Goal: Transaction & Acquisition: Purchase product/service

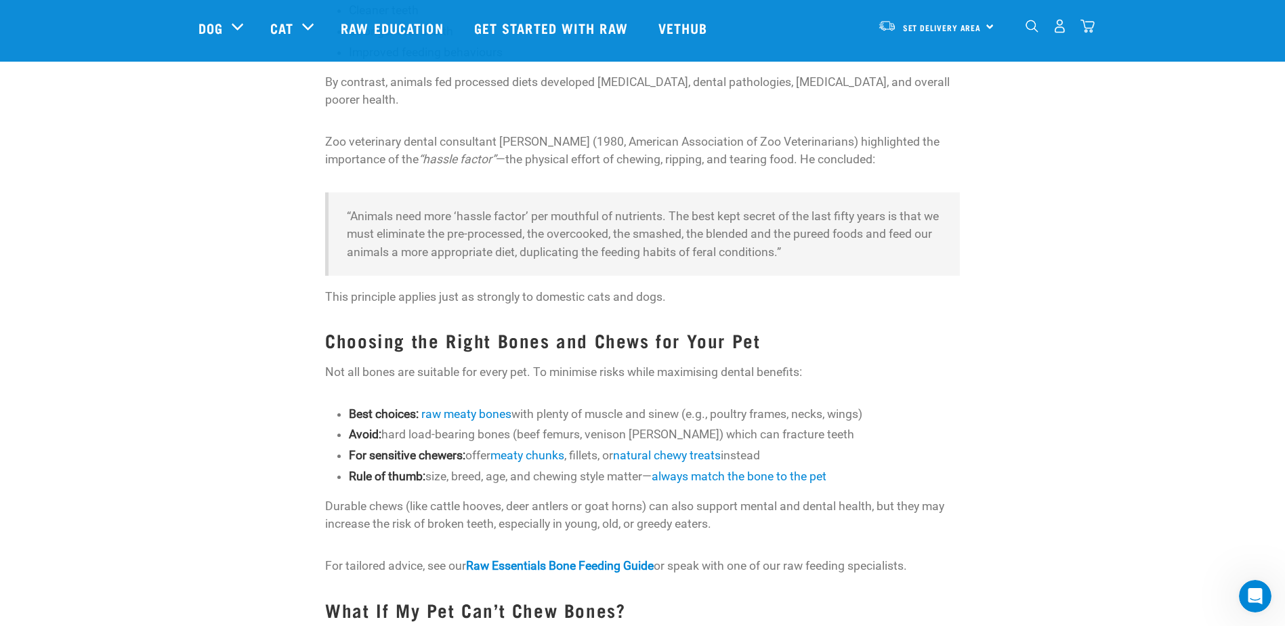
scroll to position [1151, 0]
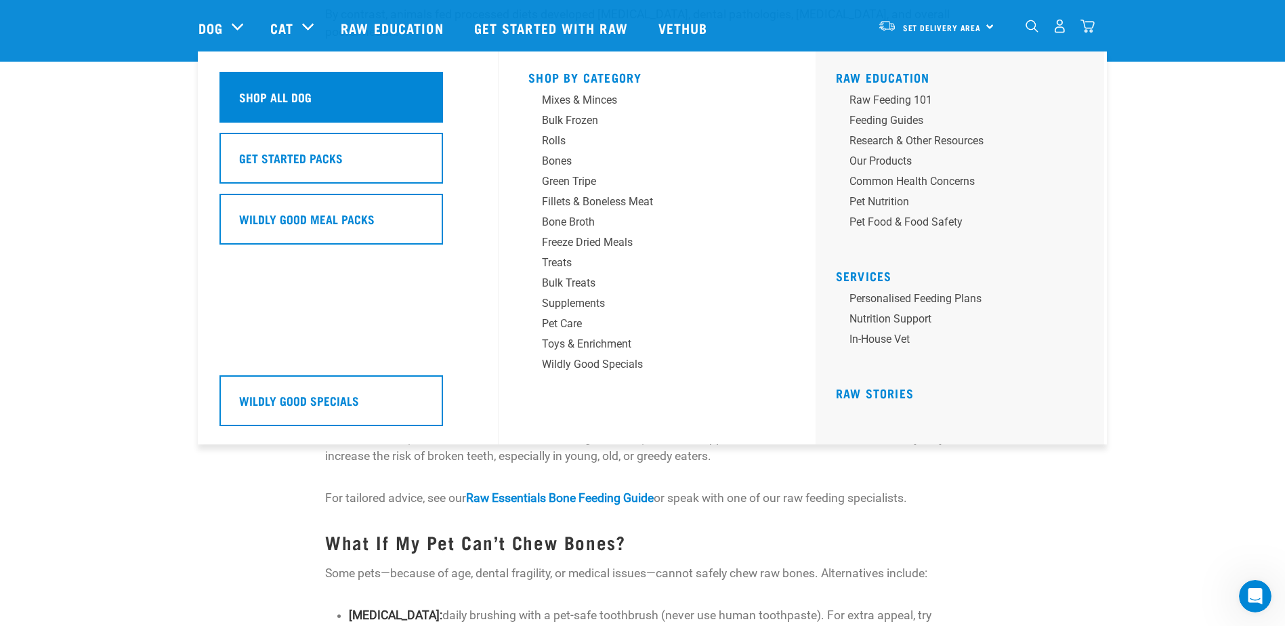
click at [279, 104] on h5 "Shop All Dog" at bounding box center [275, 97] width 72 height 18
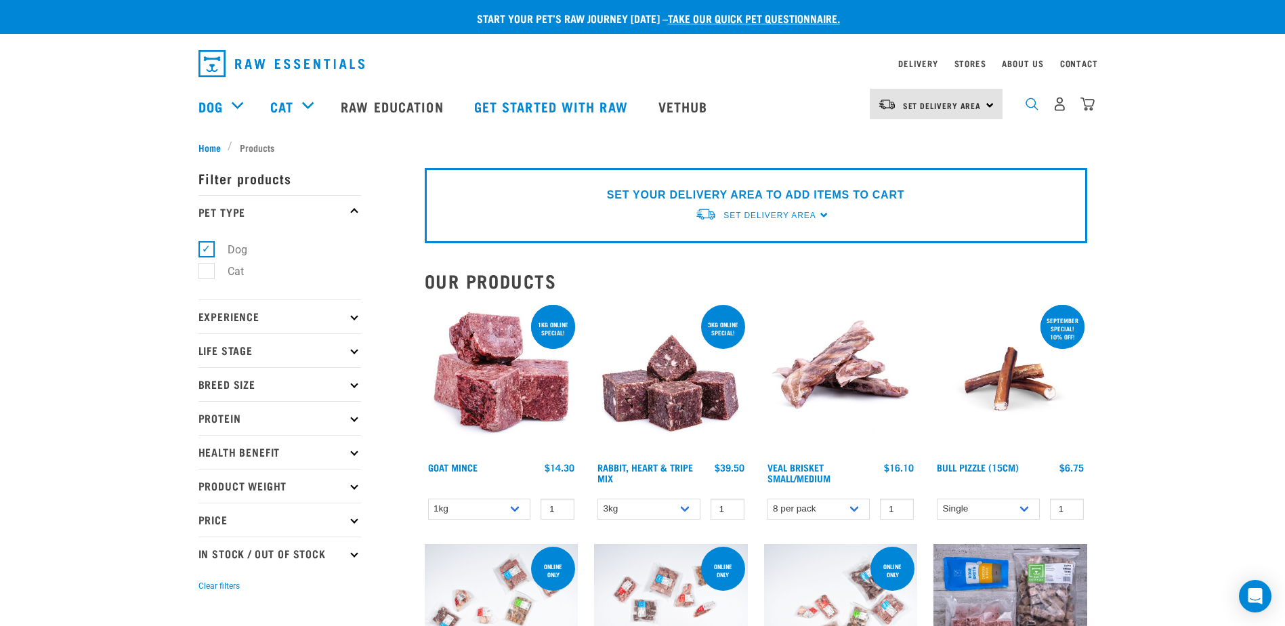
click at [1031, 103] on img "dropdown navigation" at bounding box center [1031, 104] width 13 height 13
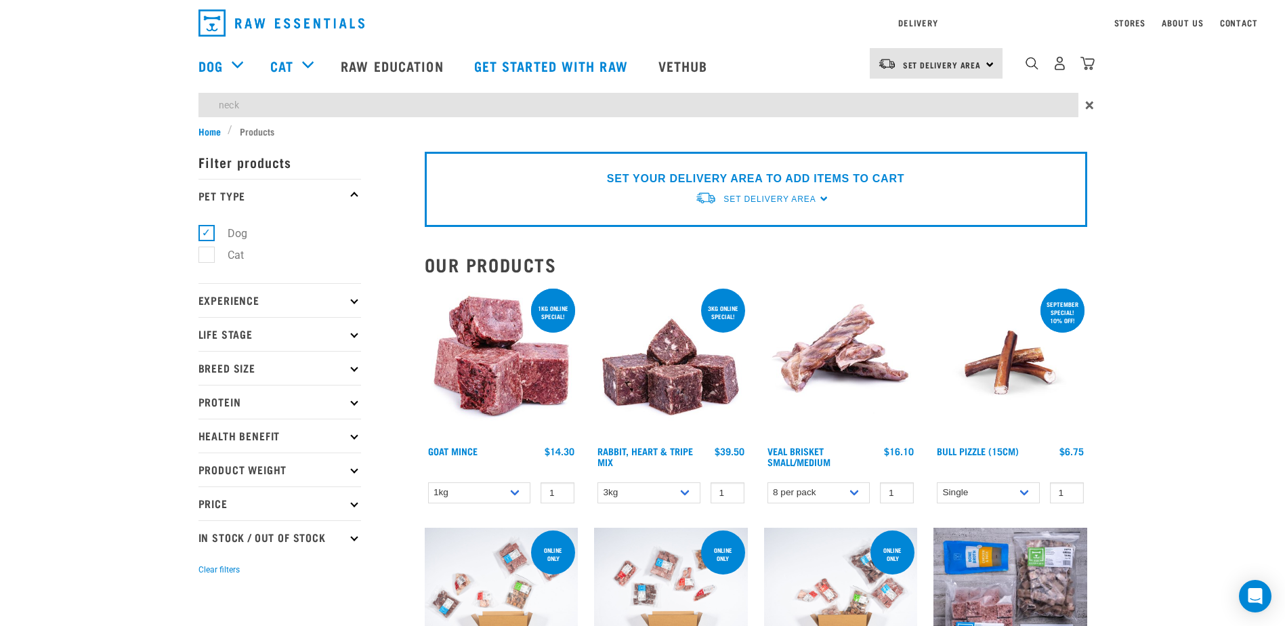
click at [251, 104] on input "neck" at bounding box center [638, 105] width 880 height 24
drag, startPoint x: 251, startPoint y: 100, endPoint x: 205, endPoint y: 100, distance: 46.7
click at [207, 100] on input "neck" at bounding box center [638, 105] width 880 height 24
type input "neck"
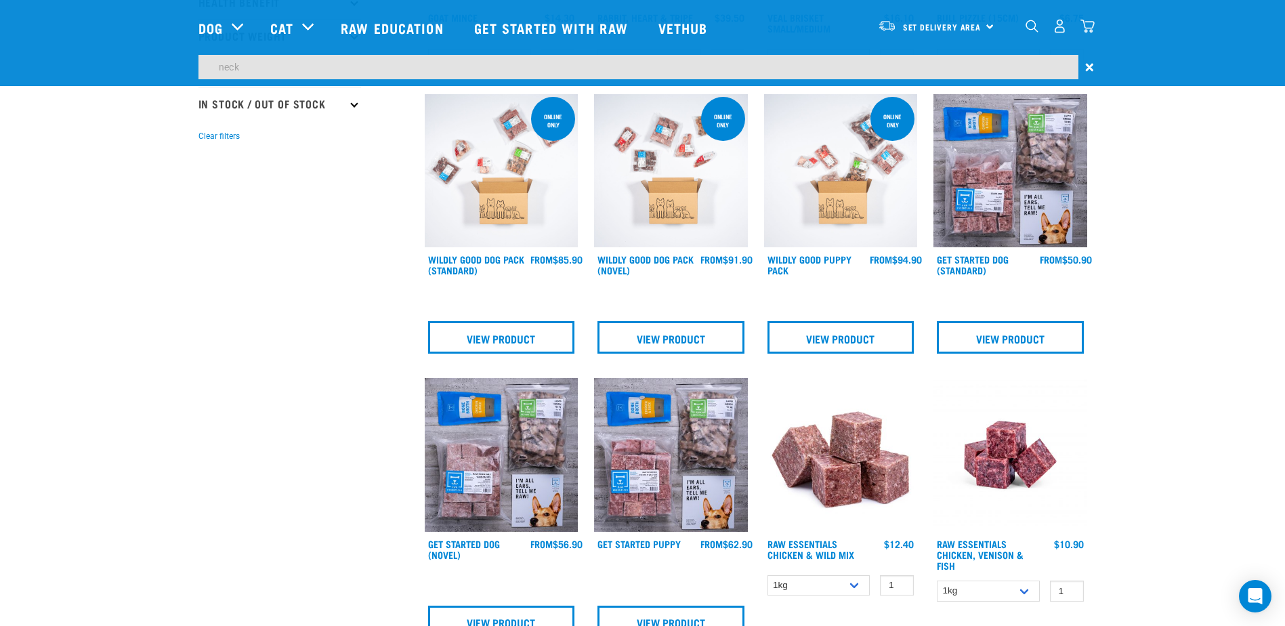
scroll to position [135, 0]
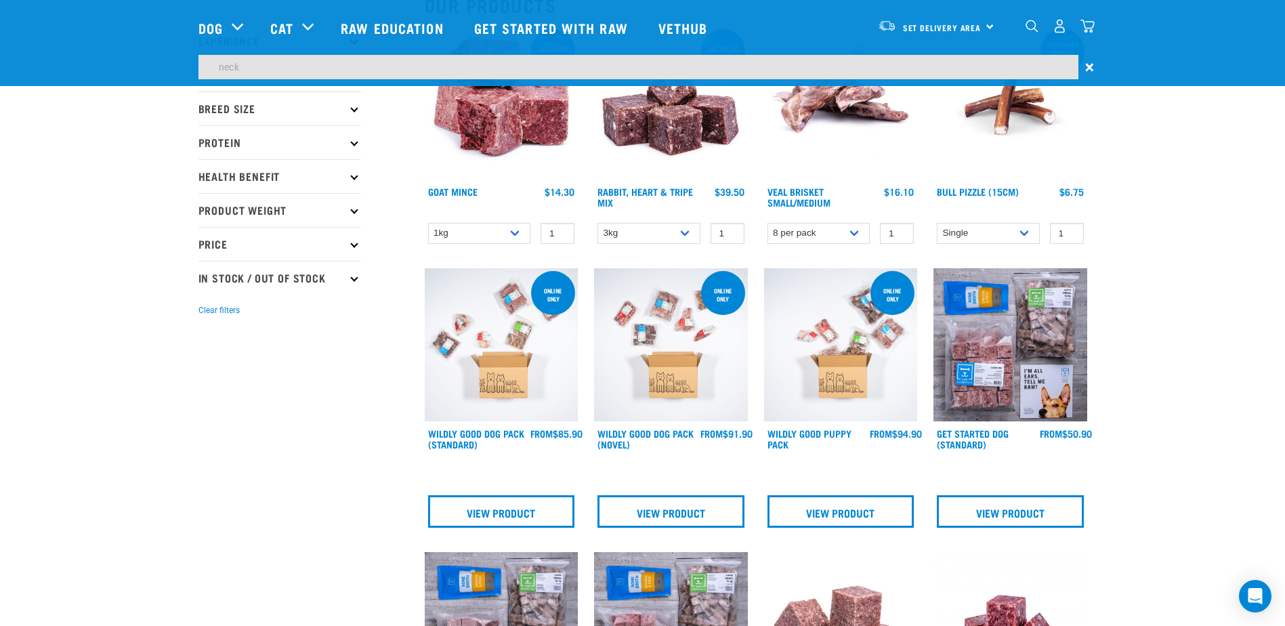
click at [1090, 62] on span "×" at bounding box center [1089, 67] width 9 height 24
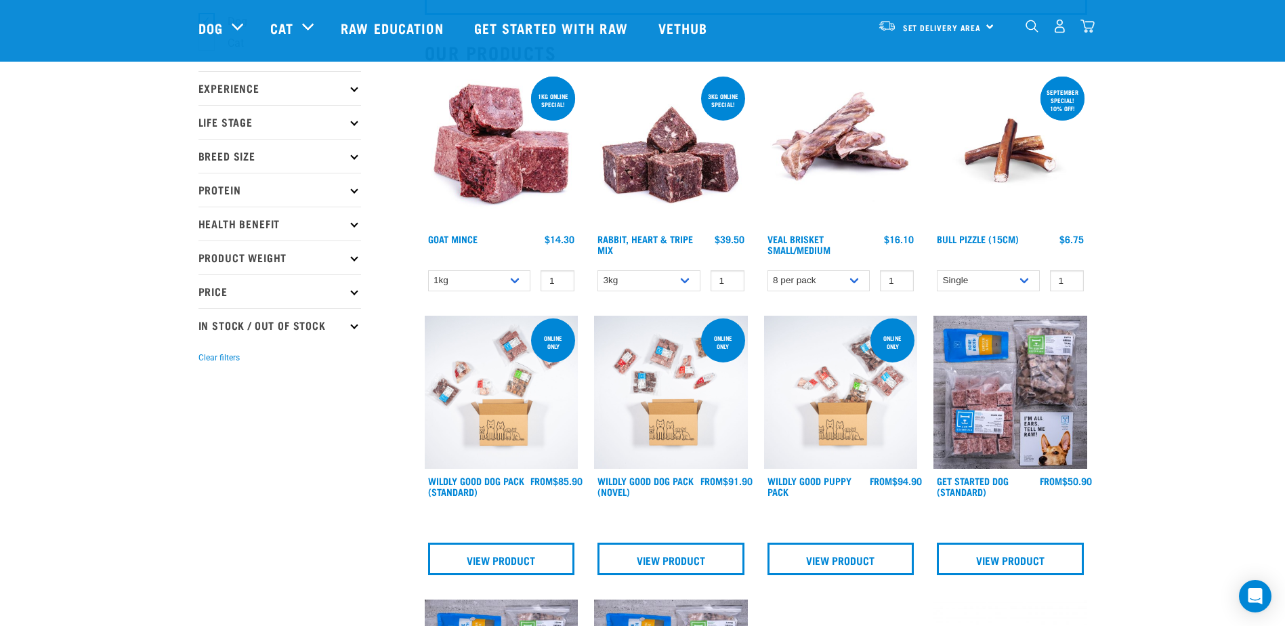
scroll to position [108, 0]
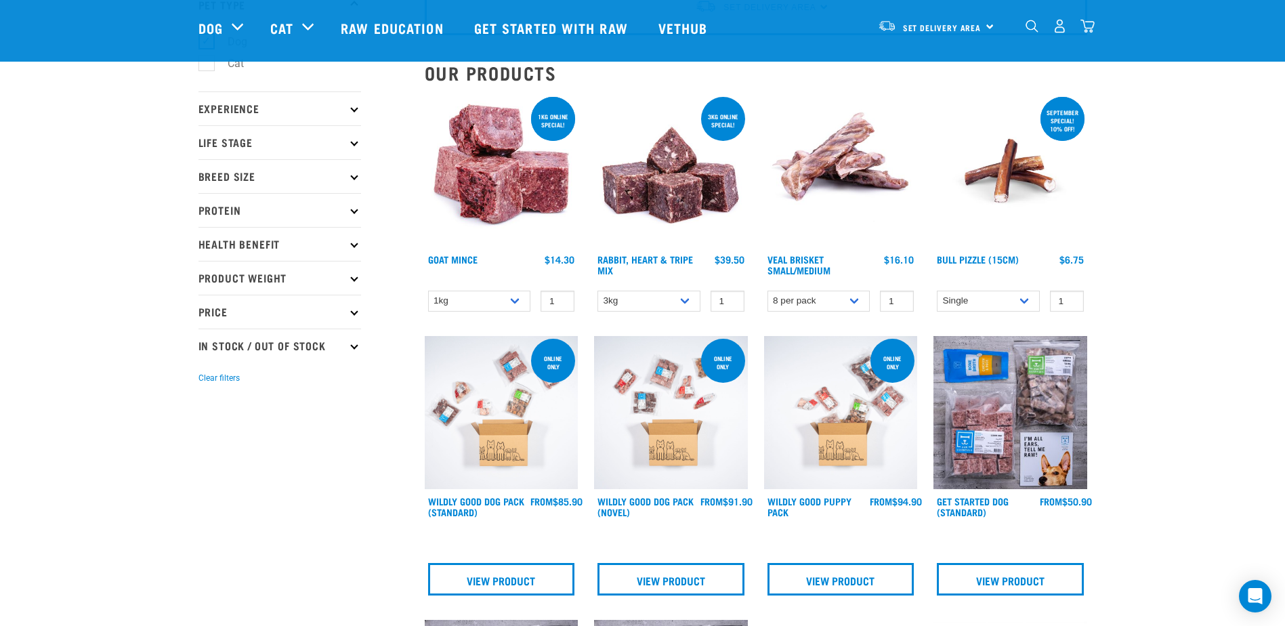
click at [809, 175] on img at bounding box center [841, 171] width 154 height 154
click at [806, 258] on link "Veal Brisket Small/Medium" at bounding box center [798, 265] width 63 height 16
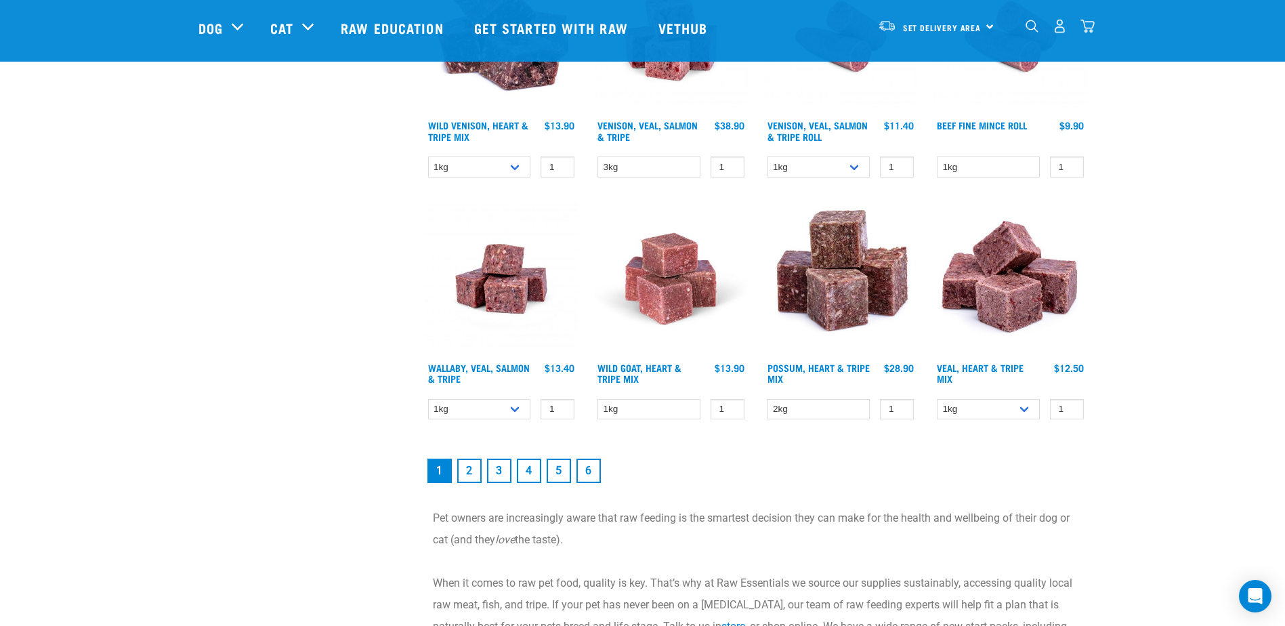
scroll to position [1802, 0]
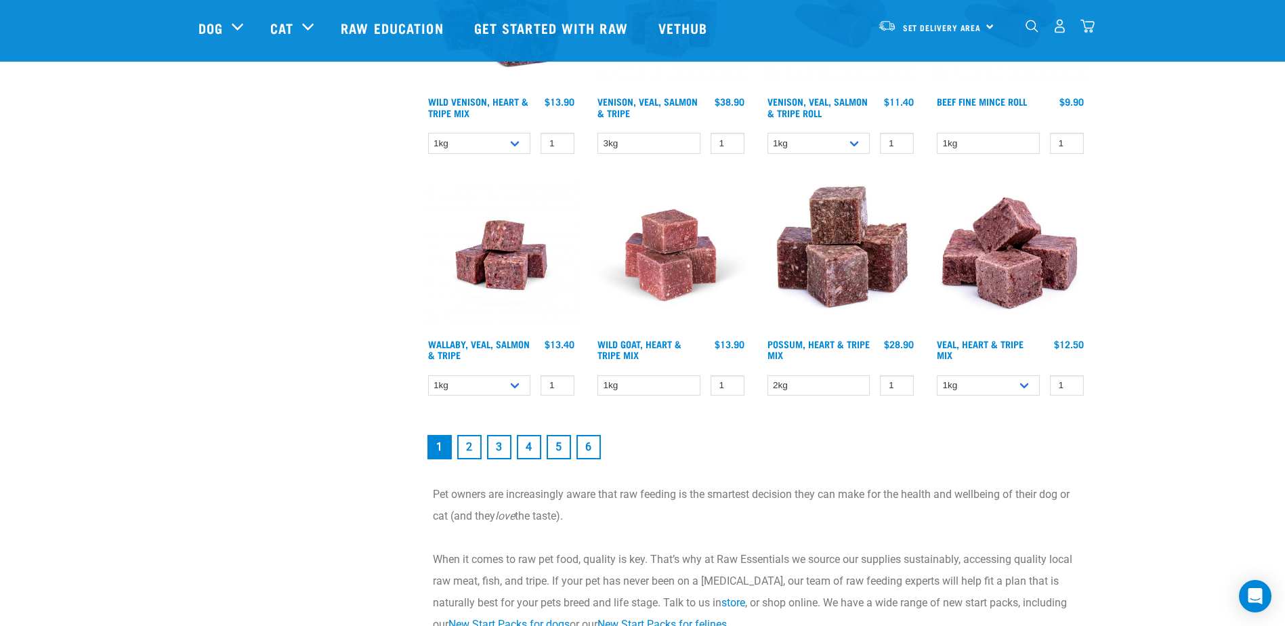
click at [468, 448] on link "2" at bounding box center [469, 447] width 24 height 24
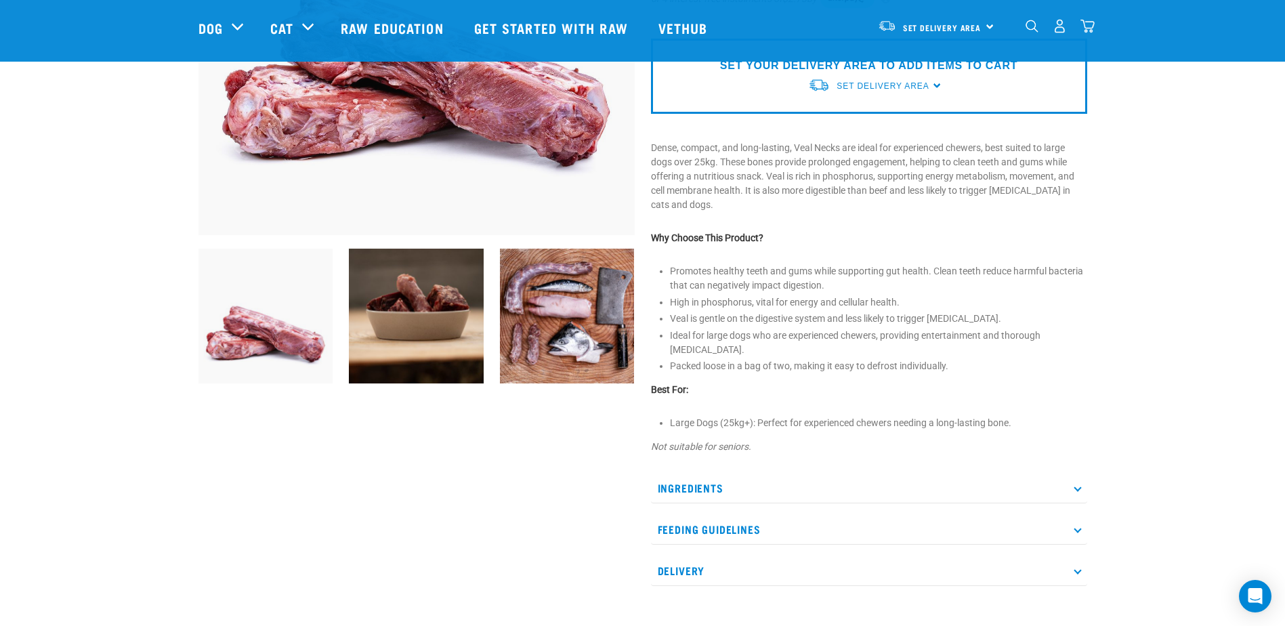
scroll to position [339, 0]
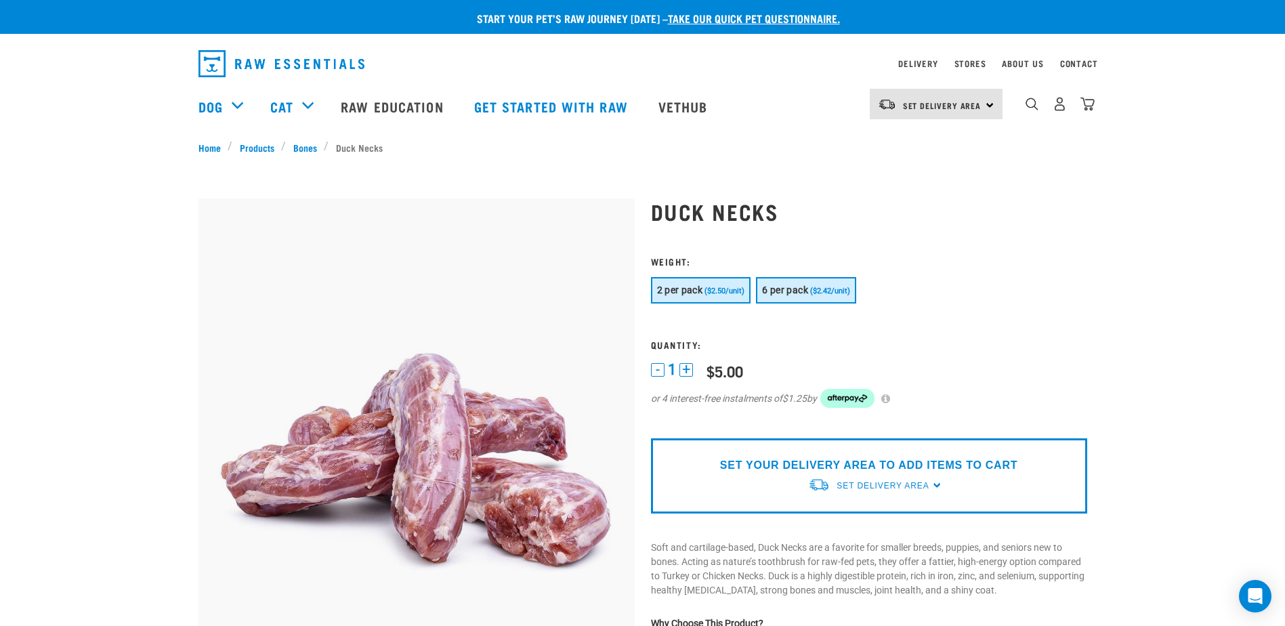
click at [792, 286] on span "6 per pack" at bounding box center [785, 289] width 46 height 11
click at [879, 482] on span "Set Delivery Area" at bounding box center [882, 485] width 92 height 9
click at [855, 514] on link "[GEOGRAPHIC_DATA]" at bounding box center [875, 517] width 135 height 22
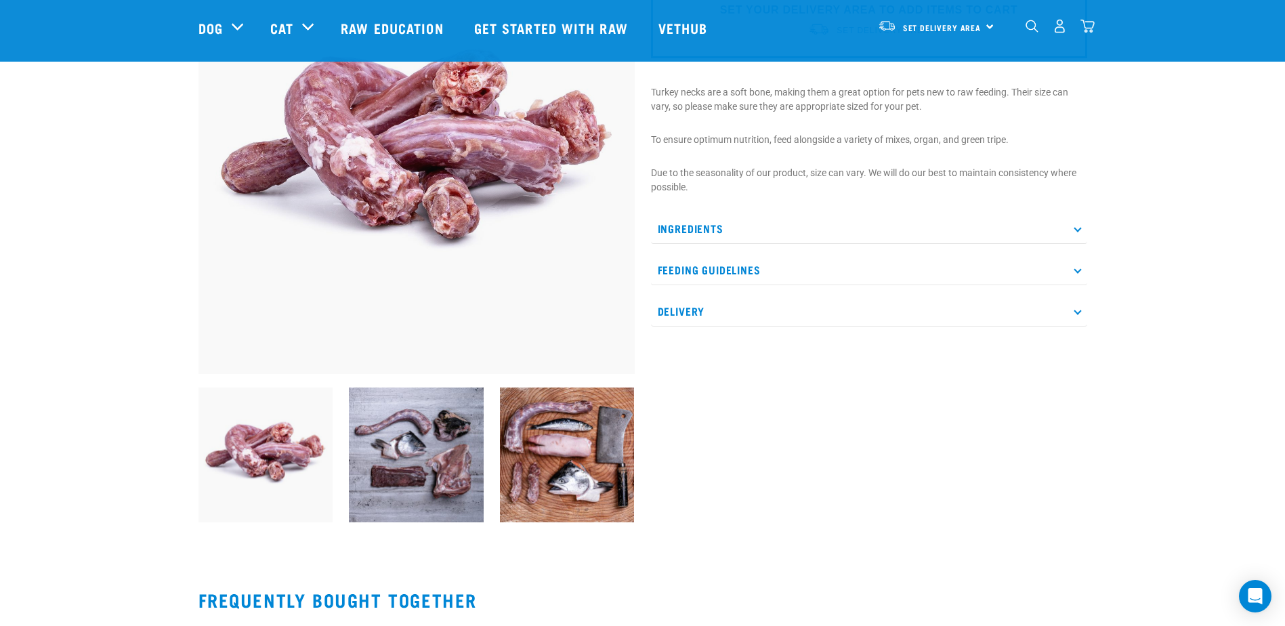
scroll to position [135, 0]
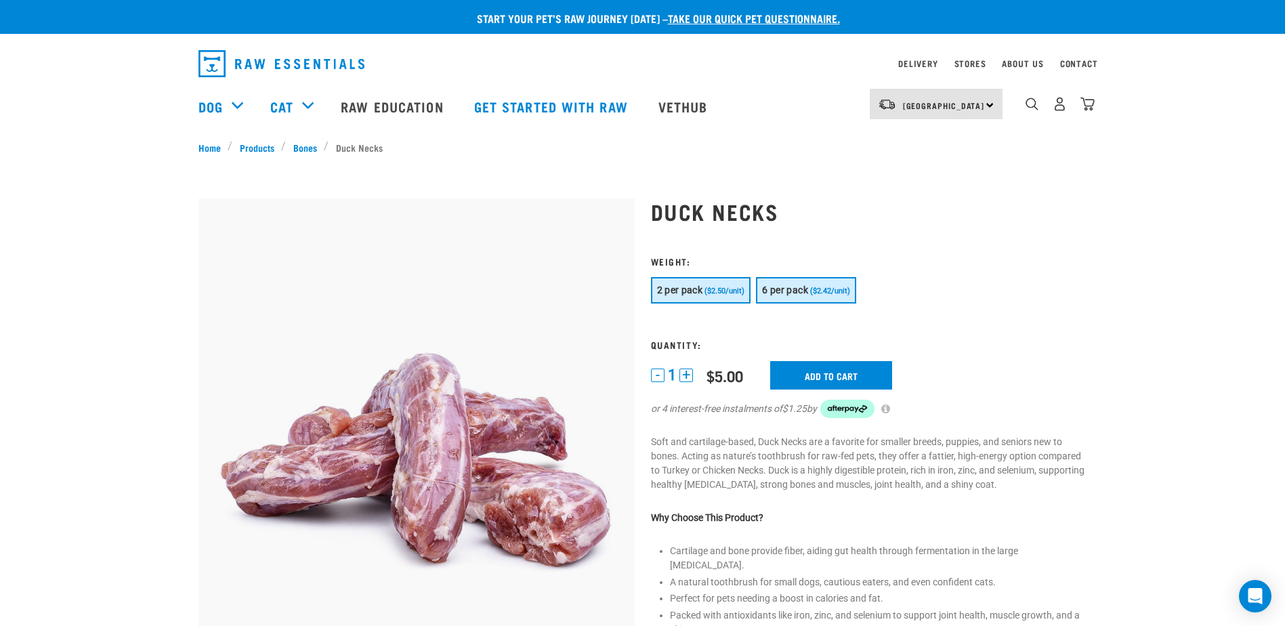
click at [775, 285] on span "6 per pack" at bounding box center [785, 289] width 46 height 11
click at [840, 374] on input "Add to cart" at bounding box center [839, 375] width 122 height 28
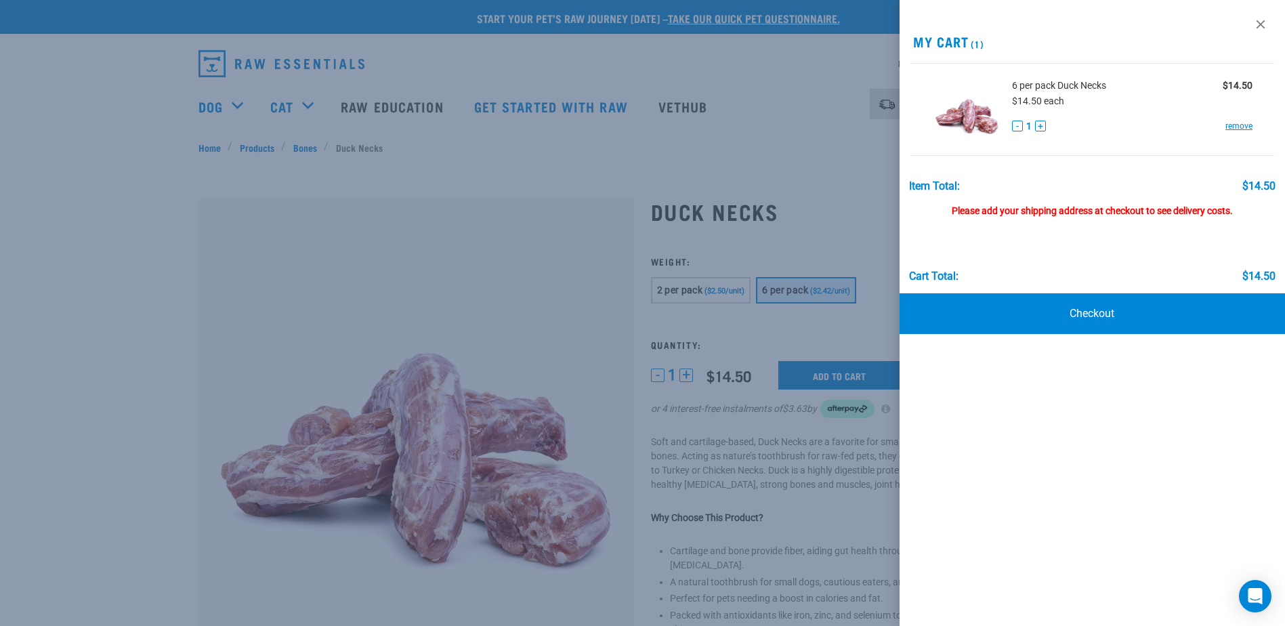
click at [734, 171] on div at bounding box center [642, 313] width 1285 height 626
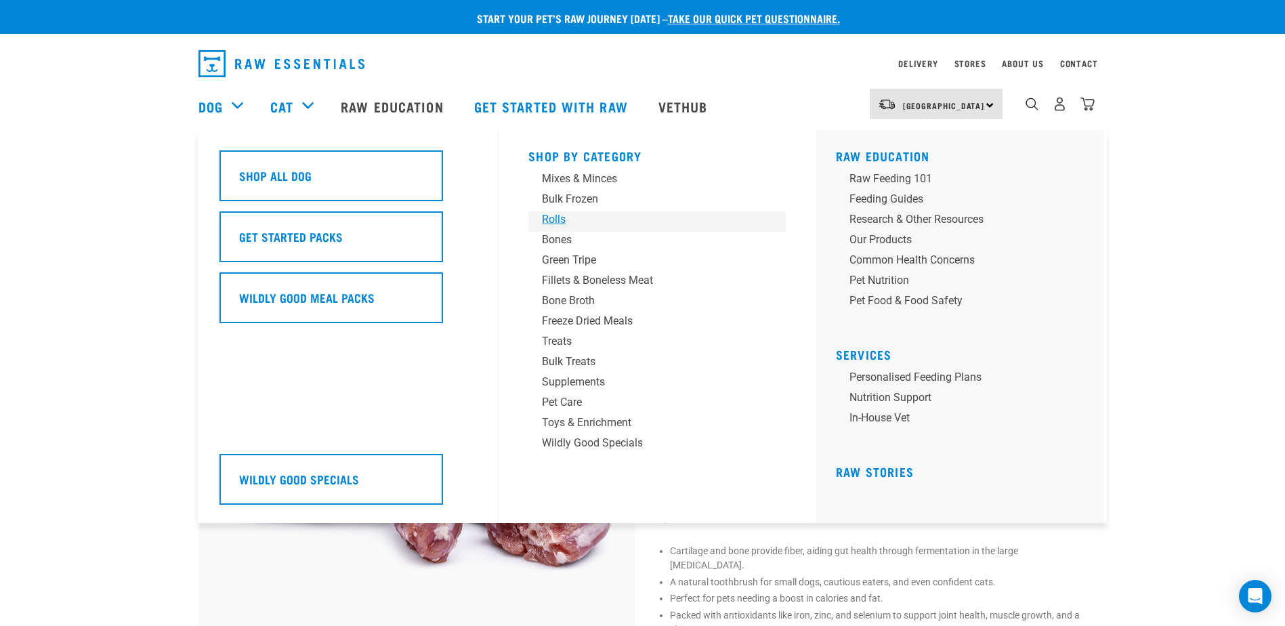
click at [553, 219] on div "Rolls" at bounding box center [647, 219] width 211 height 16
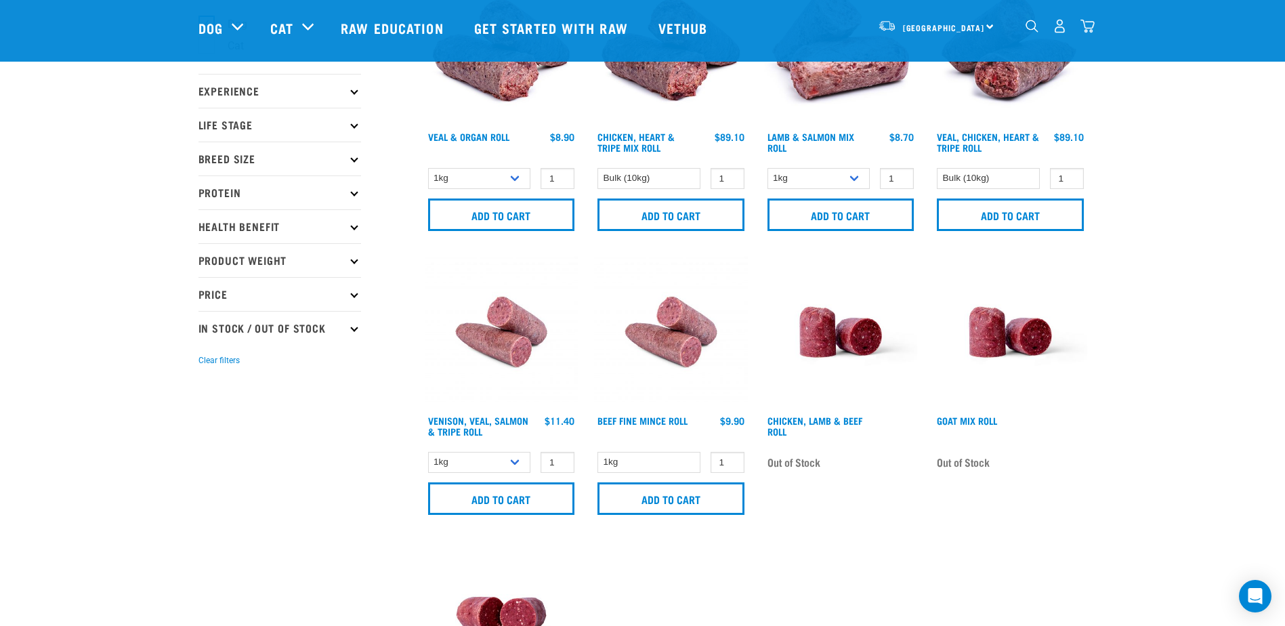
scroll to position [135, 0]
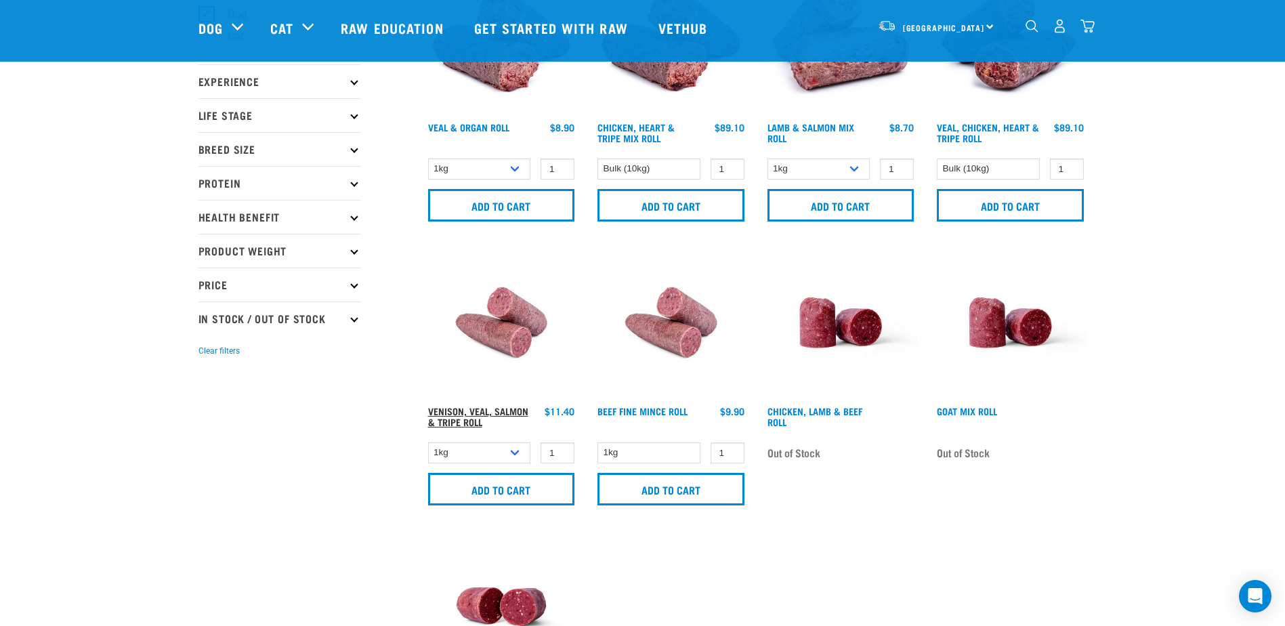
click at [471, 408] on link "Venison, Veal, Salmon & Tripe Roll" at bounding box center [478, 416] width 100 height 16
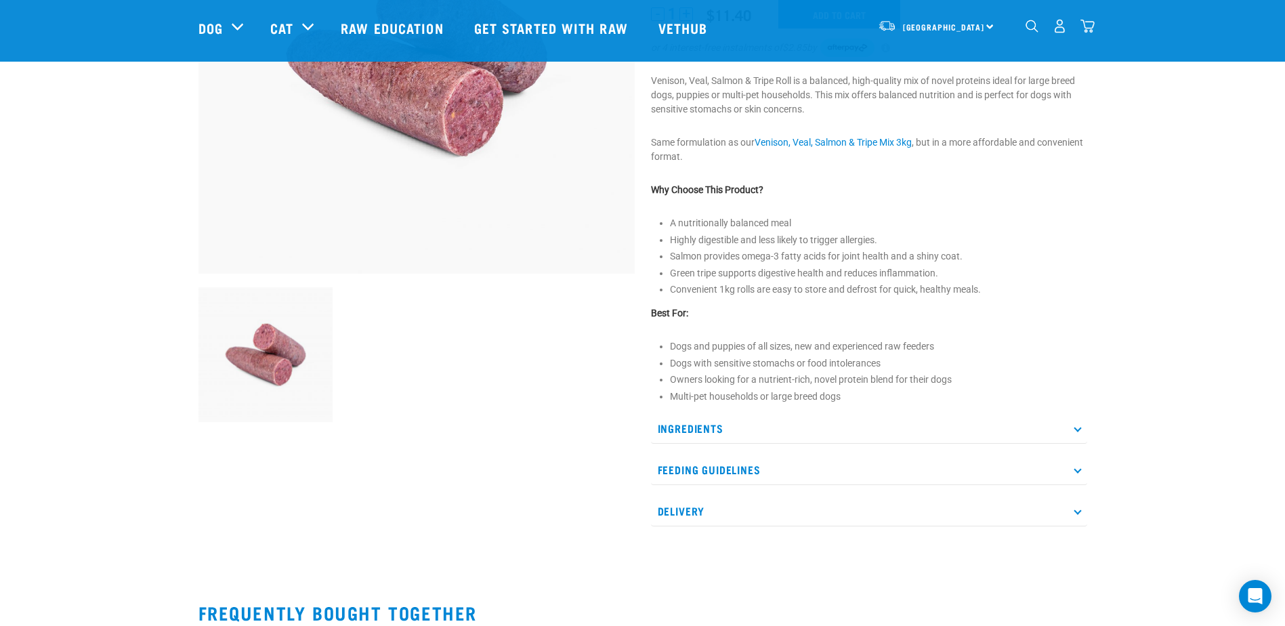
scroll to position [271, 0]
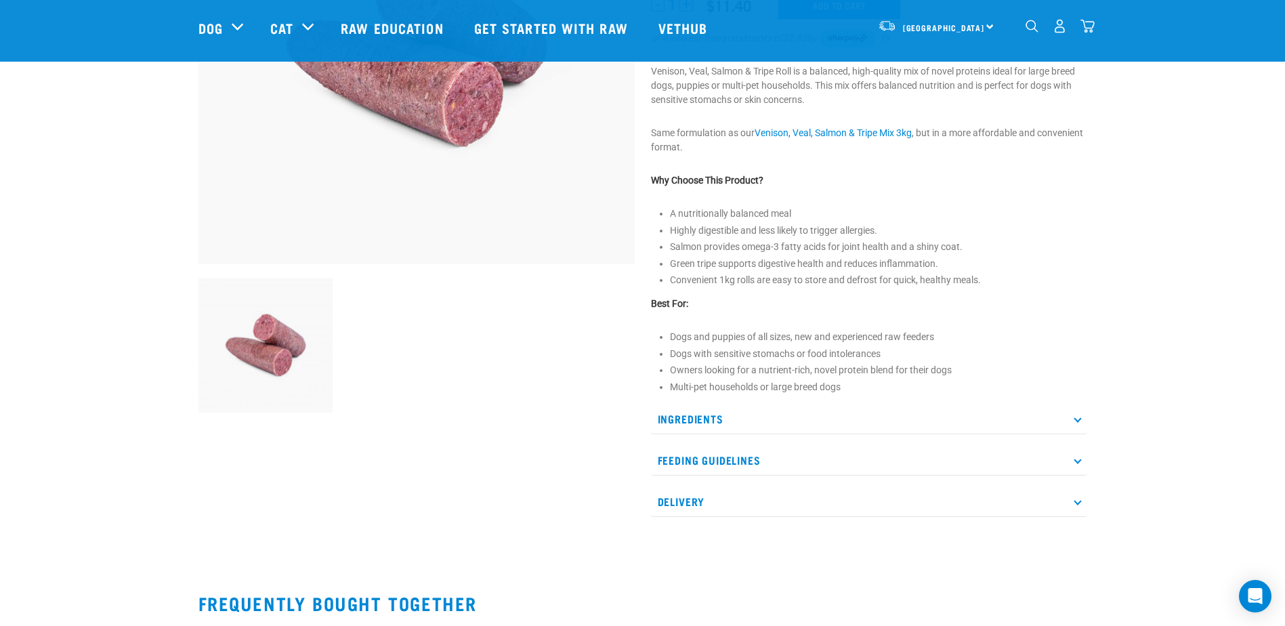
click at [1073, 498] on p "Delivery" at bounding box center [869, 501] width 436 height 30
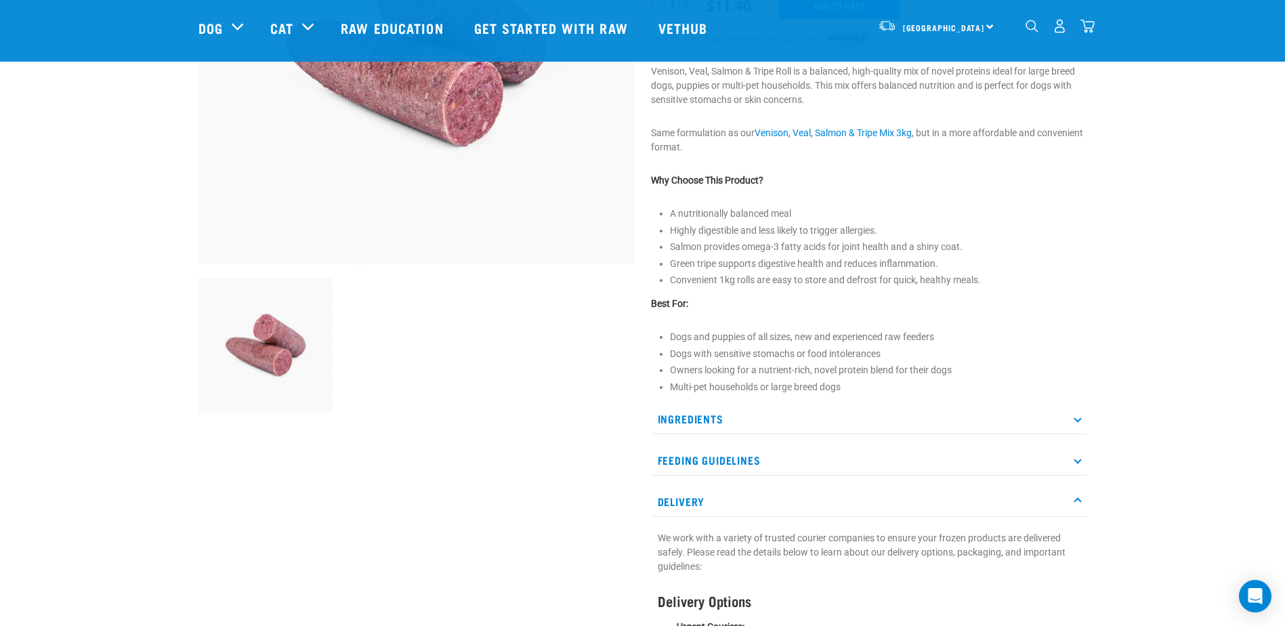
click at [1078, 498] on icon at bounding box center [1076, 500] width 7 height 7
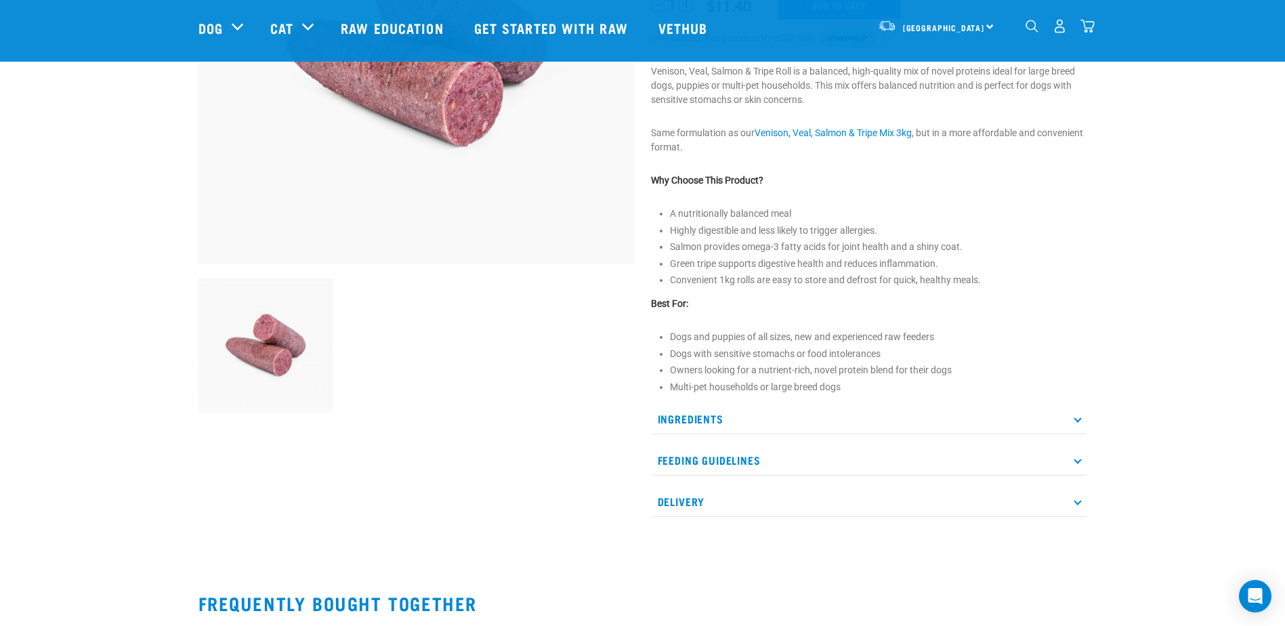
scroll to position [203, 0]
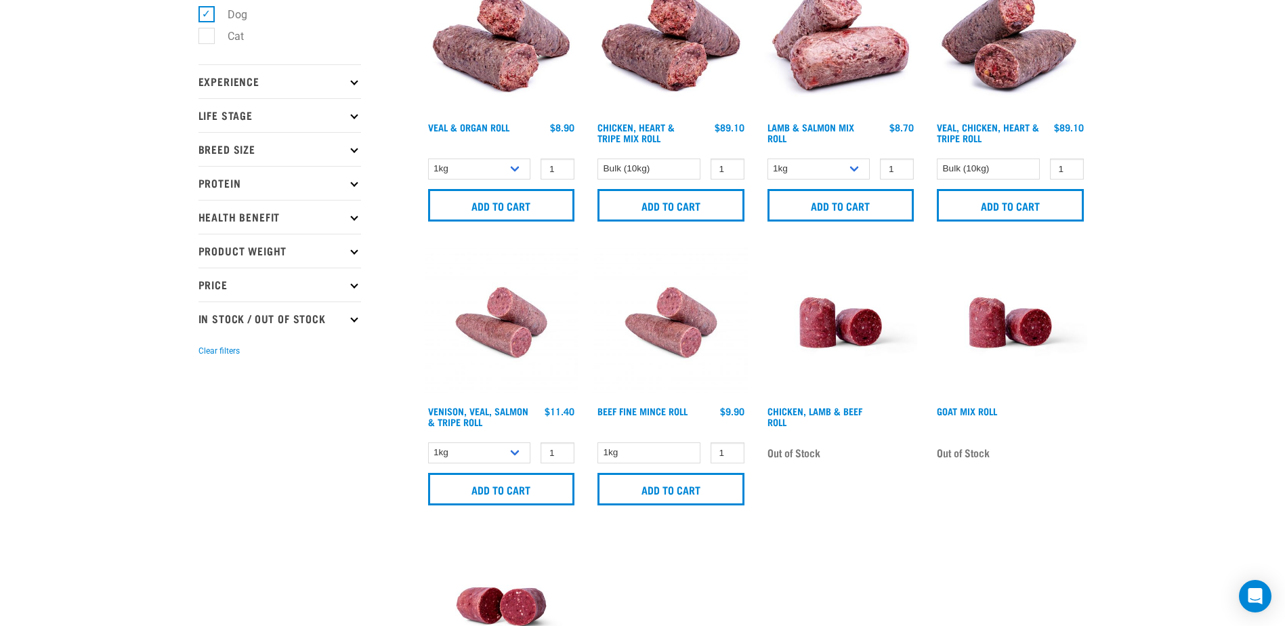
click at [352, 181] on icon at bounding box center [353, 182] width 7 height 7
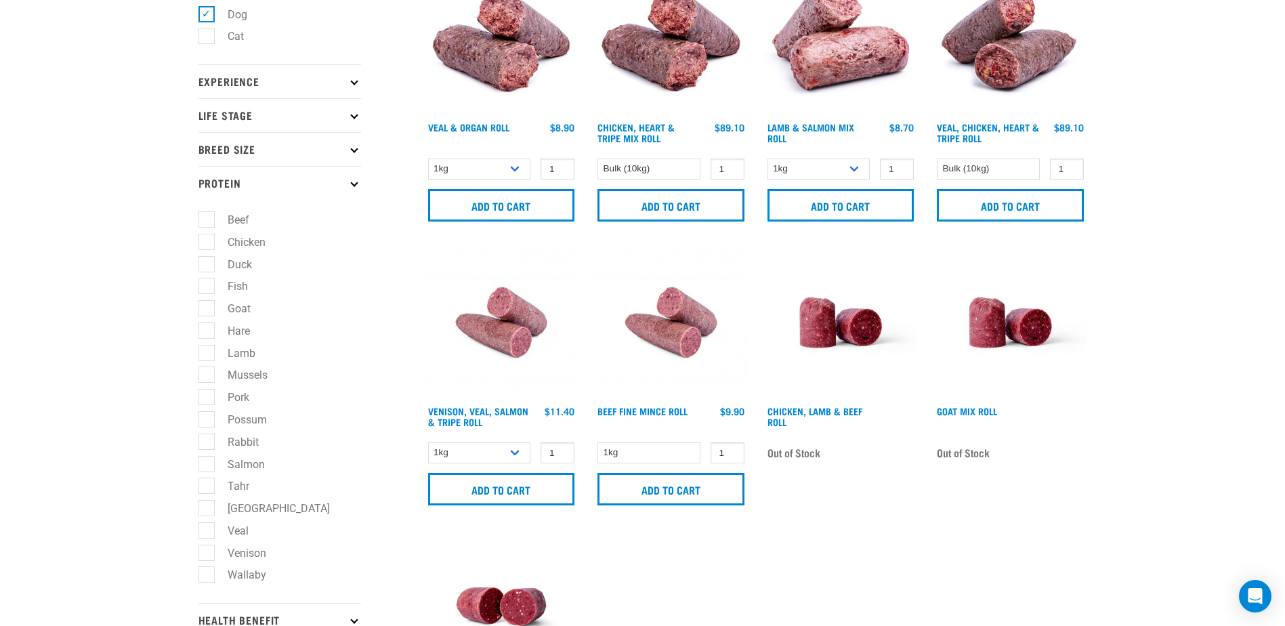
click at [206, 307] on label "Goat" at bounding box center [231, 308] width 50 height 17
click at [205, 307] on input "Goat" at bounding box center [202, 306] width 9 height 9
checkbox input "true"
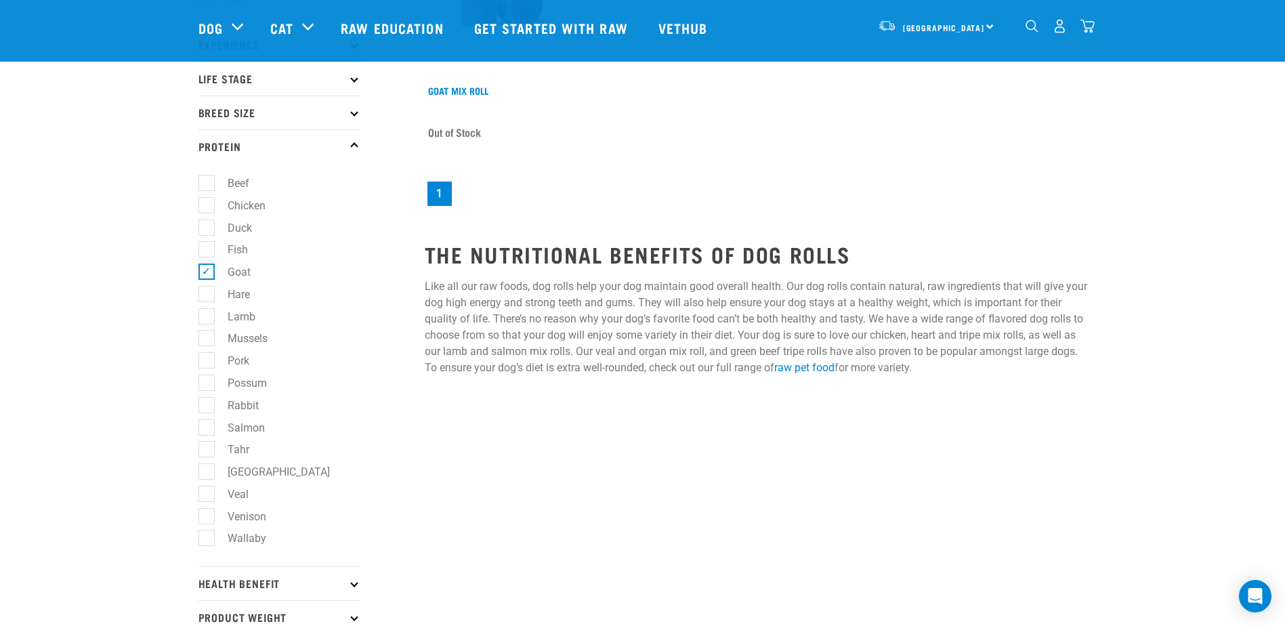
scroll to position [203, 0]
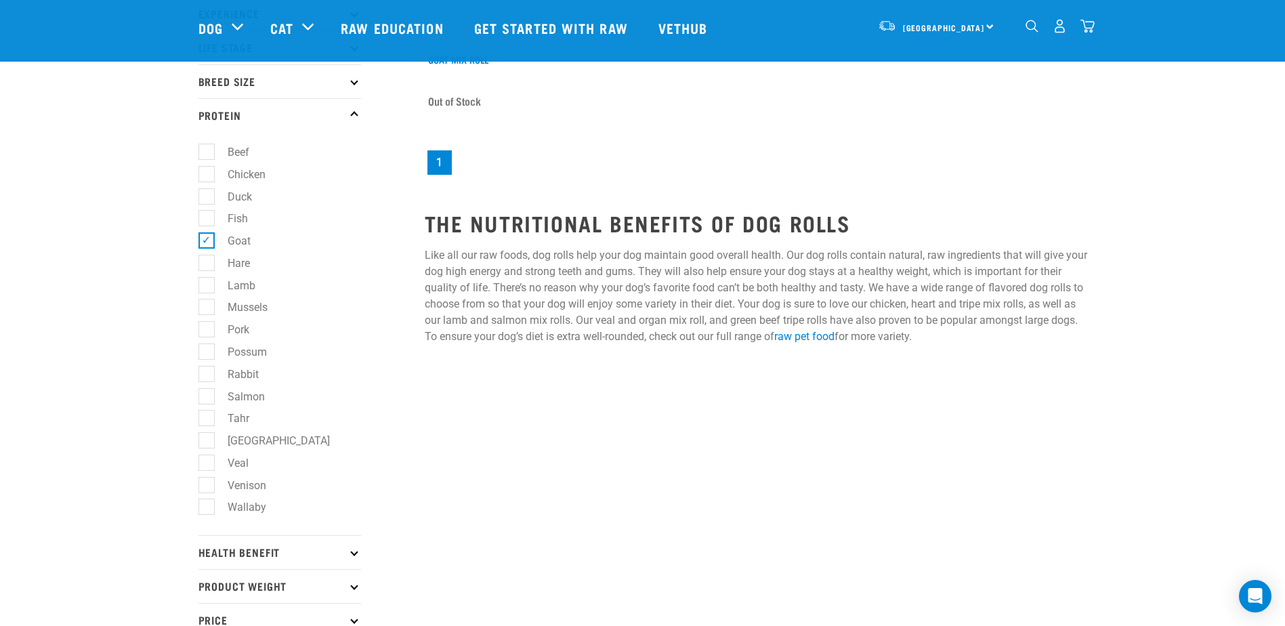
click at [206, 485] on label "Venison" at bounding box center [239, 485] width 66 height 17
click at [206, 485] on input "Venison" at bounding box center [202, 482] width 9 height 9
checkbox input "true"
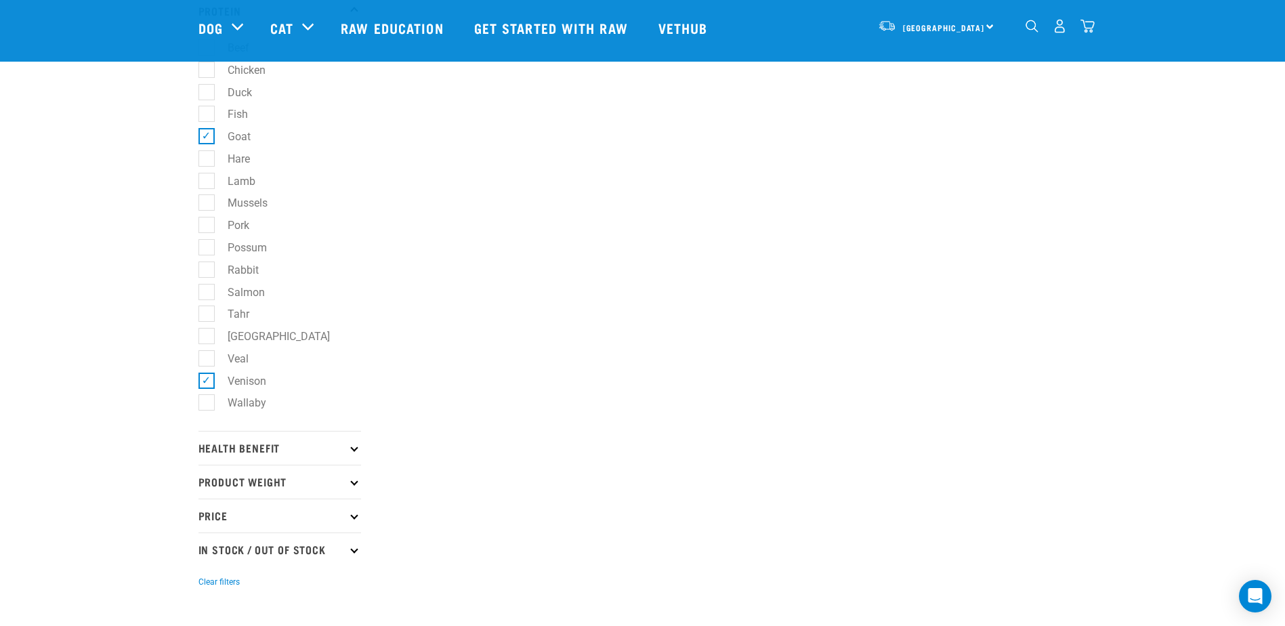
scroll to position [339, 0]
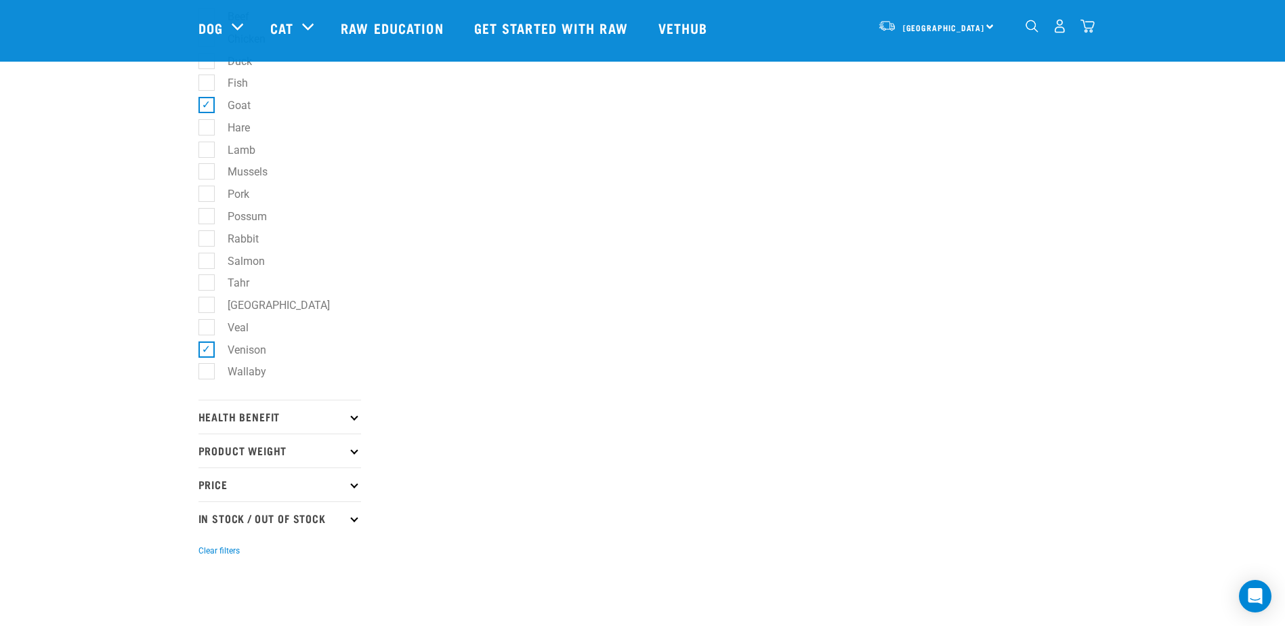
click at [356, 450] on icon at bounding box center [353, 449] width 7 height 7
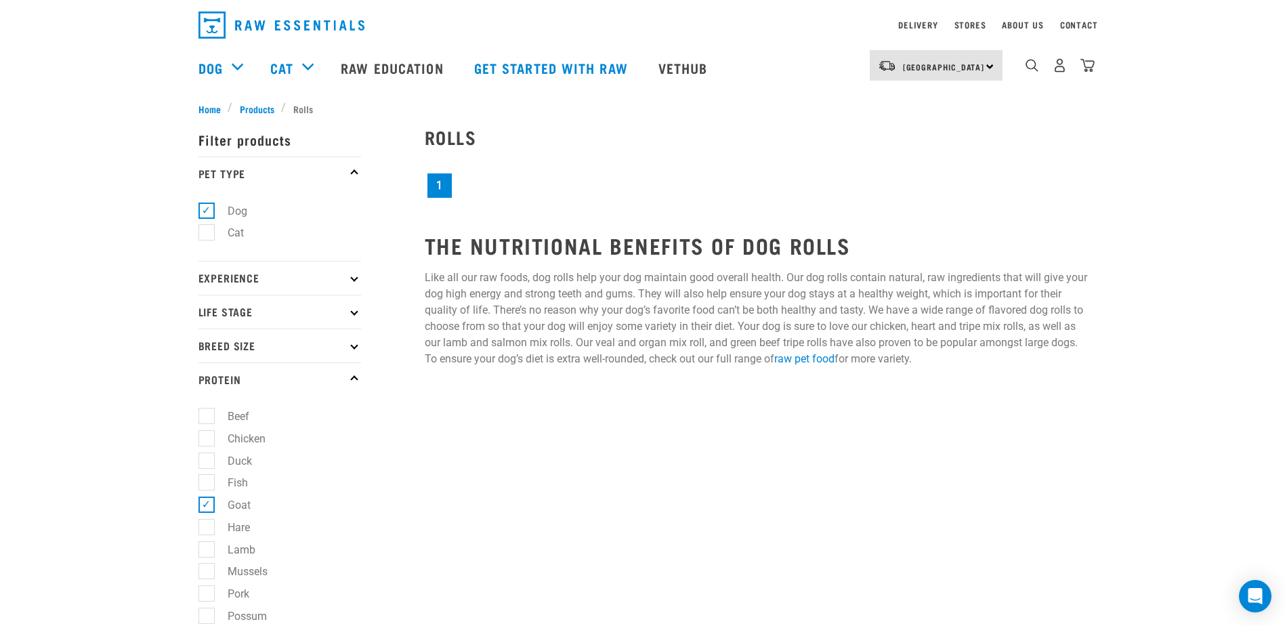
scroll to position [0, 0]
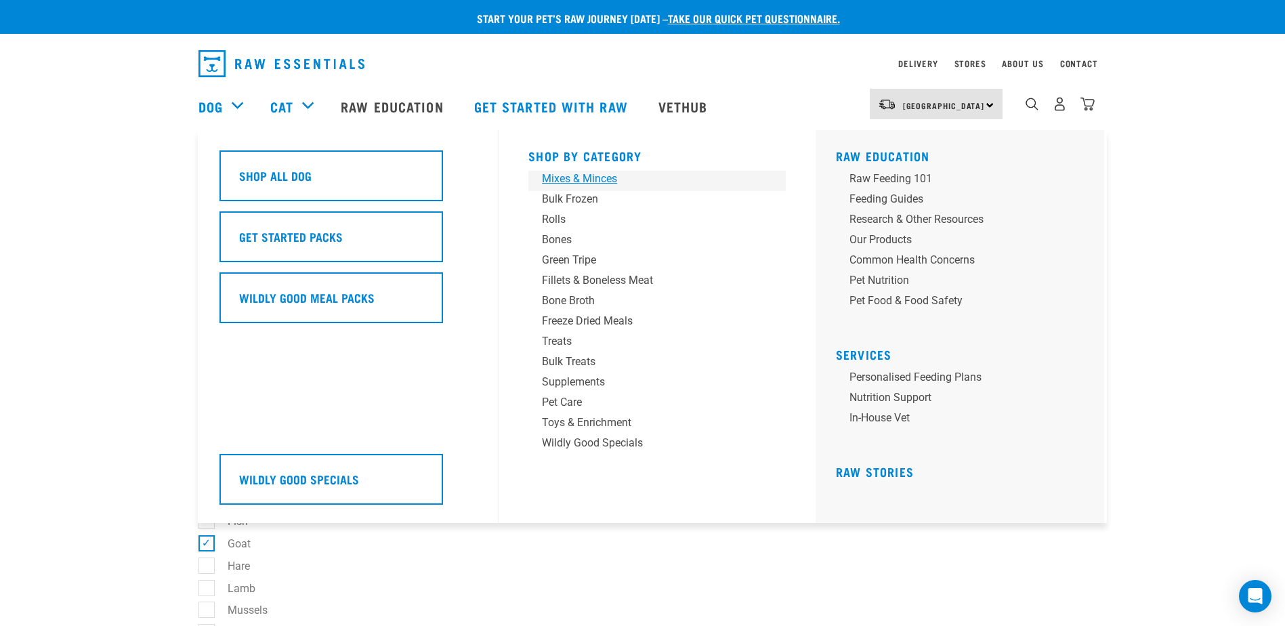
click at [548, 172] on div "Mixes & Minces" at bounding box center [647, 179] width 211 height 16
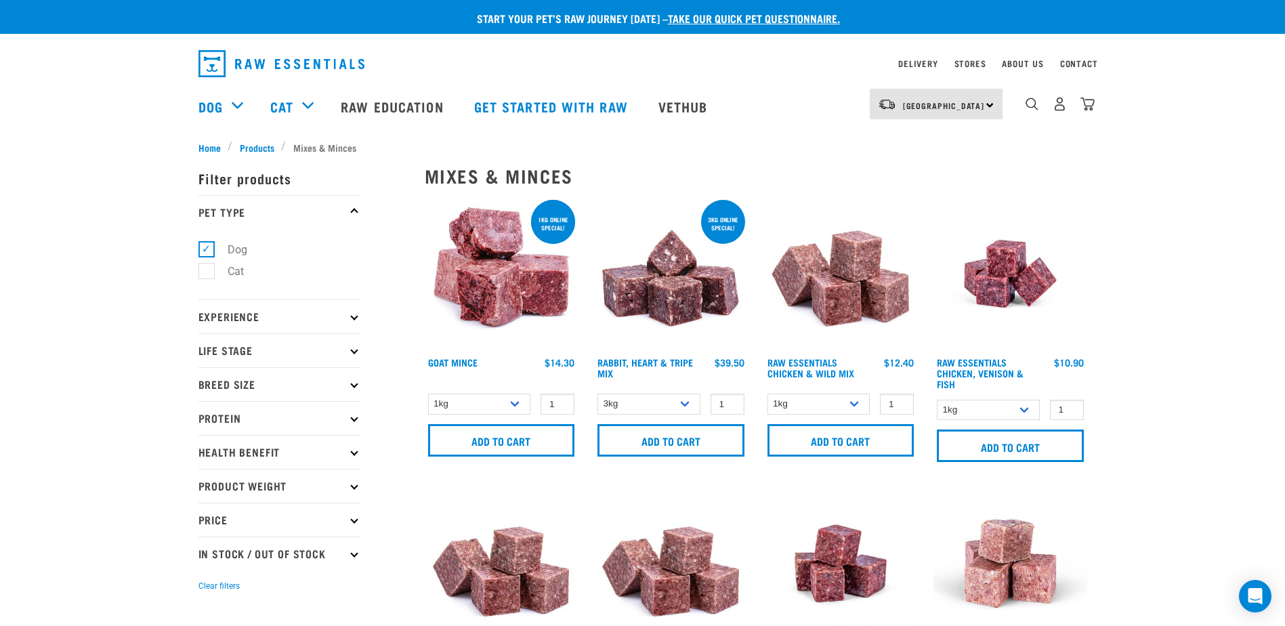
click at [352, 417] on icon at bounding box center [353, 417] width 7 height 7
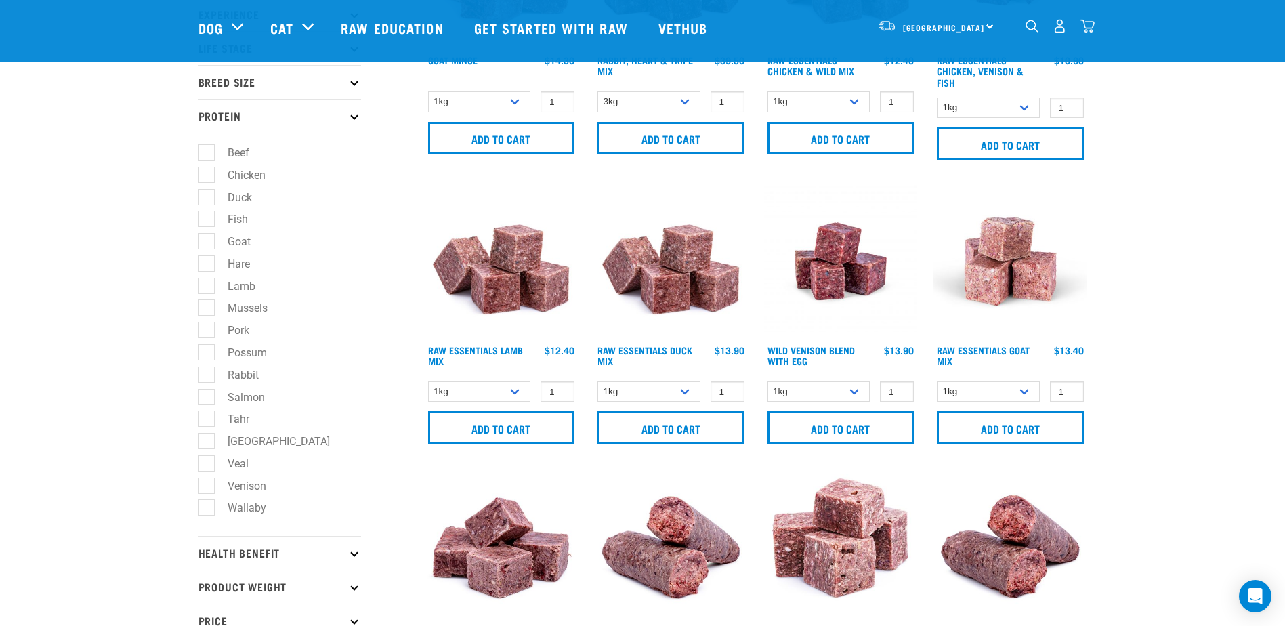
scroll to position [203, 0]
click at [206, 239] on label "Goat" at bounding box center [231, 240] width 50 height 17
click at [204, 239] on input "Goat" at bounding box center [202, 238] width 9 height 9
checkbox input "true"
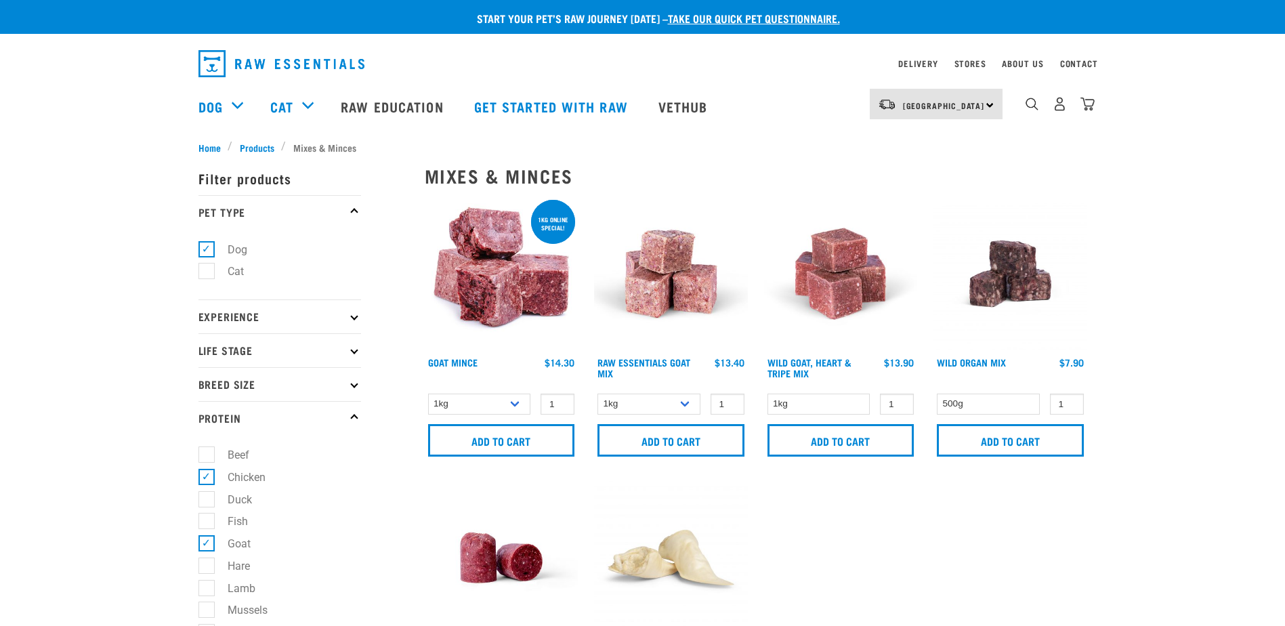
click at [206, 473] on label "Chicken" at bounding box center [238, 477] width 65 height 17
click at [206, 473] on input "Chicken" at bounding box center [202, 474] width 9 height 9
checkbox input "false"
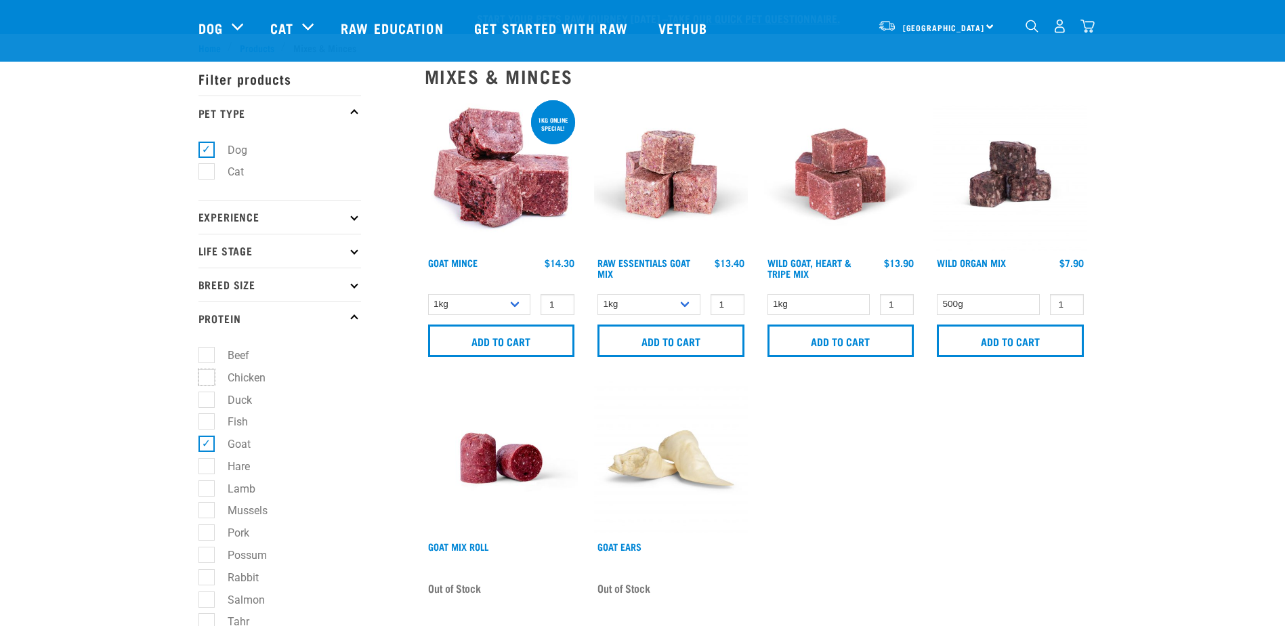
scroll to position [135, 0]
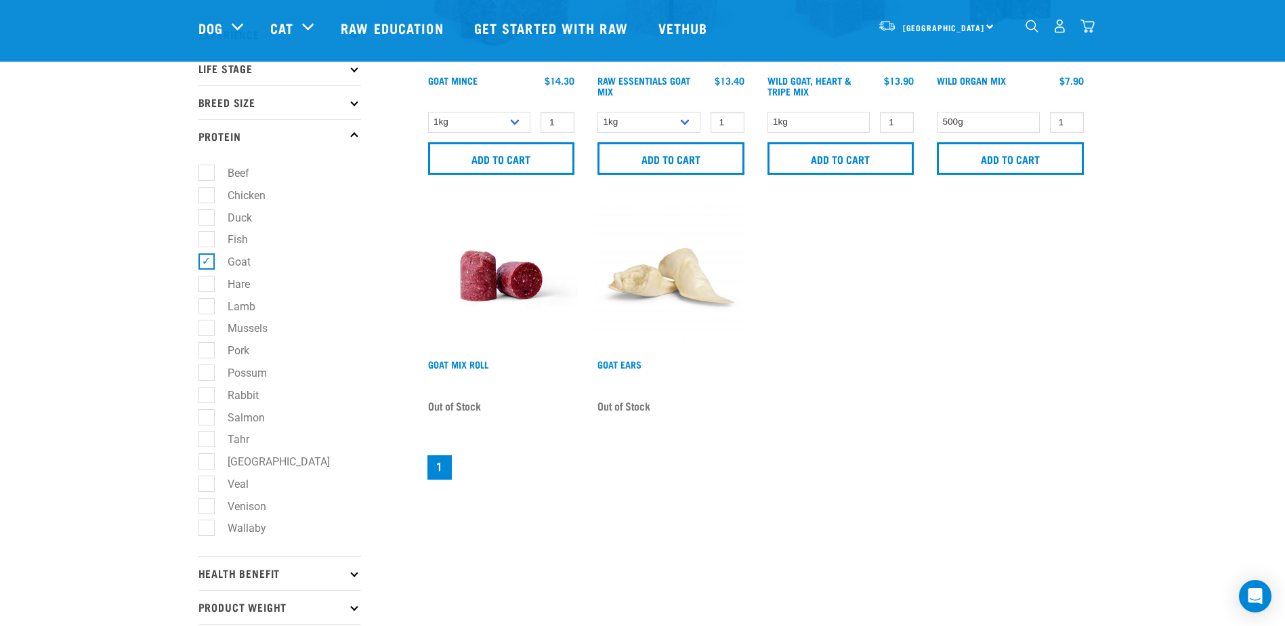
scroll to position [203, 0]
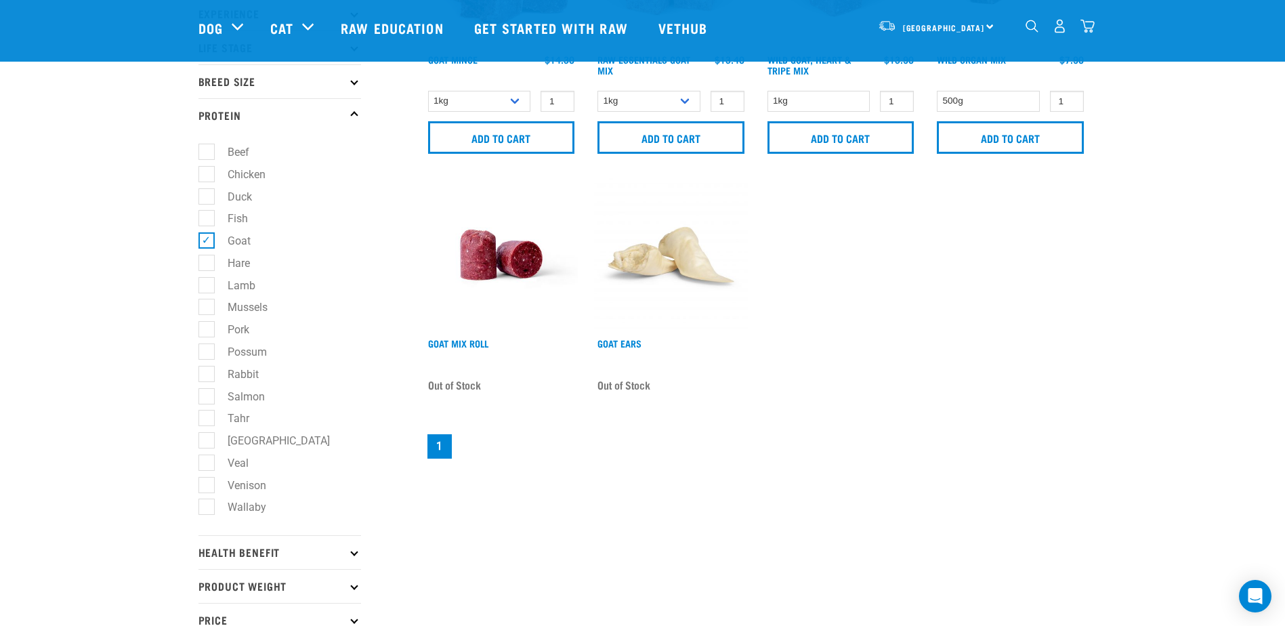
click at [206, 396] on label "Salmon" at bounding box center [238, 396] width 64 height 17
click at [205, 396] on input "Salmon" at bounding box center [202, 393] width 9 height 9
checkbox input "true"
click at [206, 484] on label "Venison" at bounding box center [239, 485] width 66 height 17
click at [204, 484] on input "Venison" at bounding box center [202, 482] width 9 height 9
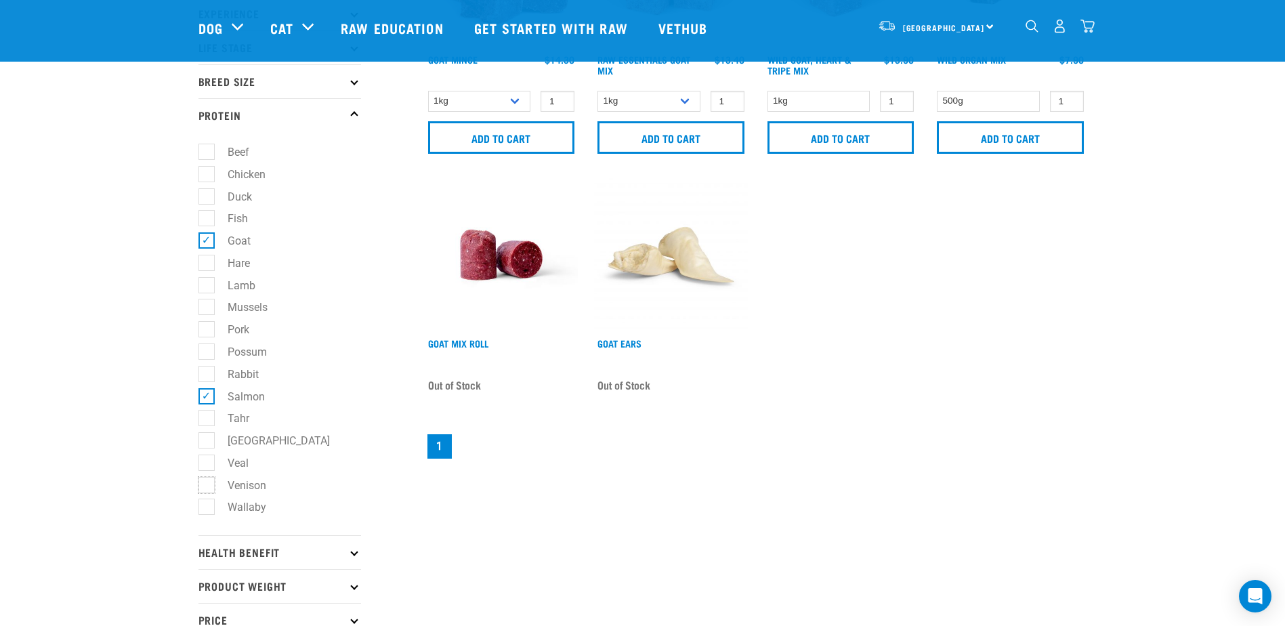
checkbox input "true"
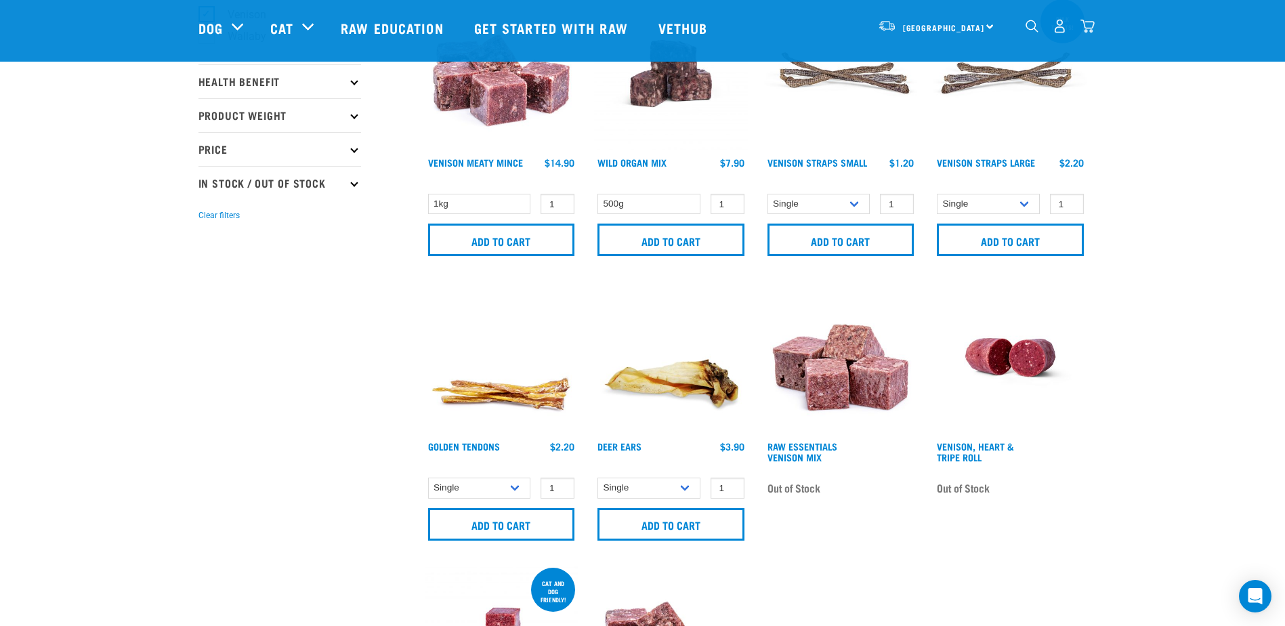
scroll to position [677, 0]
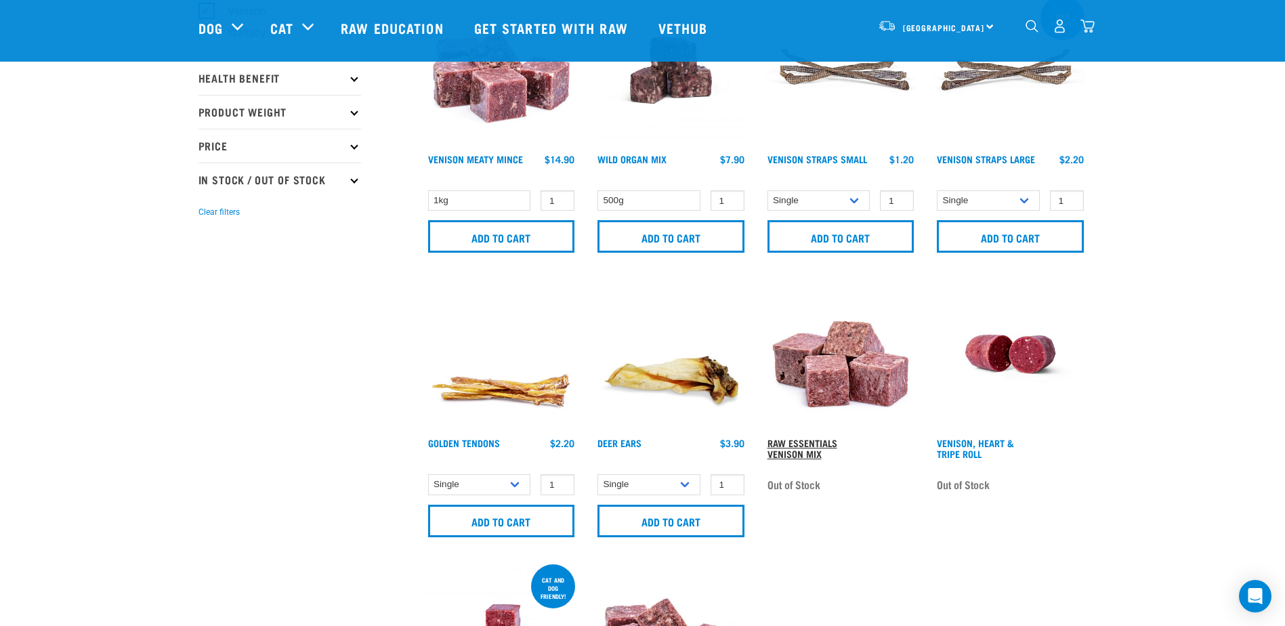
click at [773, 440] on link "Raw Essentials Venison Mix" at bounding box center [802, 448] width 70 height 16
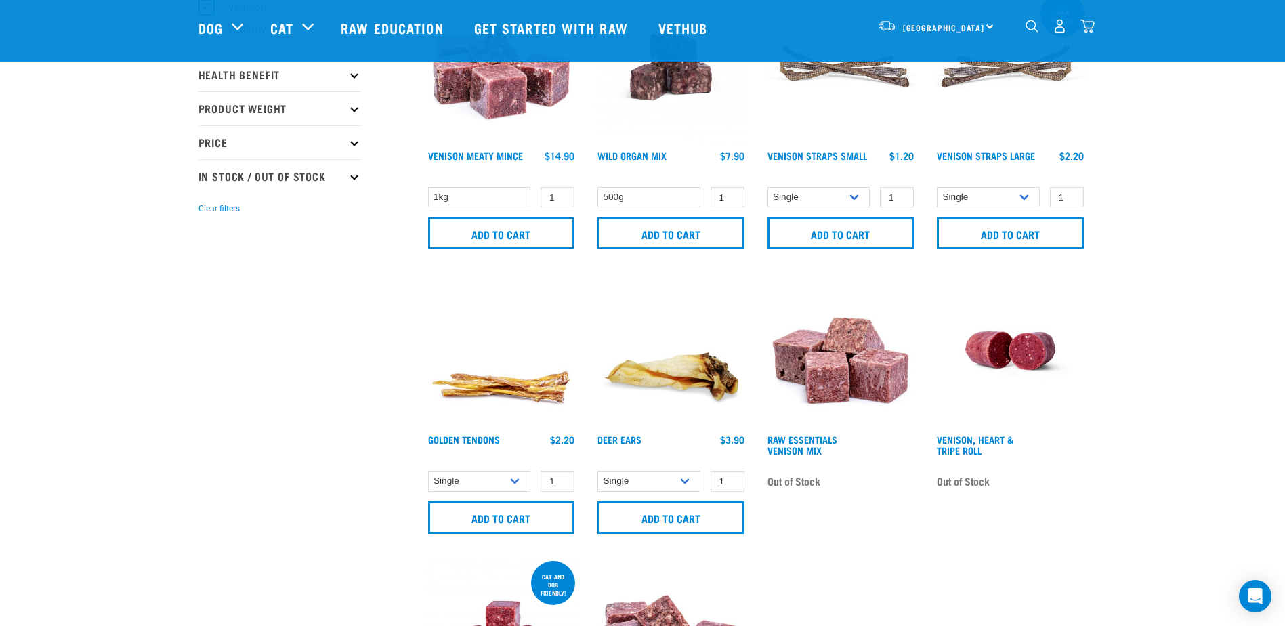
scroll to position [677, 0]
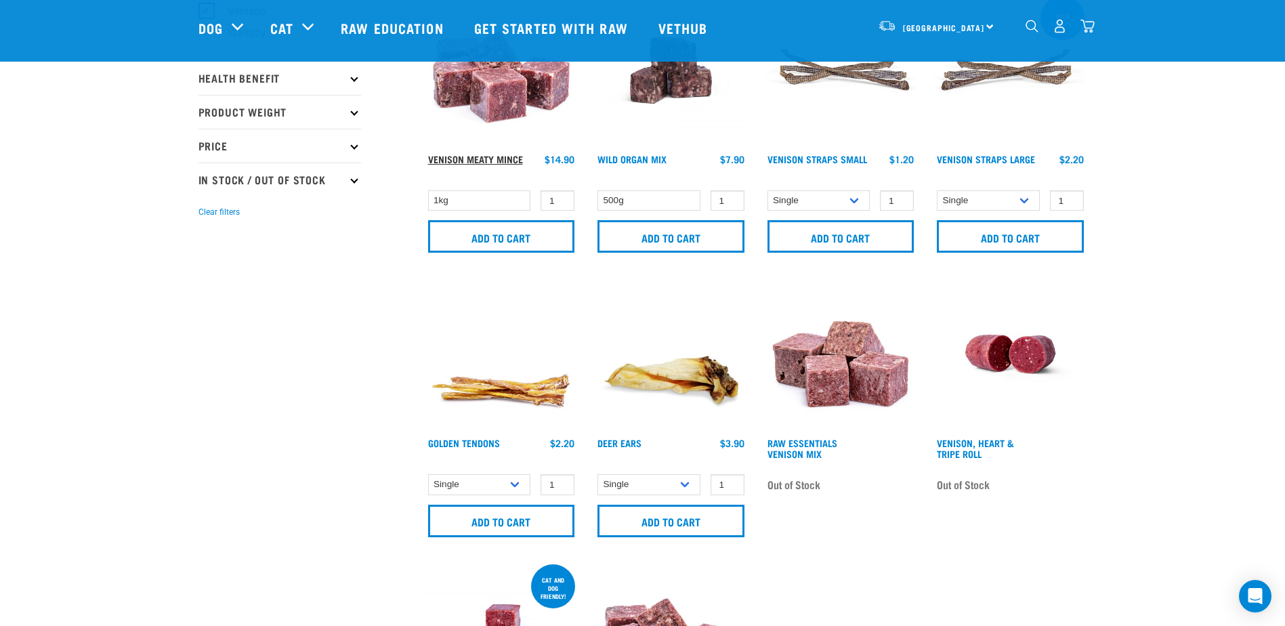
click at [475, 158] on link "Venison Meaty Mince" at bounding box center [475, 158] width 95 height 5
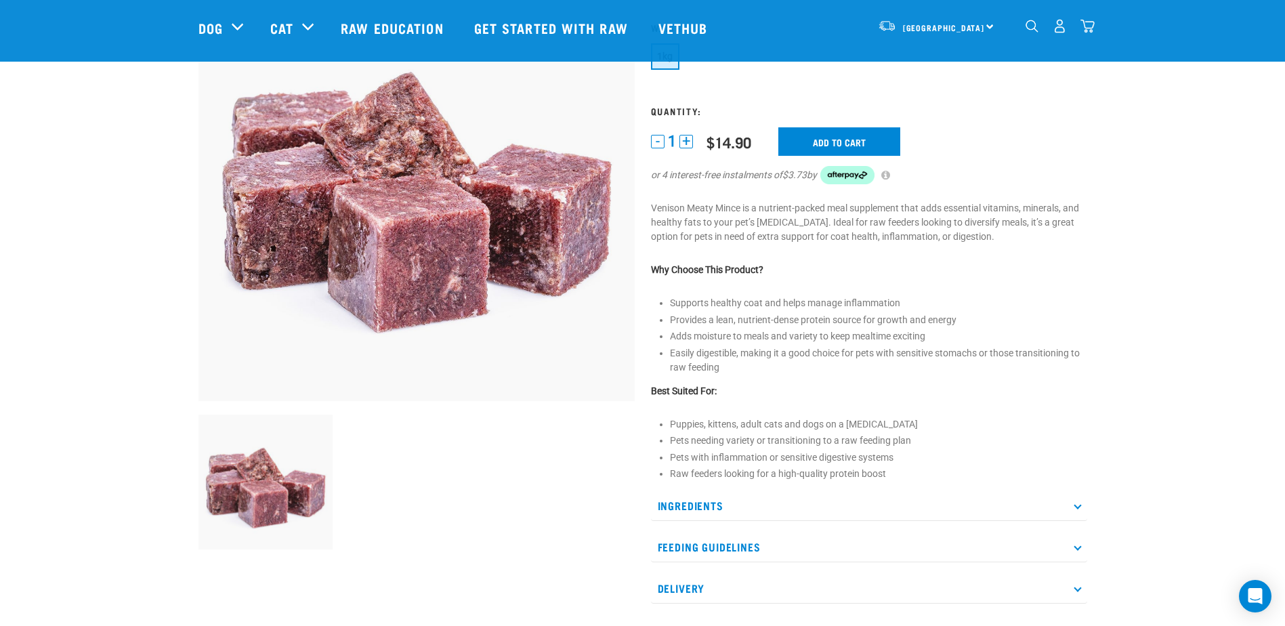
scroll to position [135, 0]
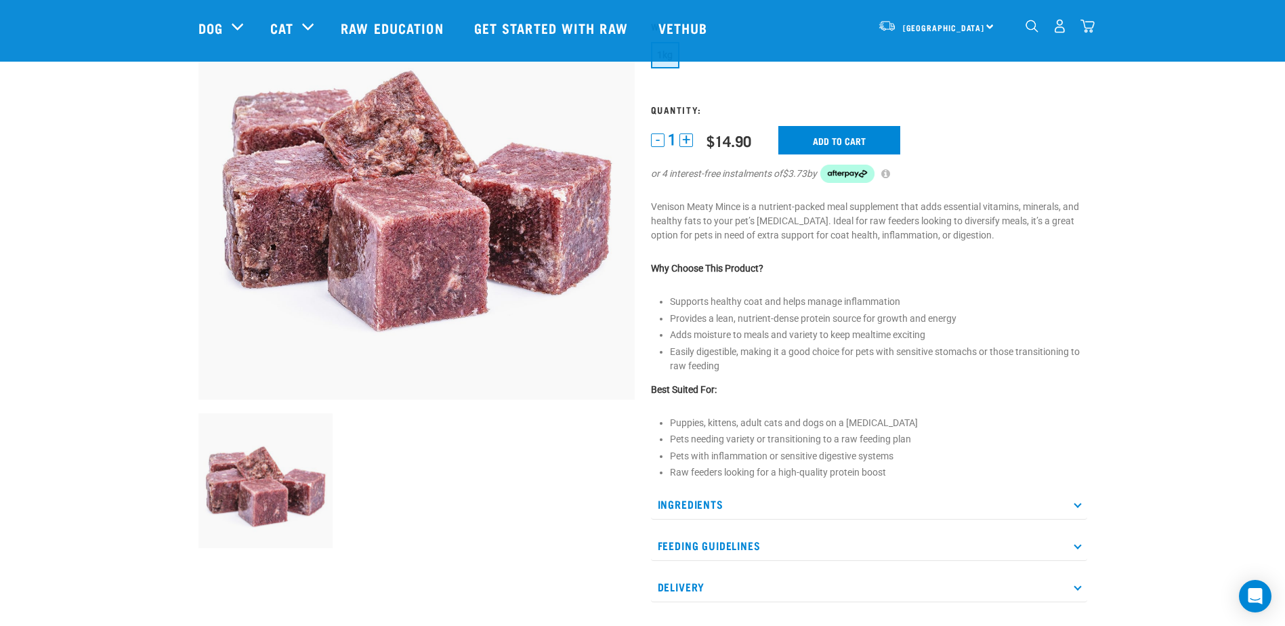
click at [1077, 504] on icon at bounding box center [1076, 504] width 7 height 7
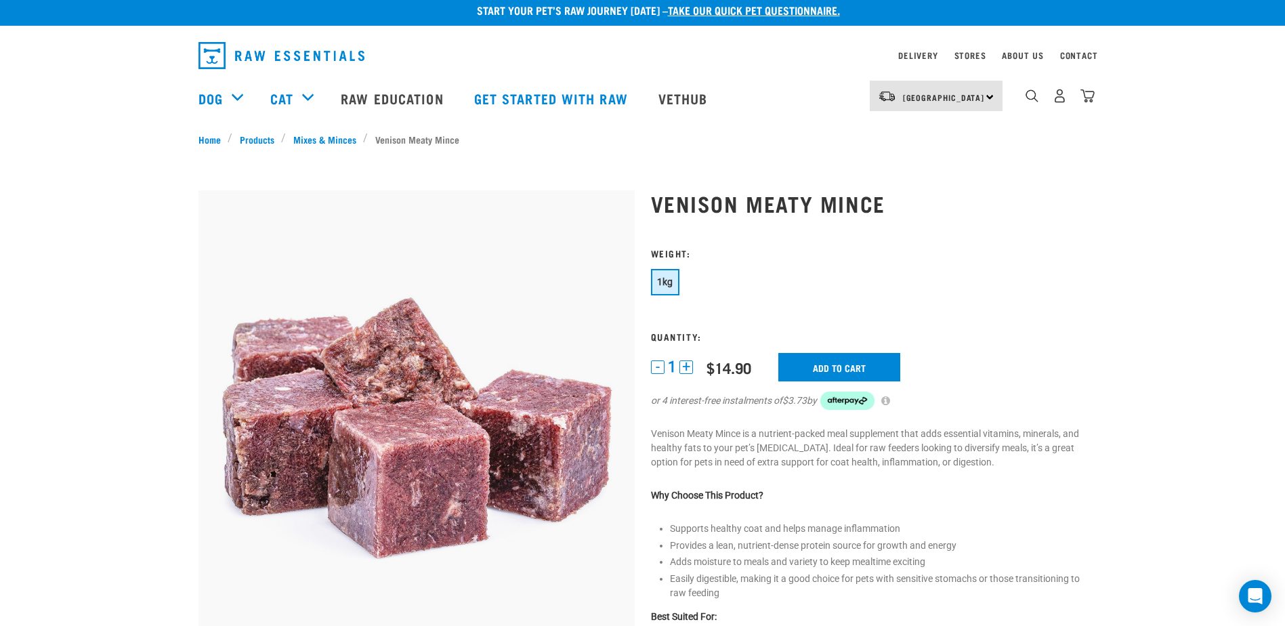
scroll to position [0, 0]
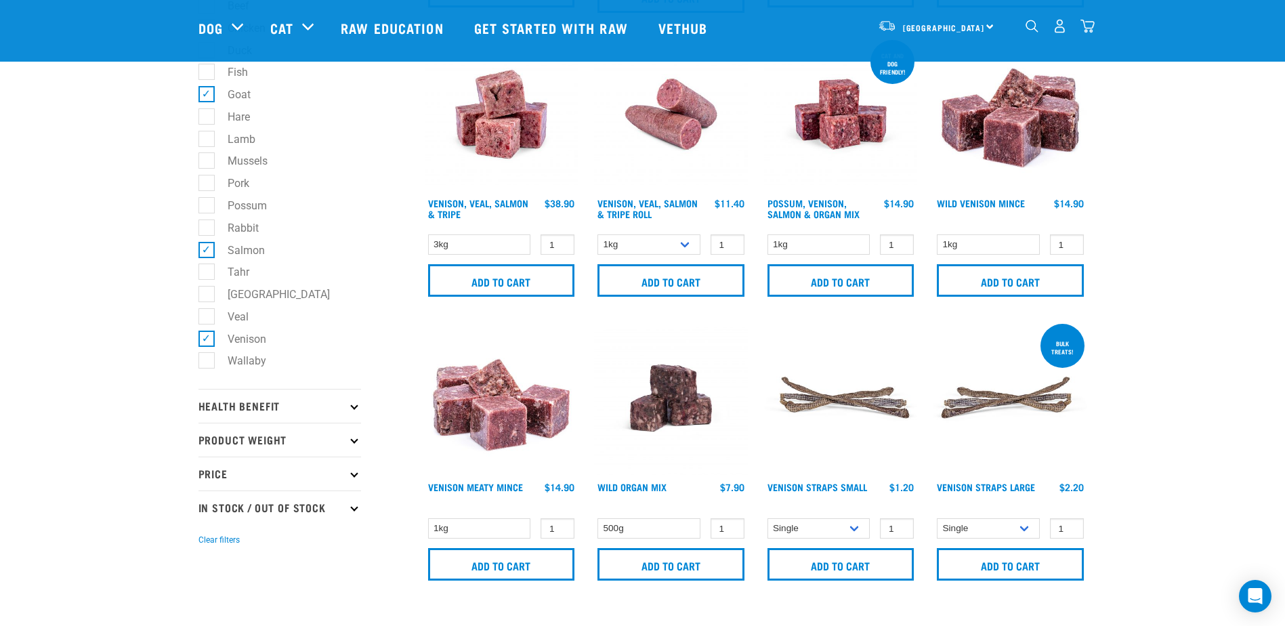
scroll to position [339, 0]
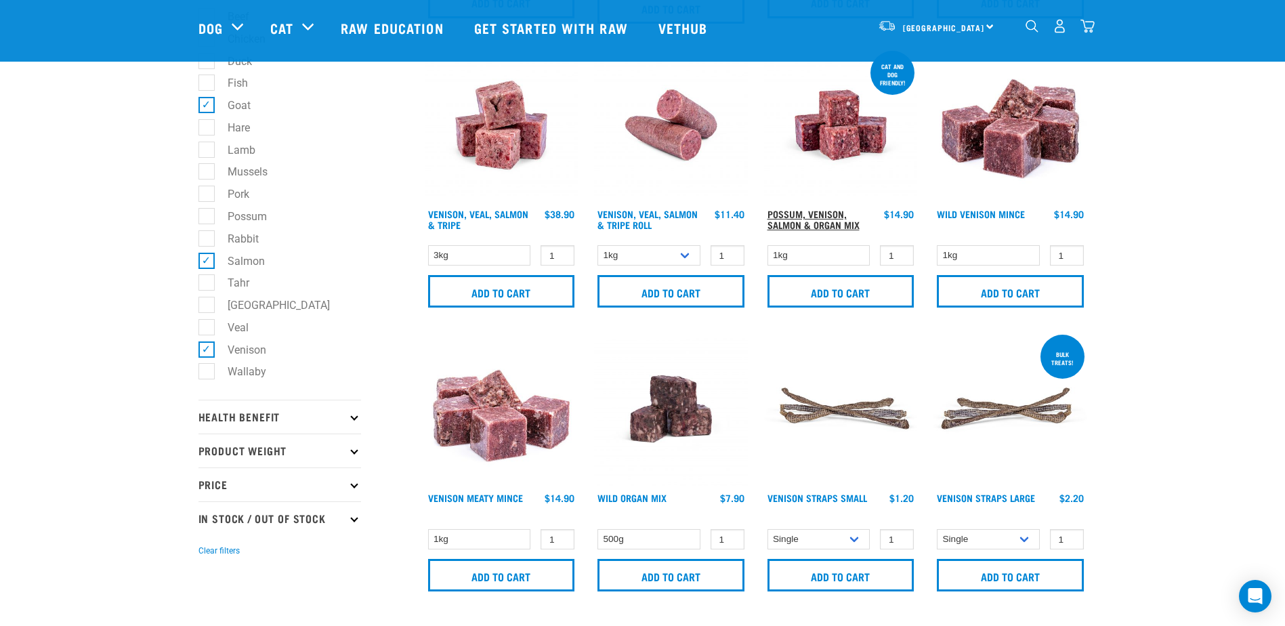
click at [802, 213] on link "Possum, Venison, Salmon & Organ Mix" at bounding box center [813, 219] width 92 height 16
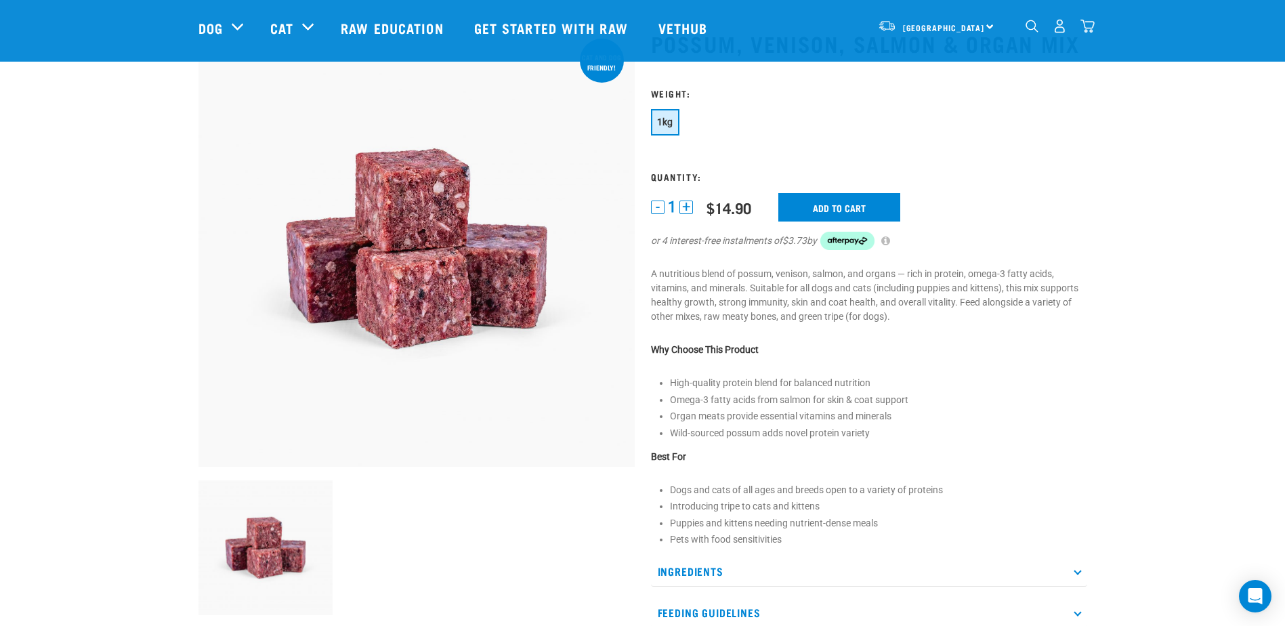
scroll to position [68, 0]
click at [814, 205] on input "Add to cart" at bounding box center [839, 208] width 122 height 28
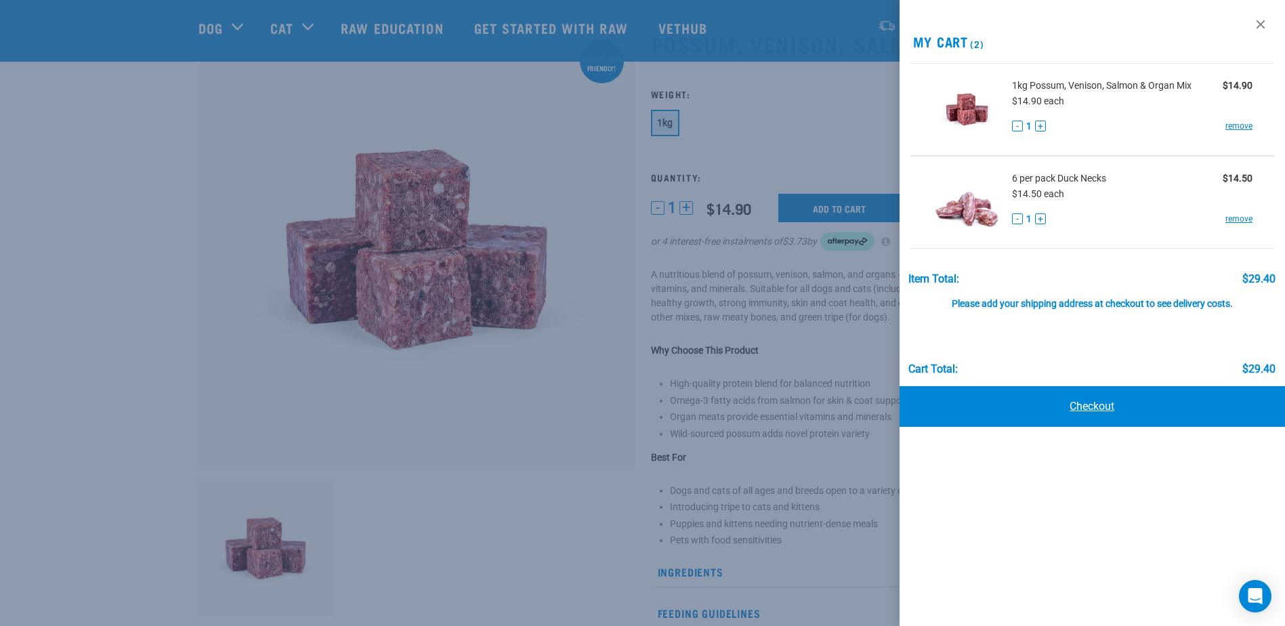
click at [1094, 402] on link "Checkout" at bounding box center [1091, 406] width 385 height 41
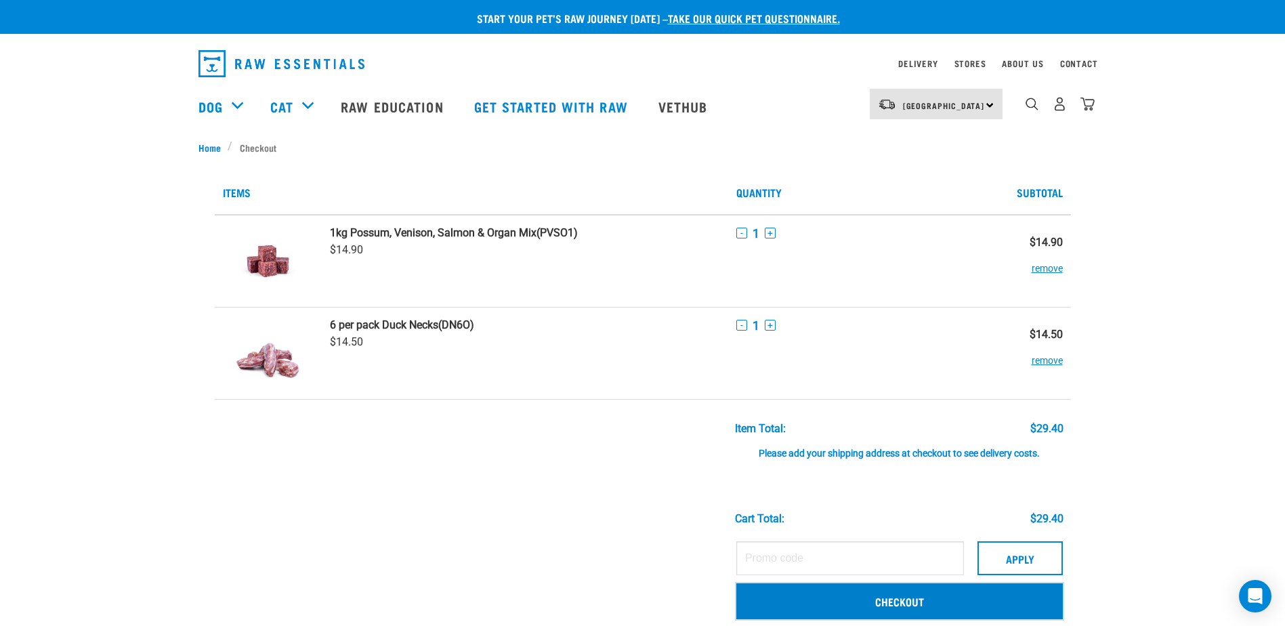
click at [856, 595] on link "Checkout" at bounding box center [899, 600] width 326 height 35
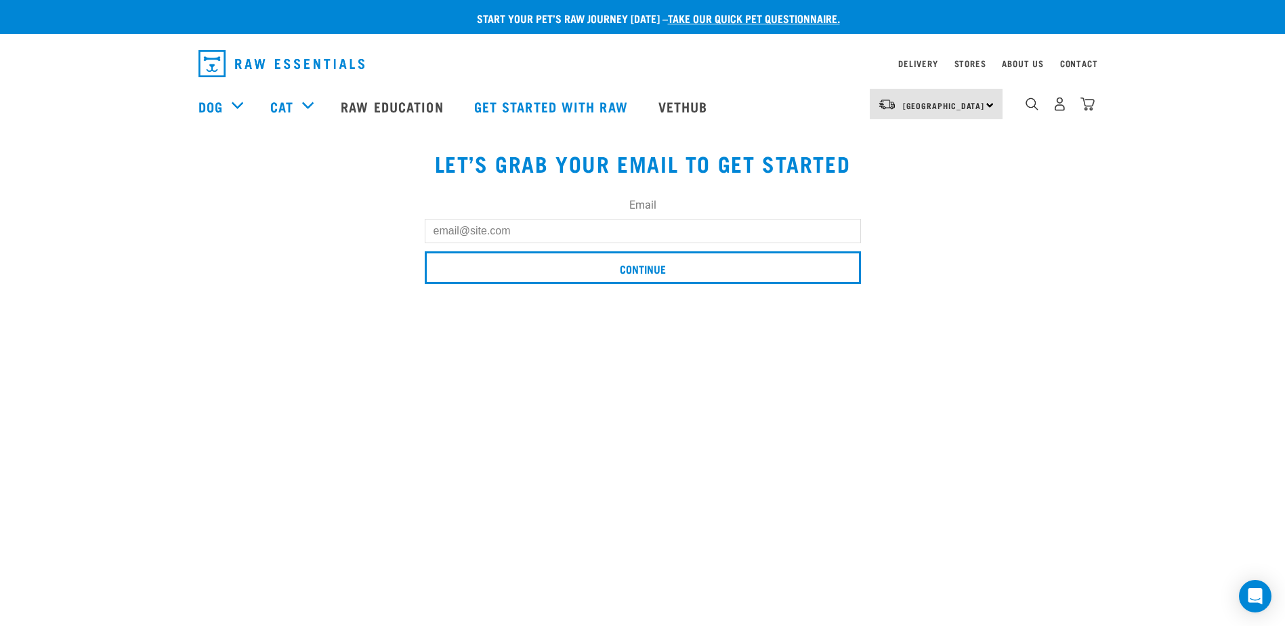
click at [490, 226] on input "Email" at bounding box center [643, 231] width 436 height 24
type input "[EMAIL_ADDRESS][DOMAIN_NAME]"
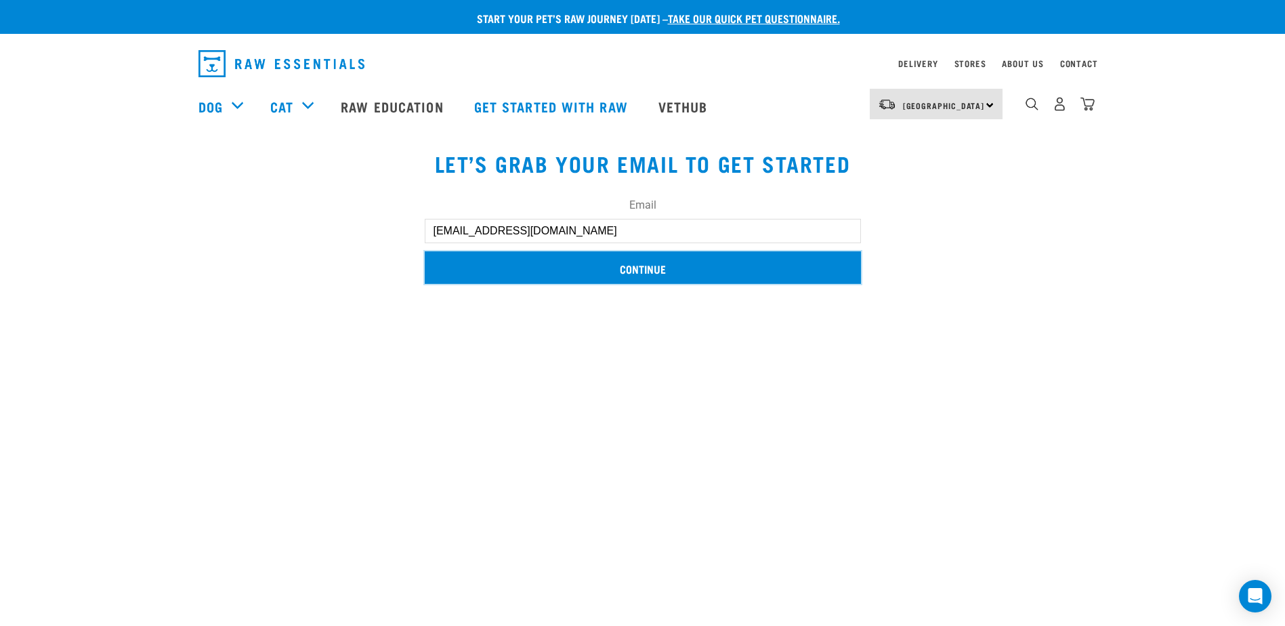
click at [642, 266] on input "Continue" at bounding box center [643, 267] width 436 height 33
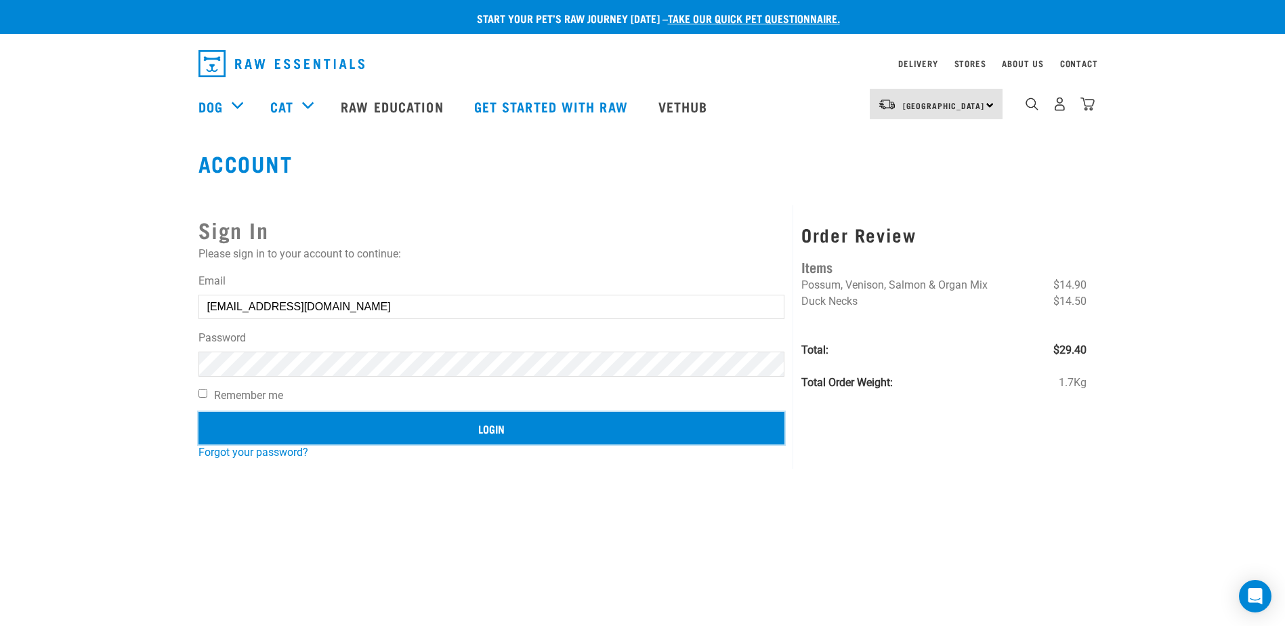
click at [417, 428] on input "Login" at bounding box center [491, 428] width 587 height 33
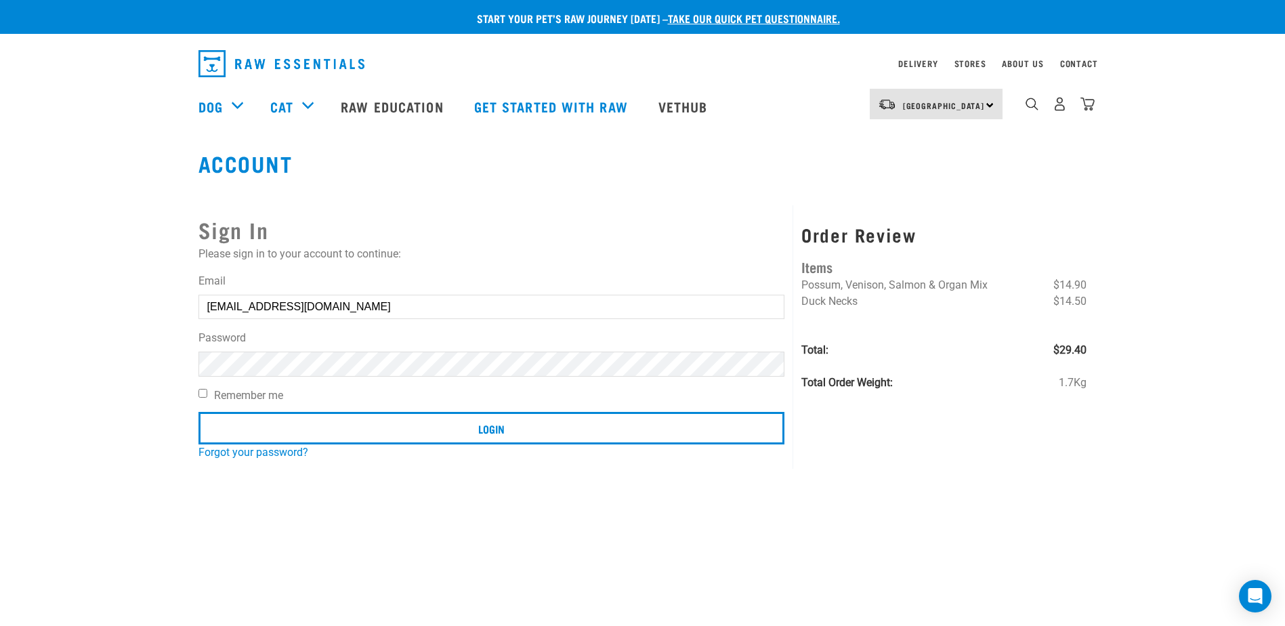
drag, startPoint x: 720, startPoint y: 227, endPoint x: 719, endPoint y: 219, distance: 8.2
drag, startPoint x: 0, startPoint y: 0, endPoint x: 669, endPoint y: 221, distance: 704.8
click at [0, 221] on article "Invalid username or password." at bounding box center [0, 313] width 0 height 626
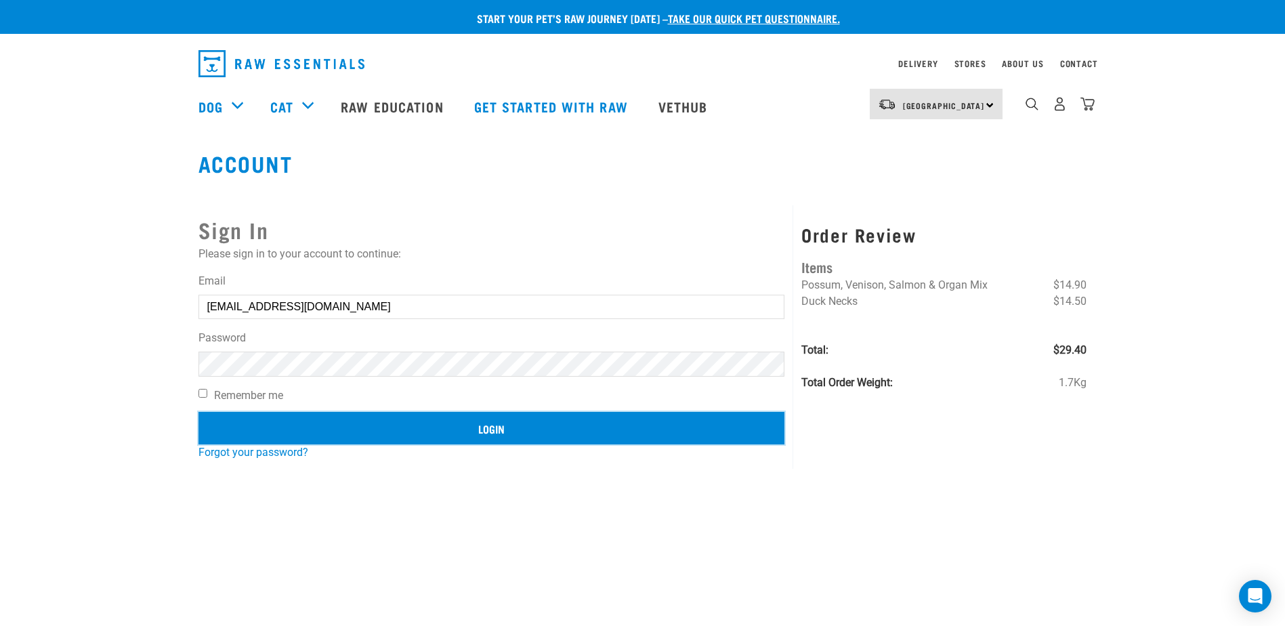
click at [324, 425] on input "Login" at bounding box center [491, 428] width 587 height 33
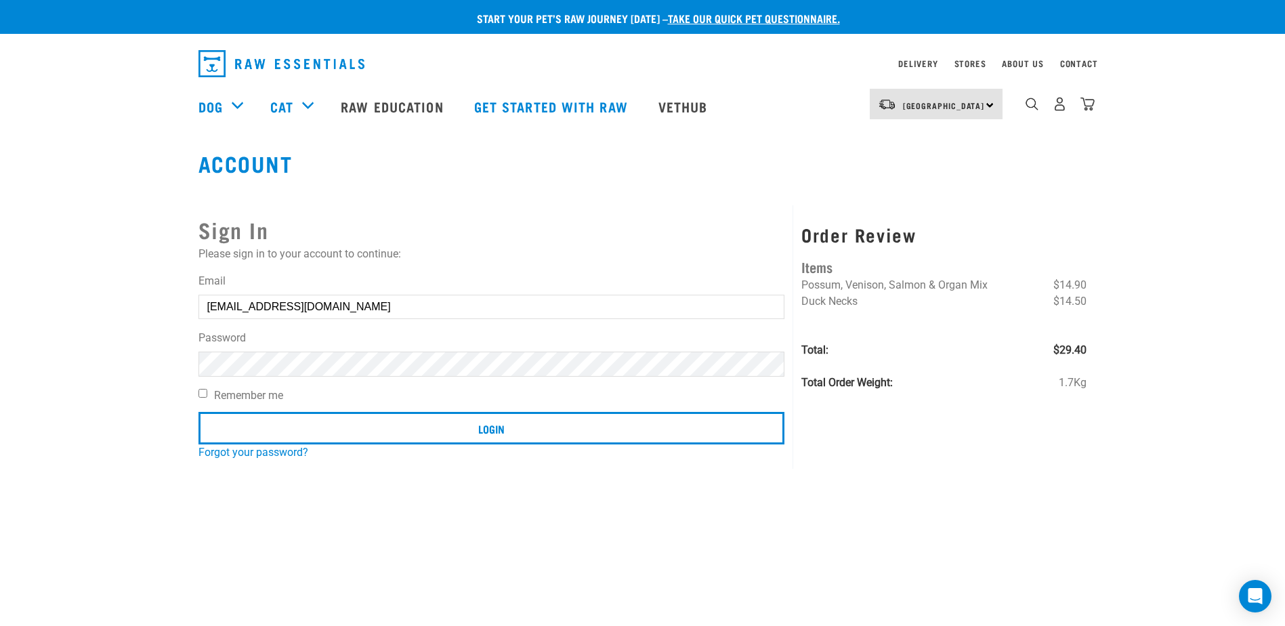
click at [202, 393] on input "Remember me" at bounding box center [202, 393] width 9 height 9
checkbox input "true"
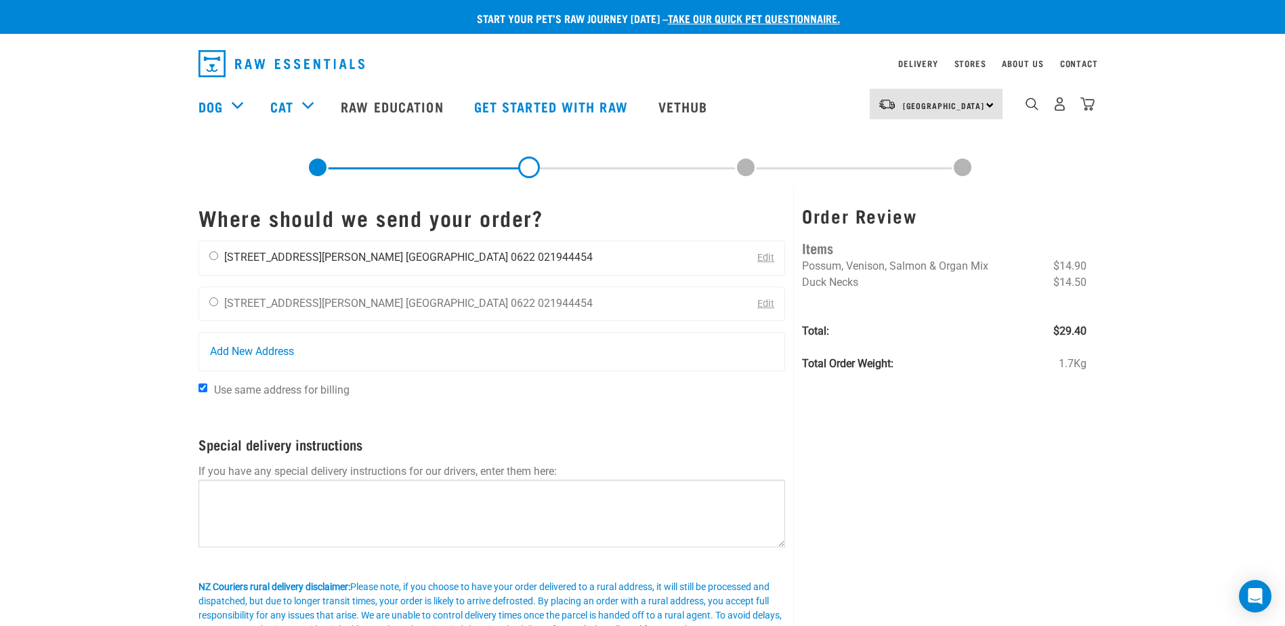
drag, startPoint x: 209, startPoint y: 253, endPoint x: 216, endPoint y: 255, distance: 7.7
click at [209, 253] on input "radio" at bounding box center [213, 255] width 9 height 9
radio input "true"
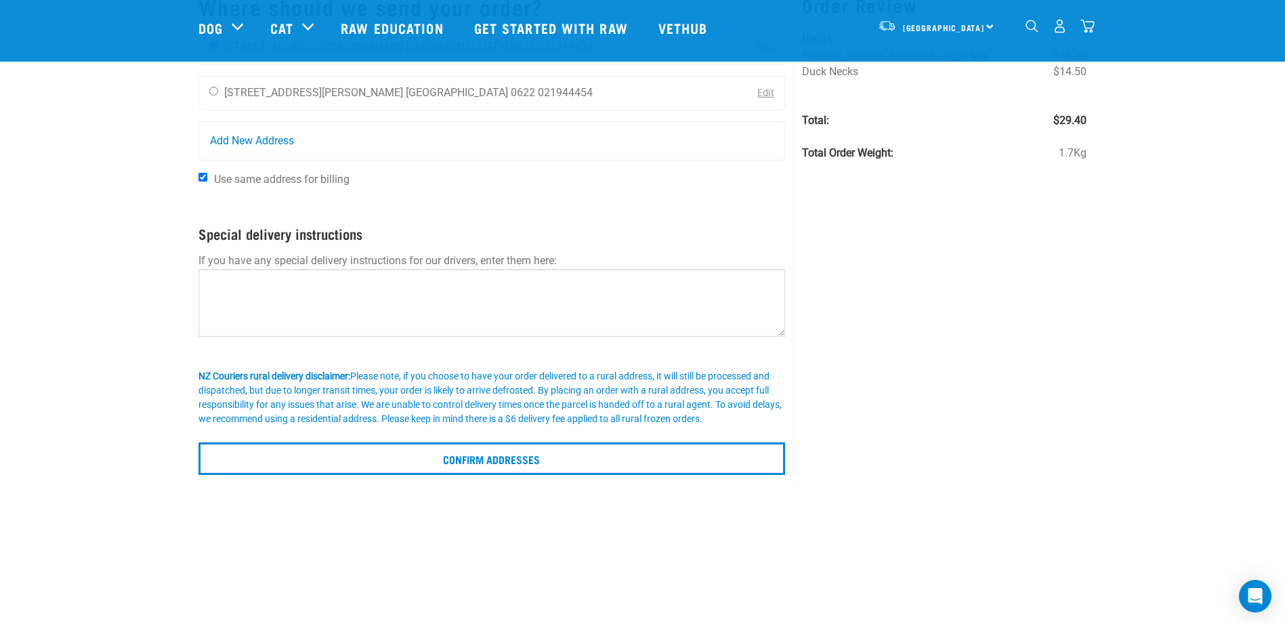
scroll to position [135, 0]
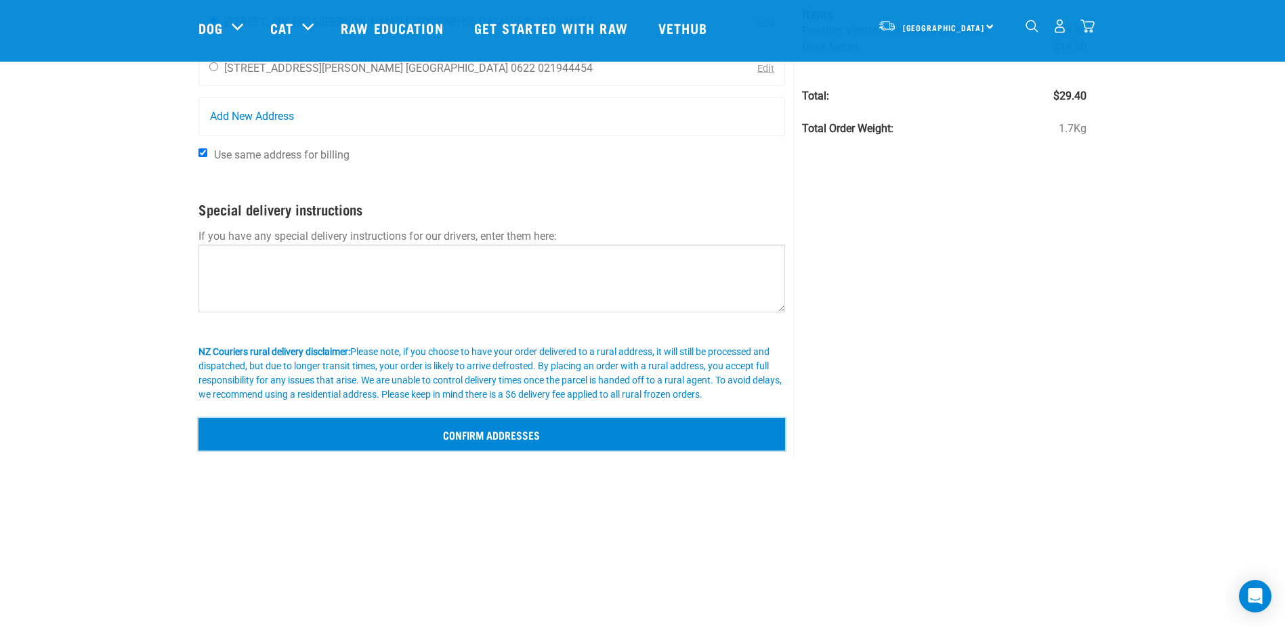
click at [503, 431] on input "Confirm addresses" at bounding box center [491, 434] width 587 height 33
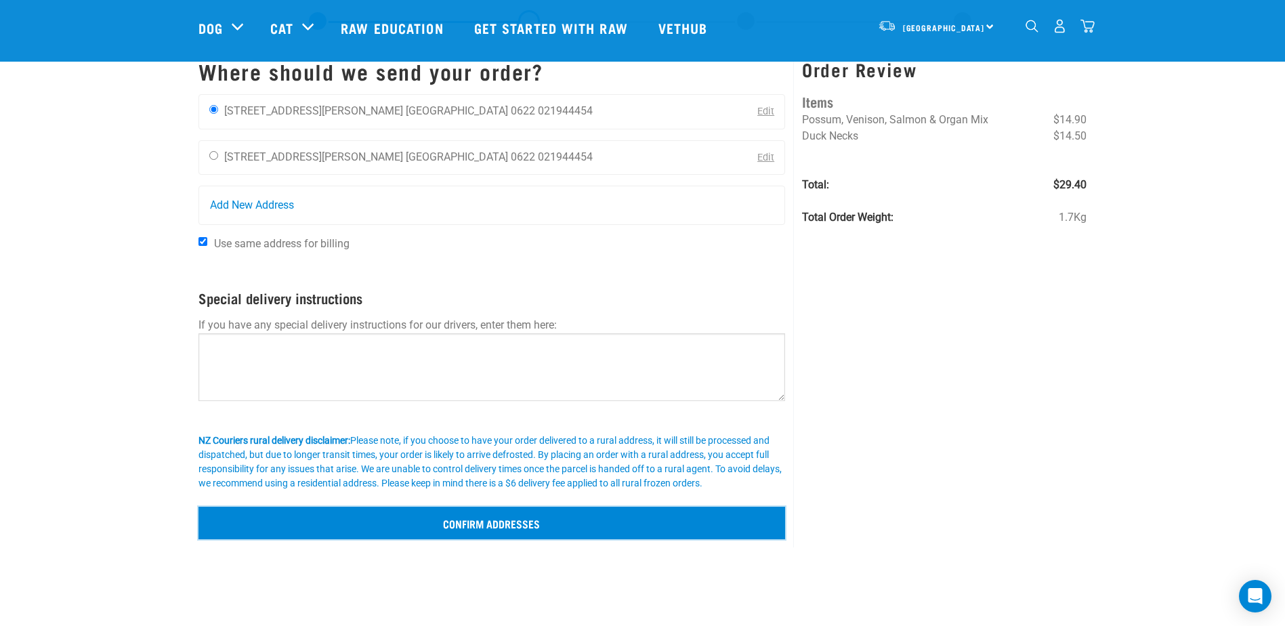
scroll to position [0, 0]
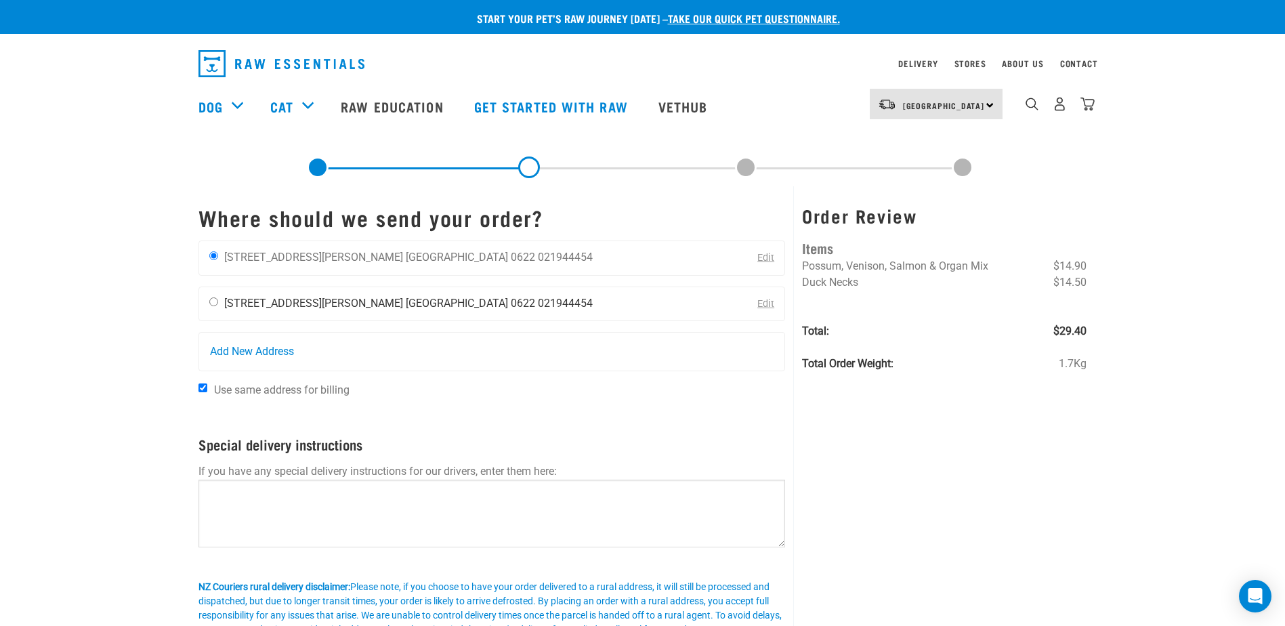
click at [212, 300] on input "radio" at bounding box center [213, 301] width 9 height 9
radio input "true"
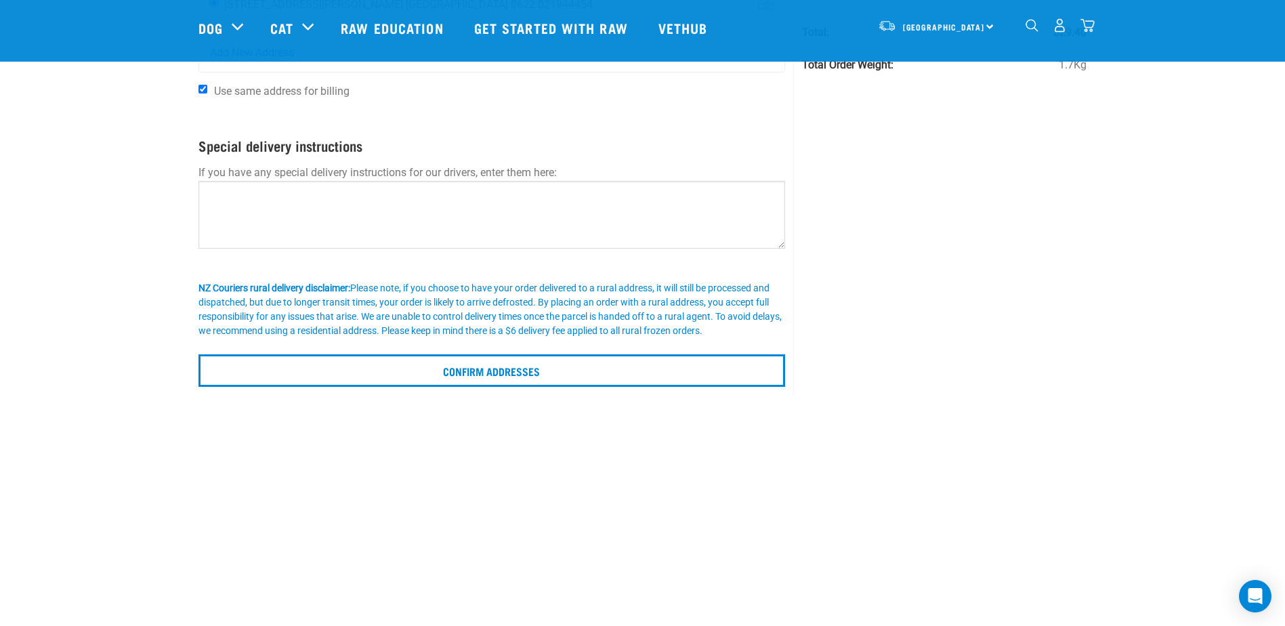
scroll to position [203, 0]
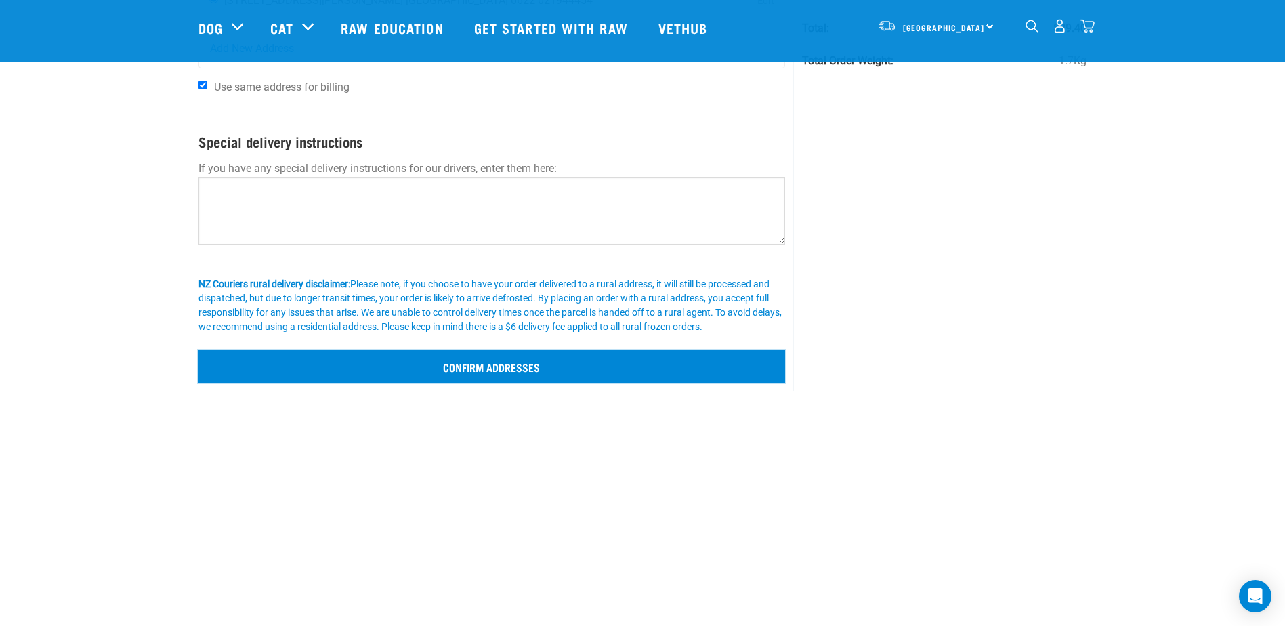
click at [496, 366] on input "Confirm addresses" at bounding box center [491, 366] width 587 height 33
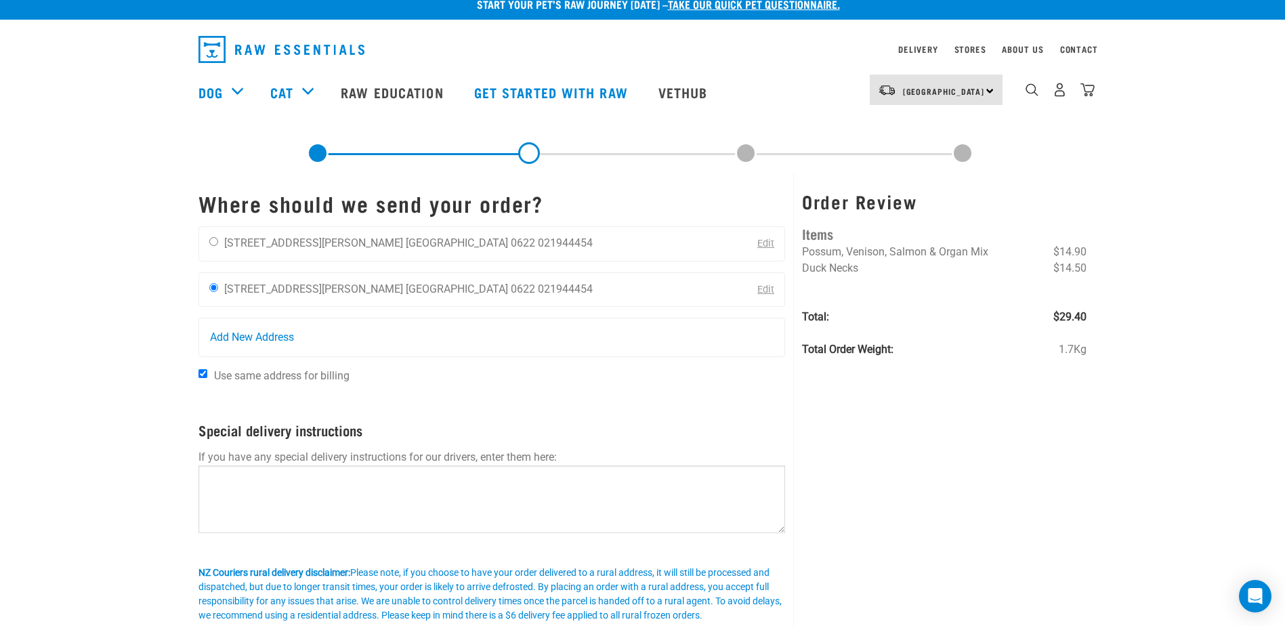
scroll to position [0, 0]
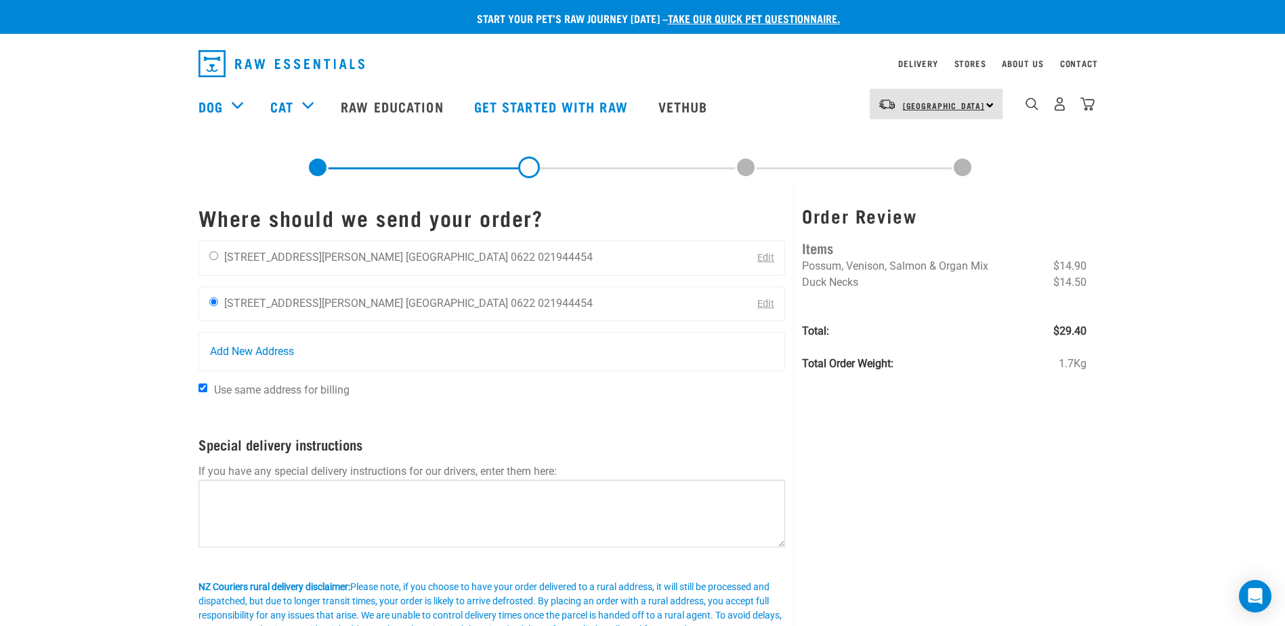
click at [945, 106] on span "[GEOGRAPHIC_DATA]" at bounding box center [944, 105] width 82 height 5
click at [912, 137] on link "[GEOGRAPHIC_DATA]" at bounding box center [935, 142] width 130 height 30
click at [989, 102] on div "North Island North Island South Island" at bounding box center [936, 104] width 133 height 30
click at [968, 126] on div "North Island South Island" at bounding box center [935, 157] width 130 height 70
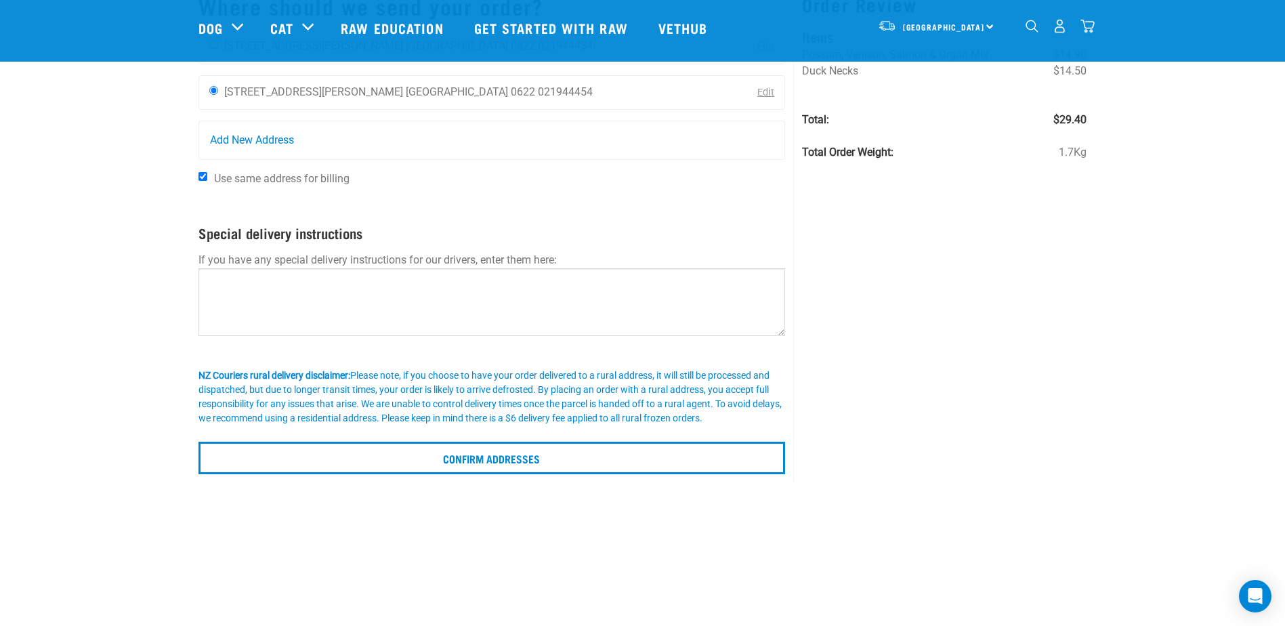
scroll to position [135, 0]
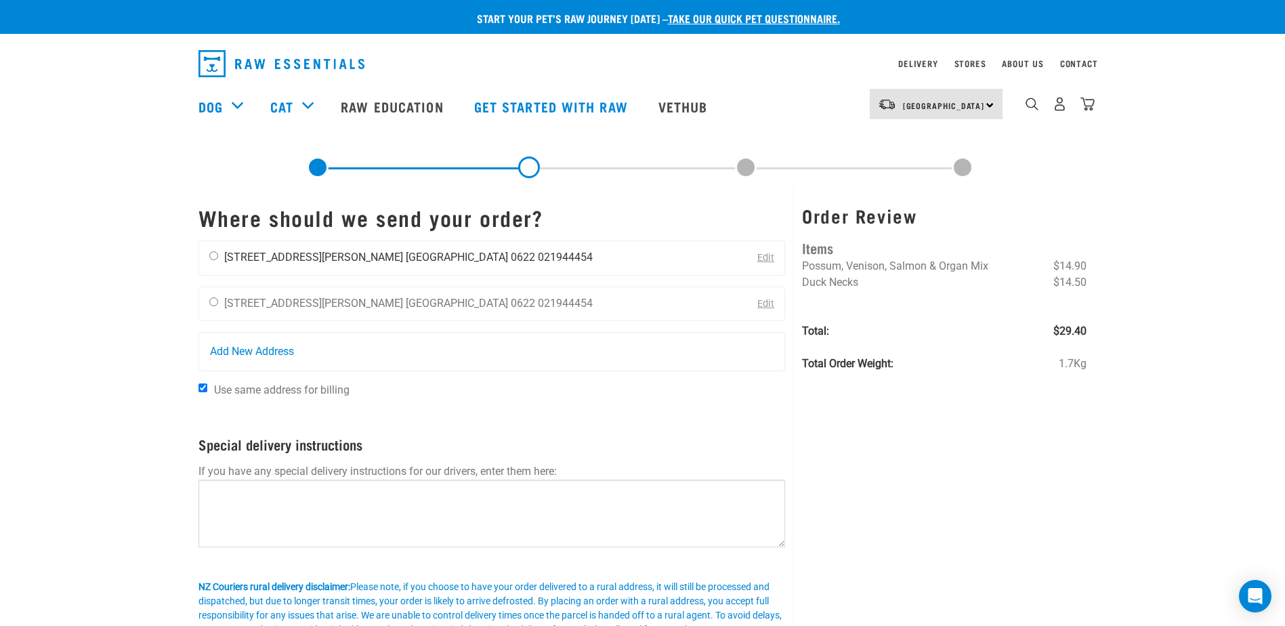
click at [215, 255] on input "radio" at bounding box center [213, 255] width 9 height 9
radio input "true"
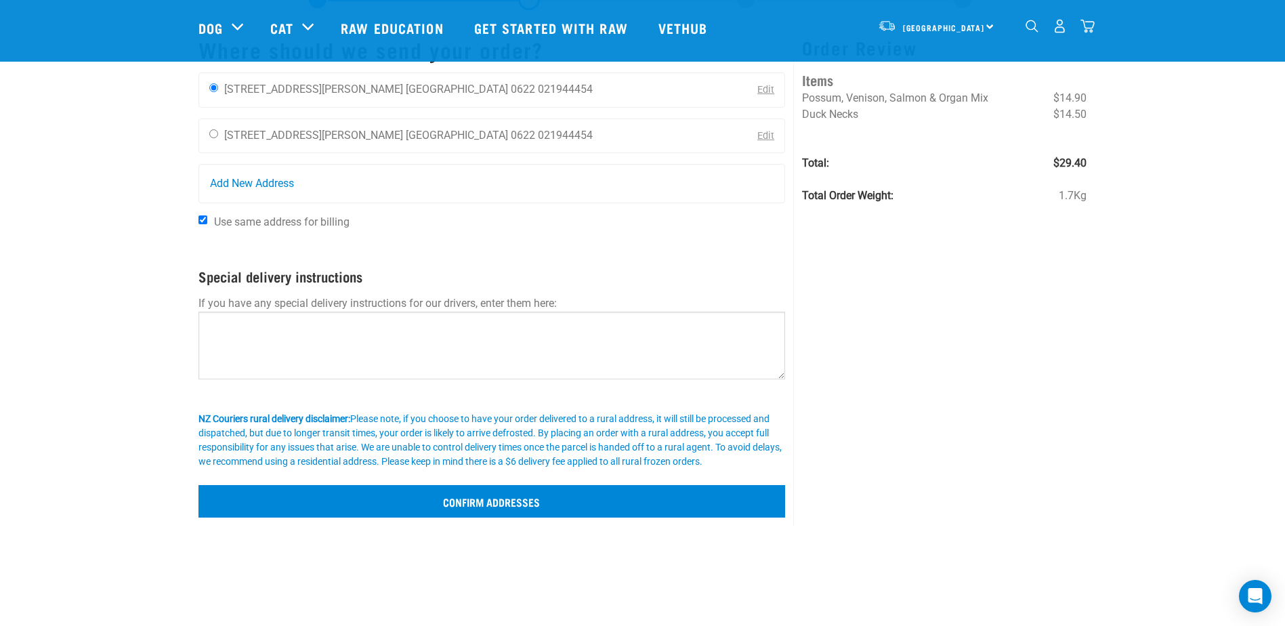
scroll to position [68, 0]
click at [566, 501] on input "Confirm addresses" at bounding box center [491, 502] width 587 height 33
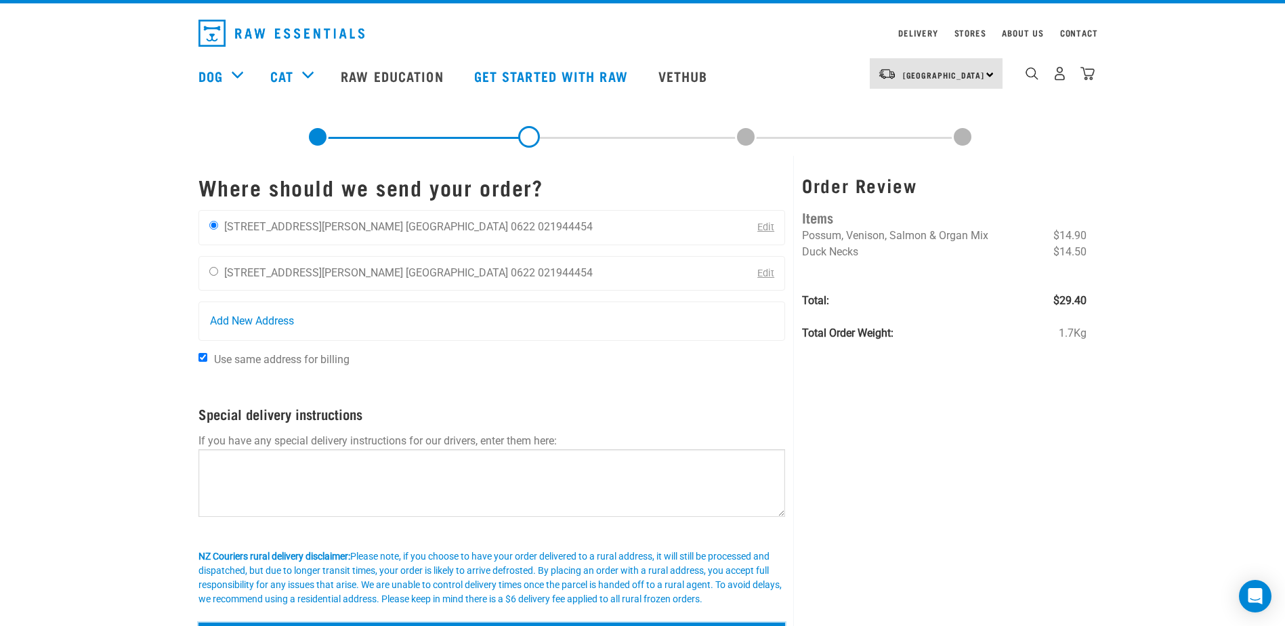
scroll to position [0, 0]
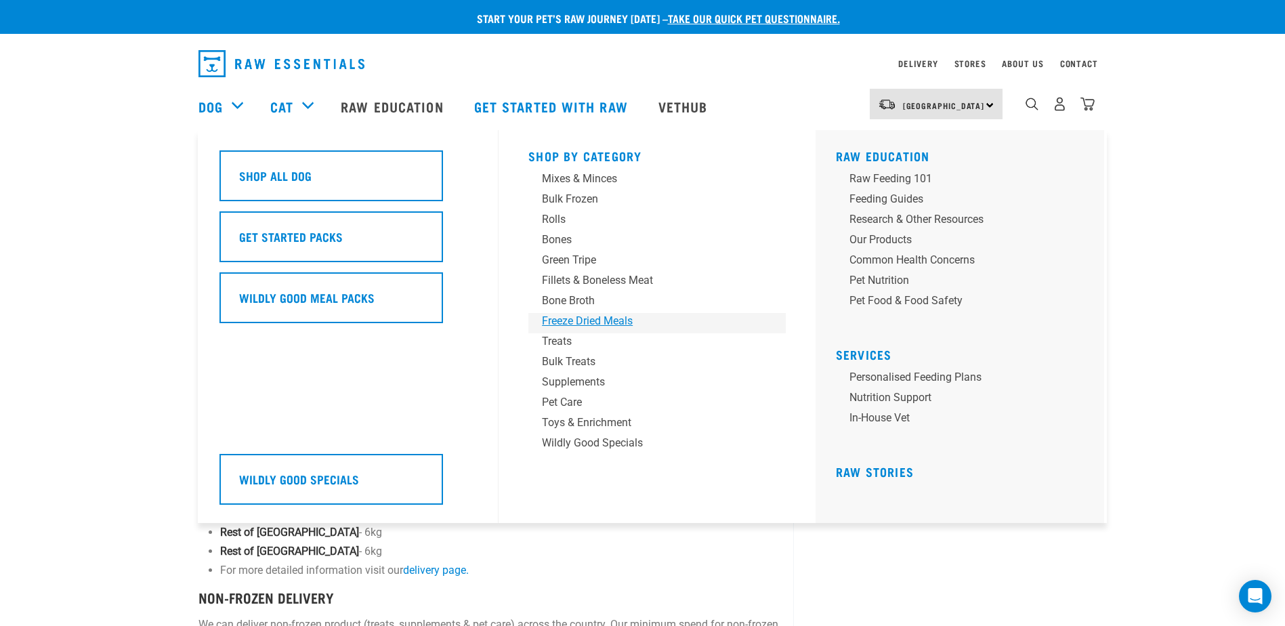
click at [558, 314] on div "Freeze Dried Meals" at bounding box center [647, 321] width 211 height 16
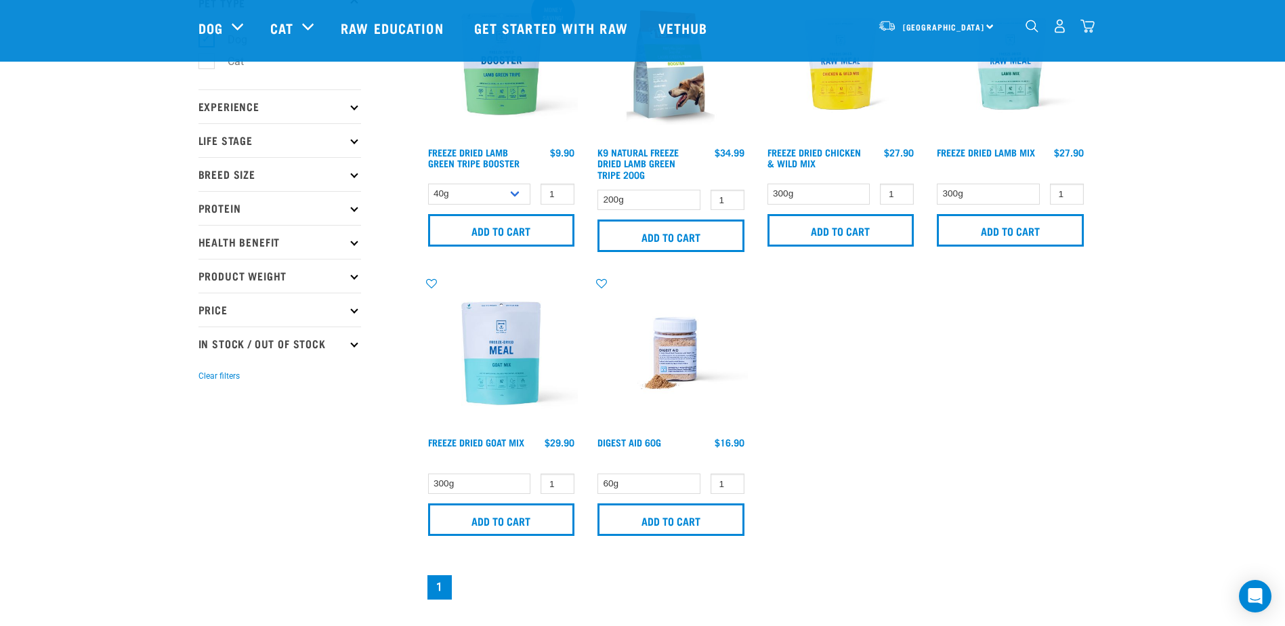
scroll to position [135, 0]
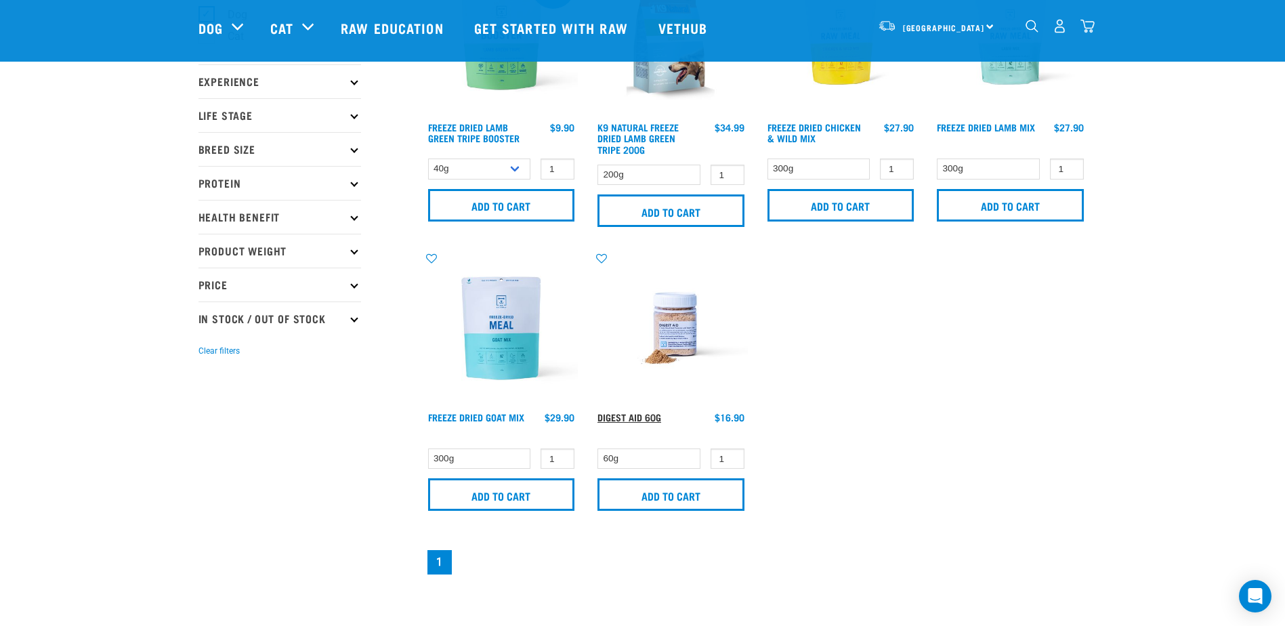
click at [641, 414] on link "Digest Aid 60g" at bounding box center [629, 416] width 64 height 5
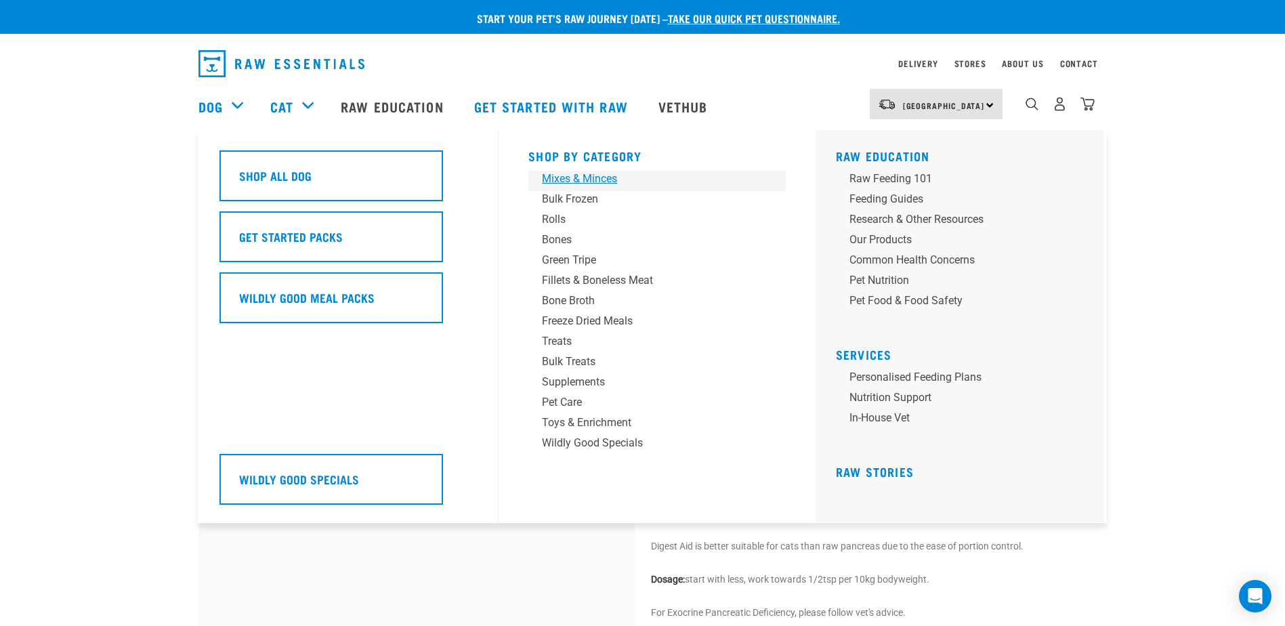
click at [567, 175] on div "Mixes & Minces" at bounding box center [647, 179] width 211 height 16
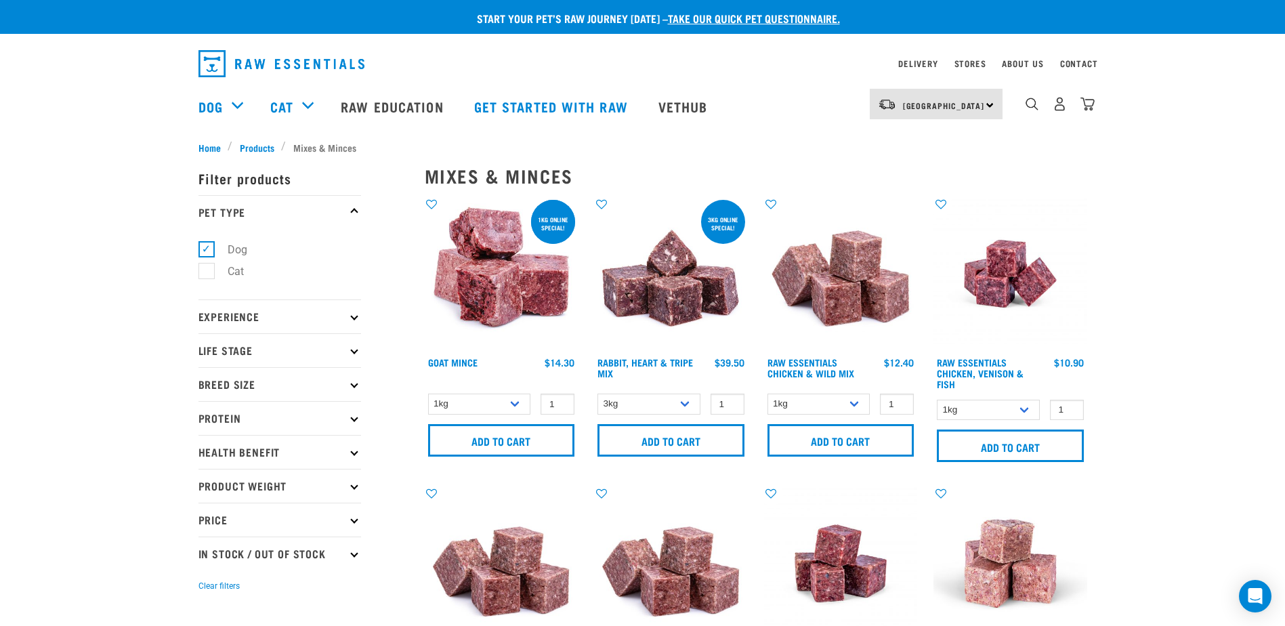
scroll to position [68, 0]
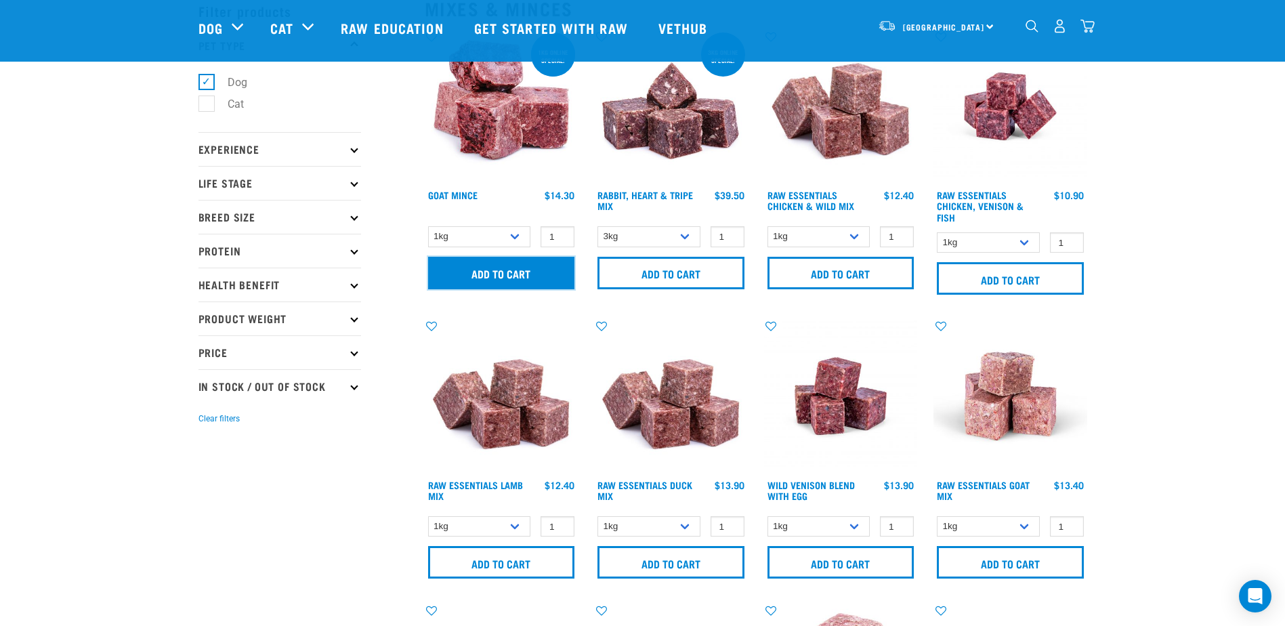
click at [494, 268] on input "Add to cart" at bounding box center [501, 273] width 147 height 33
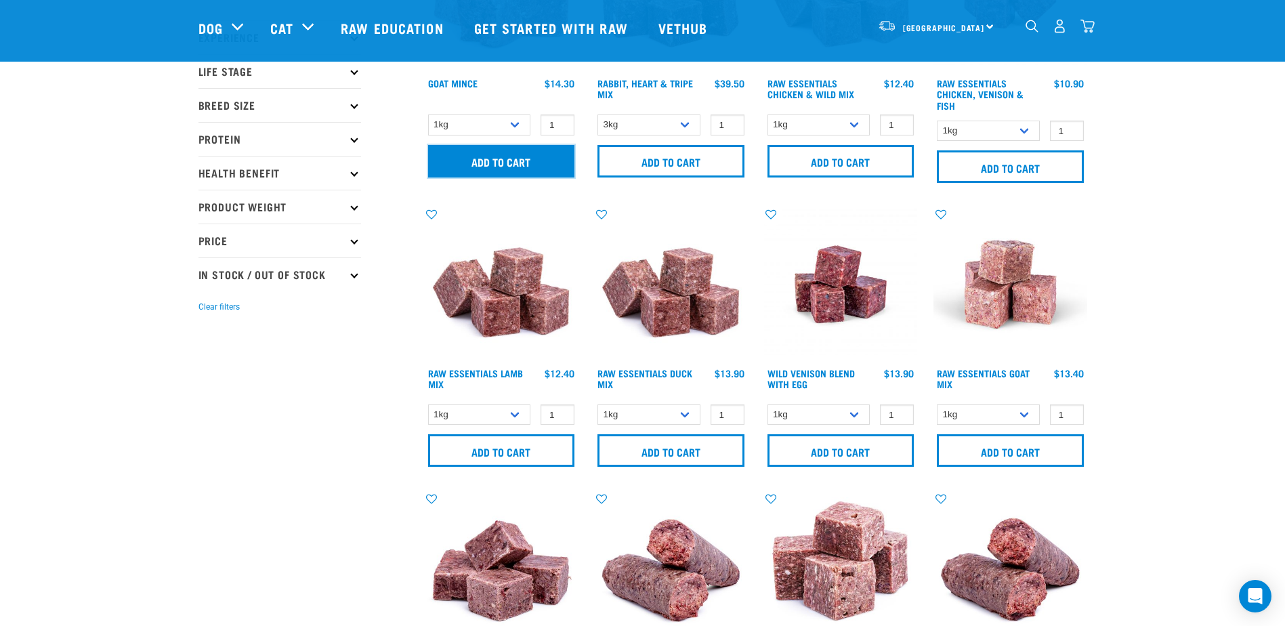
scroll to position [203, 0]
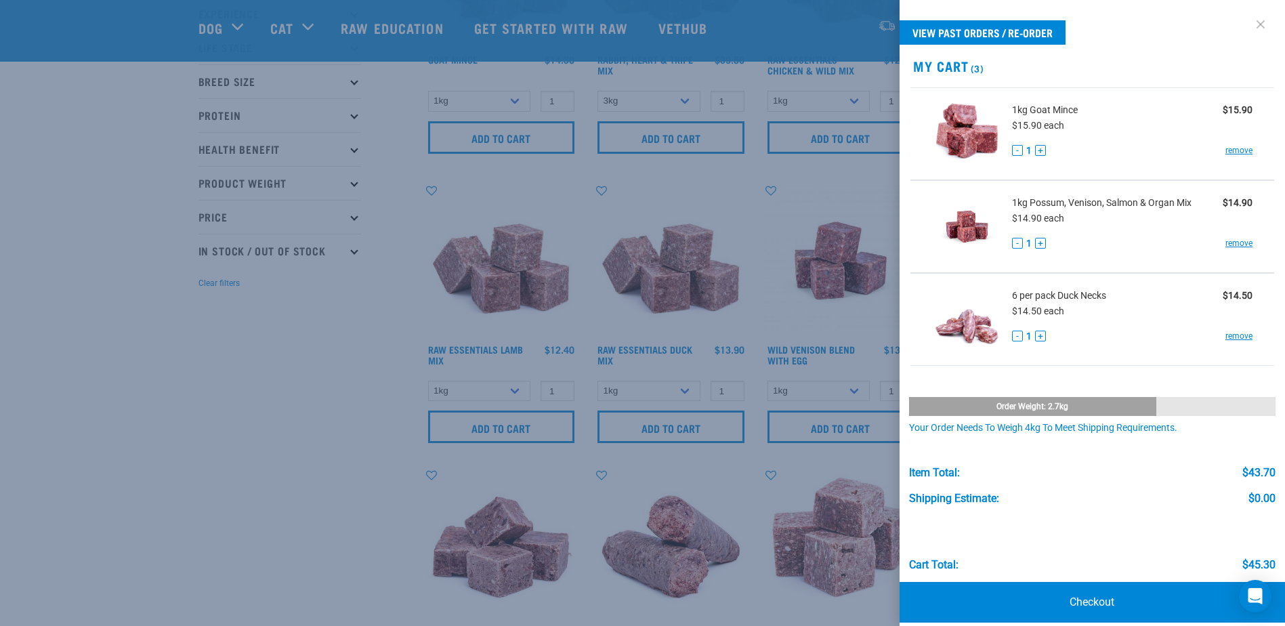
click at [1250, 20] on link at bounding box center [1261, 25] width 22 height 22
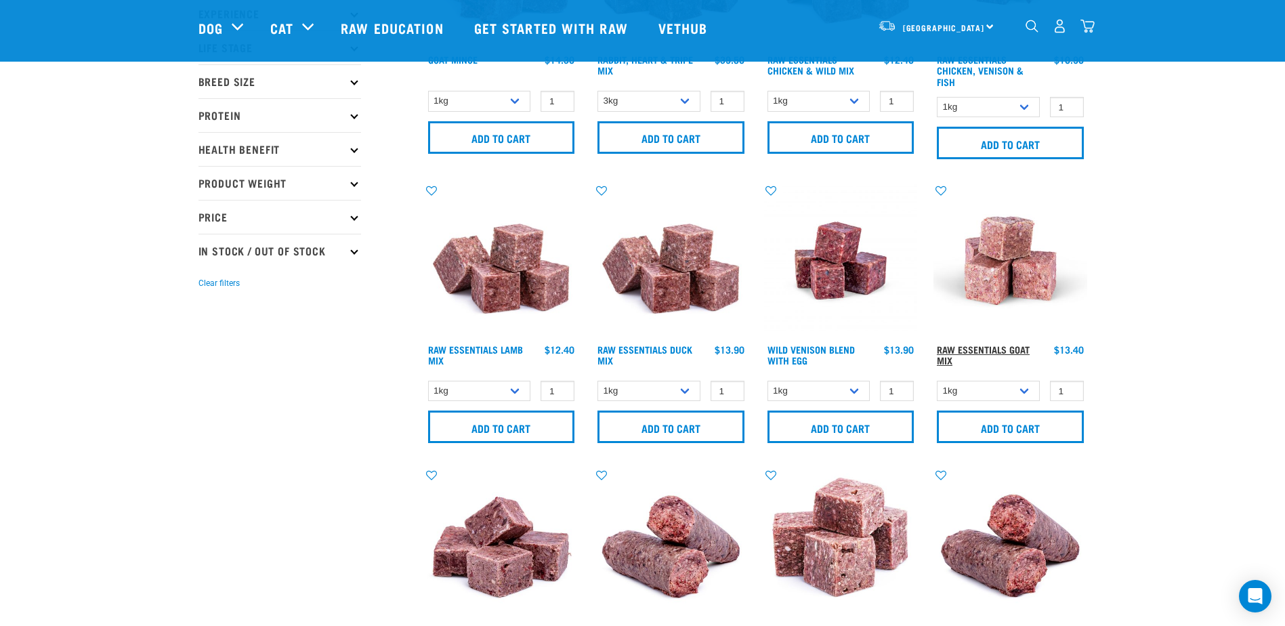
click at [969, 347] on link "Raw Essentials Goat Mix" at bounding box center [983, 355] width 93 height 16
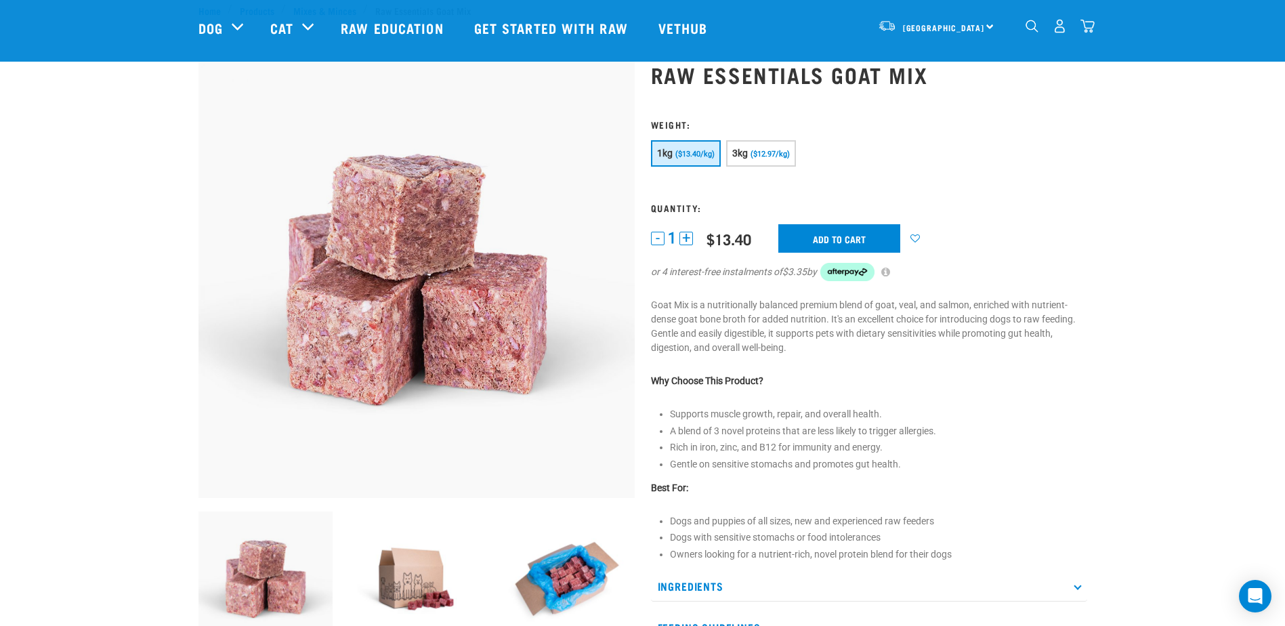
scroll to position [68, 0]
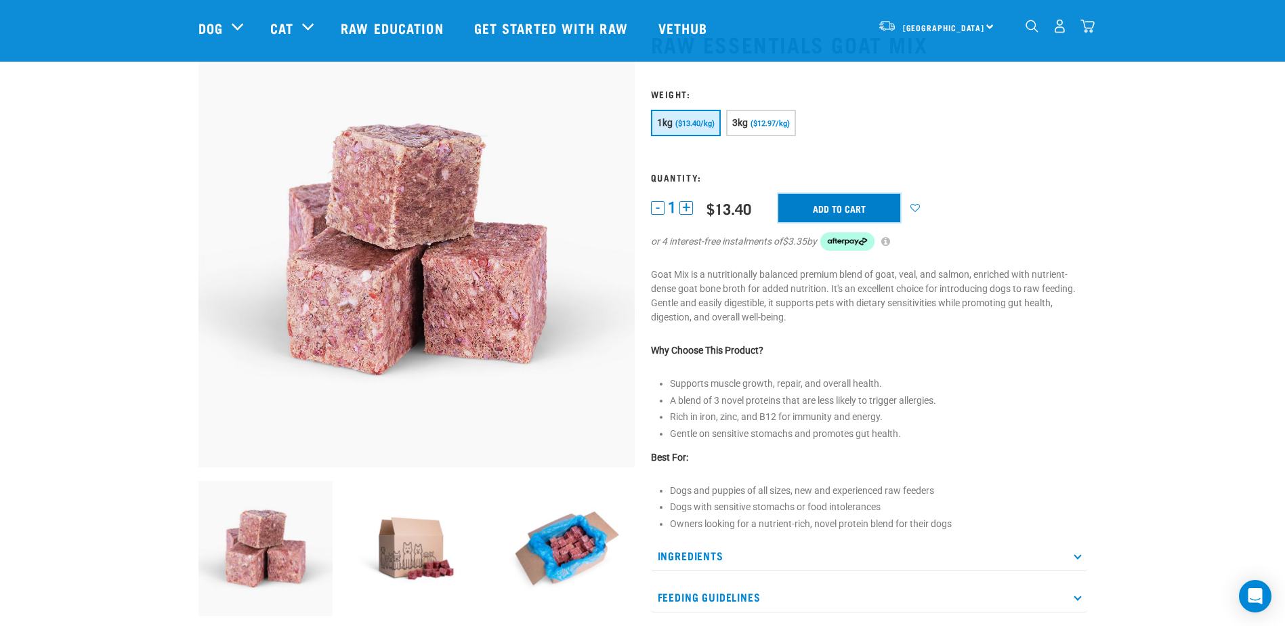
click at [834, 203] on input "Add to cart" at bounding box center [839, 208] width 122 height 28
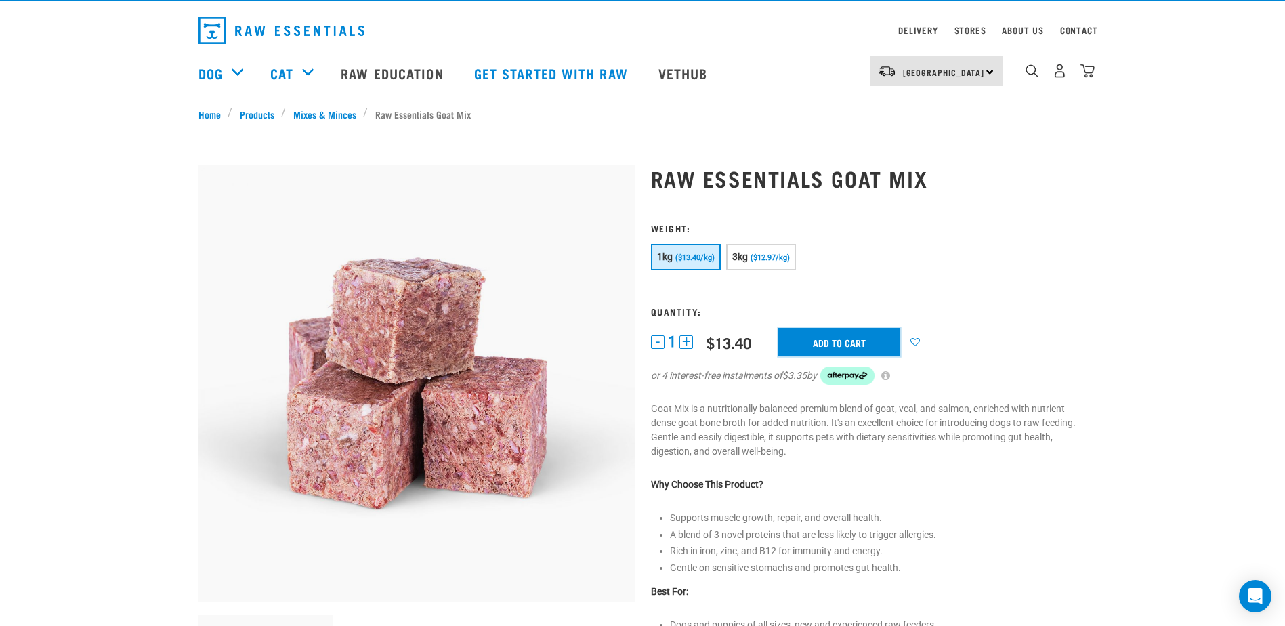
scroll to position [0, 0]
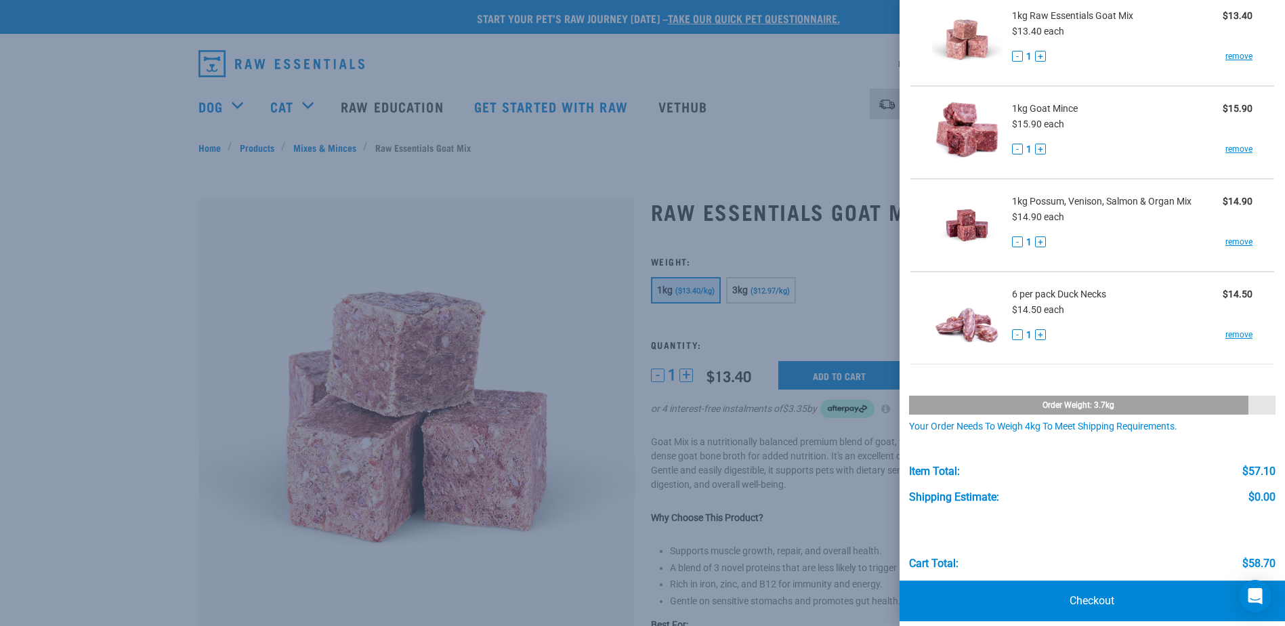
scroll to position [106, 0]
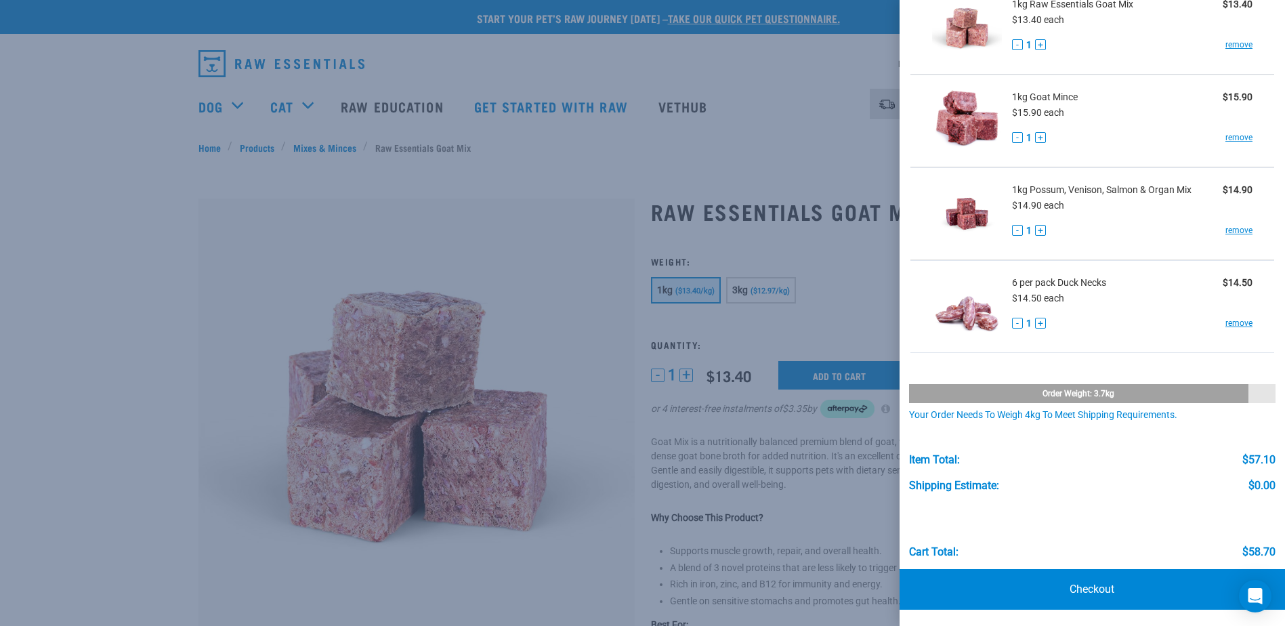
click at [1041, 228] on button "+" at bounding box center [1040, 230] width 11 height 11
click at [1041, 135] on button "+" at bounding box center [1040, 137] width 11 height 11
click at [1094, 585] on link "Checkout" at bounding box center [1091, 589] width 385 height 41
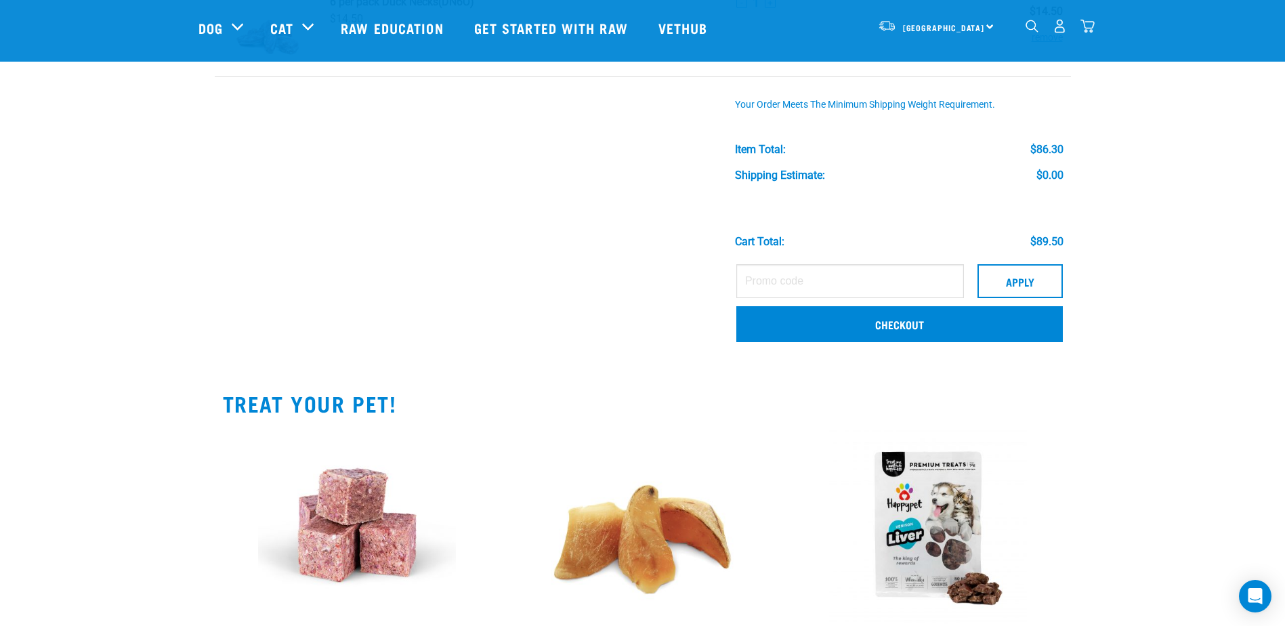
scroll to position [406, 0]
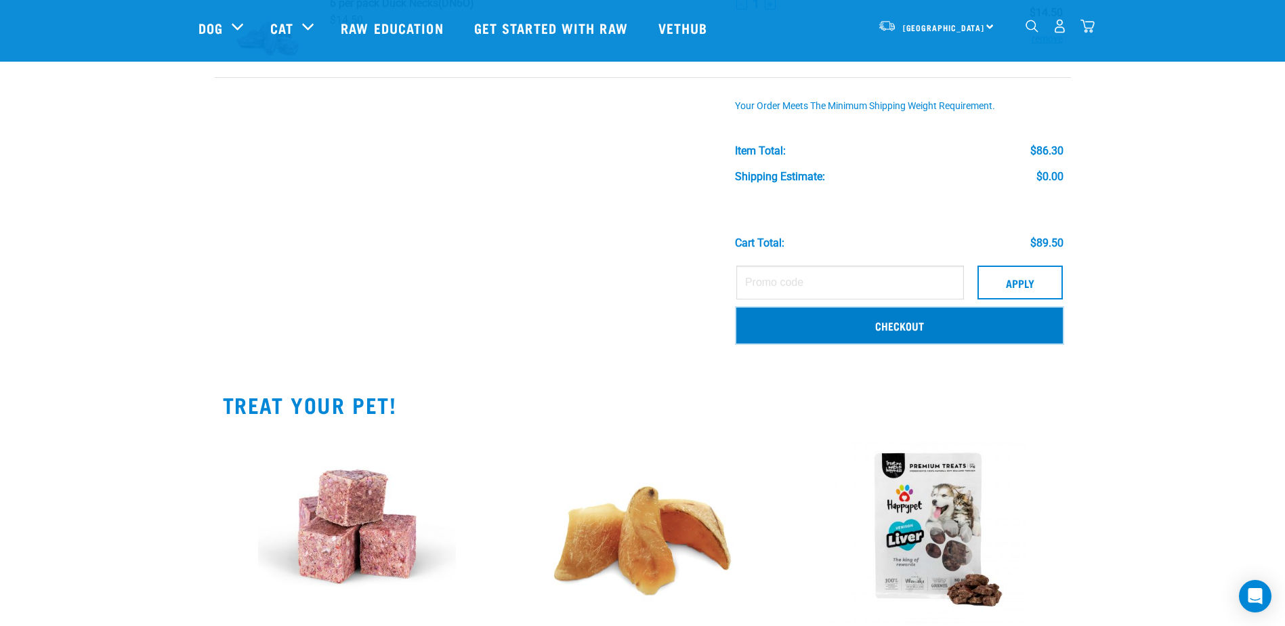
click at [887, 323] on link "Checkout" at bounding box center [899, 324] width 326 height 35
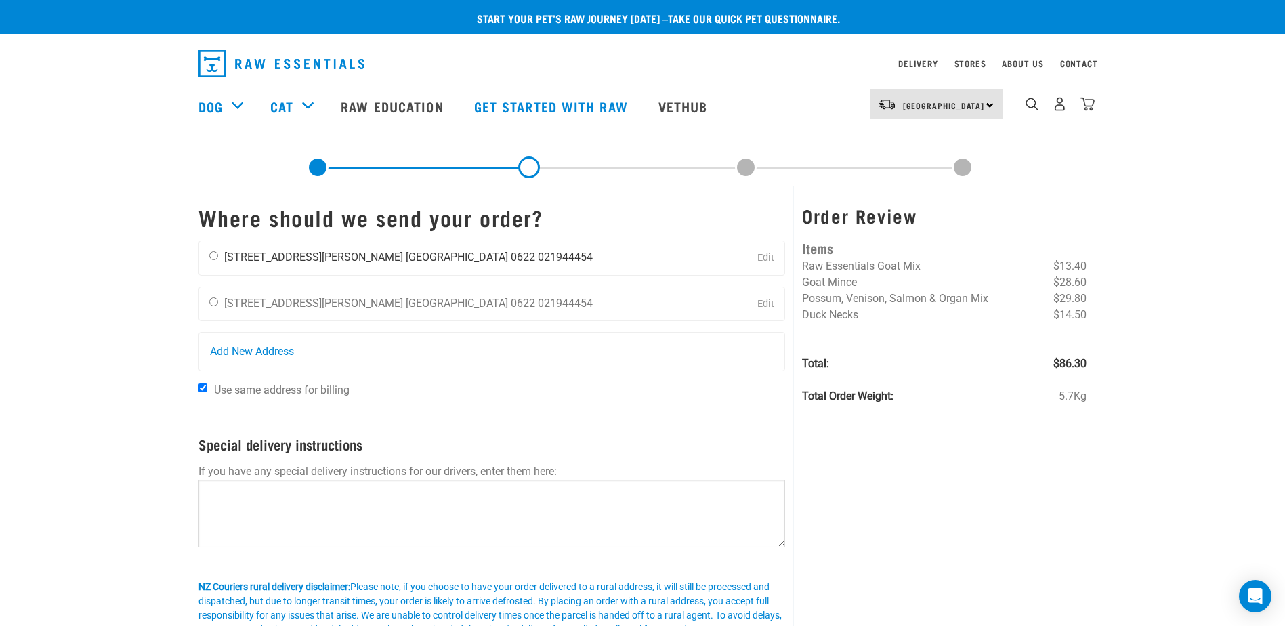
drag, startPoint x: 215, startPoint y: 255, endPoint x: 242, endPoint y: 259, distance: 27.3
click at [215, 255] on input "radio" at bounding box center [213, 255] width 9 height 9
radio input "true"
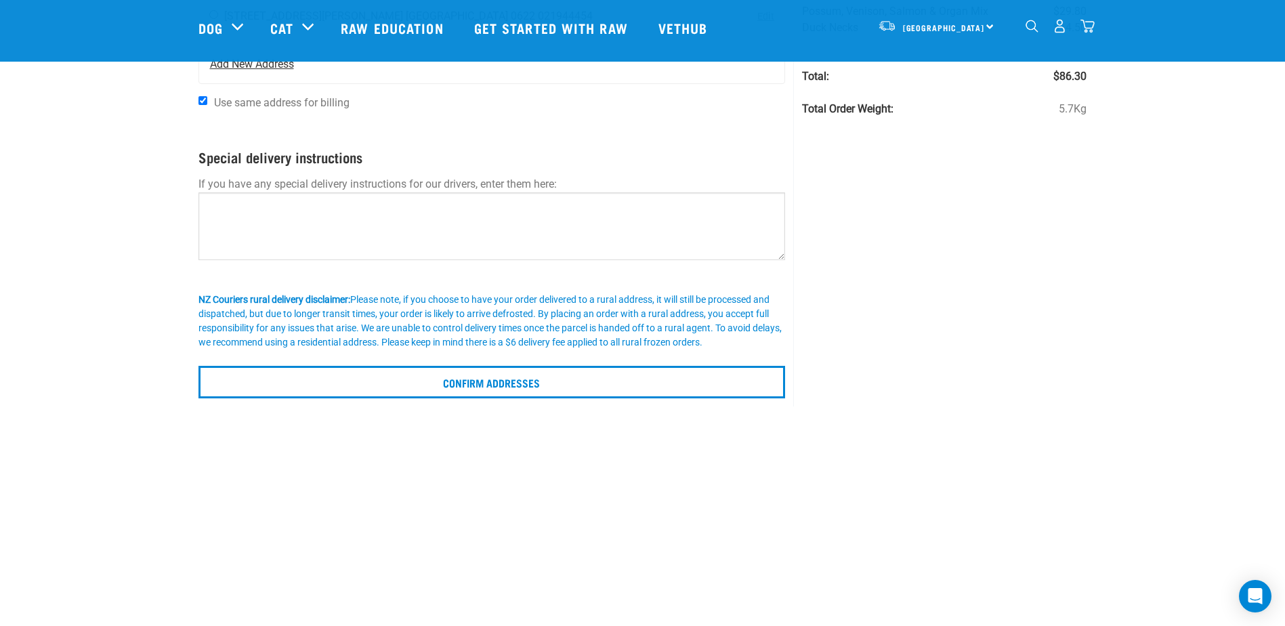
scroll to position [203, 0]
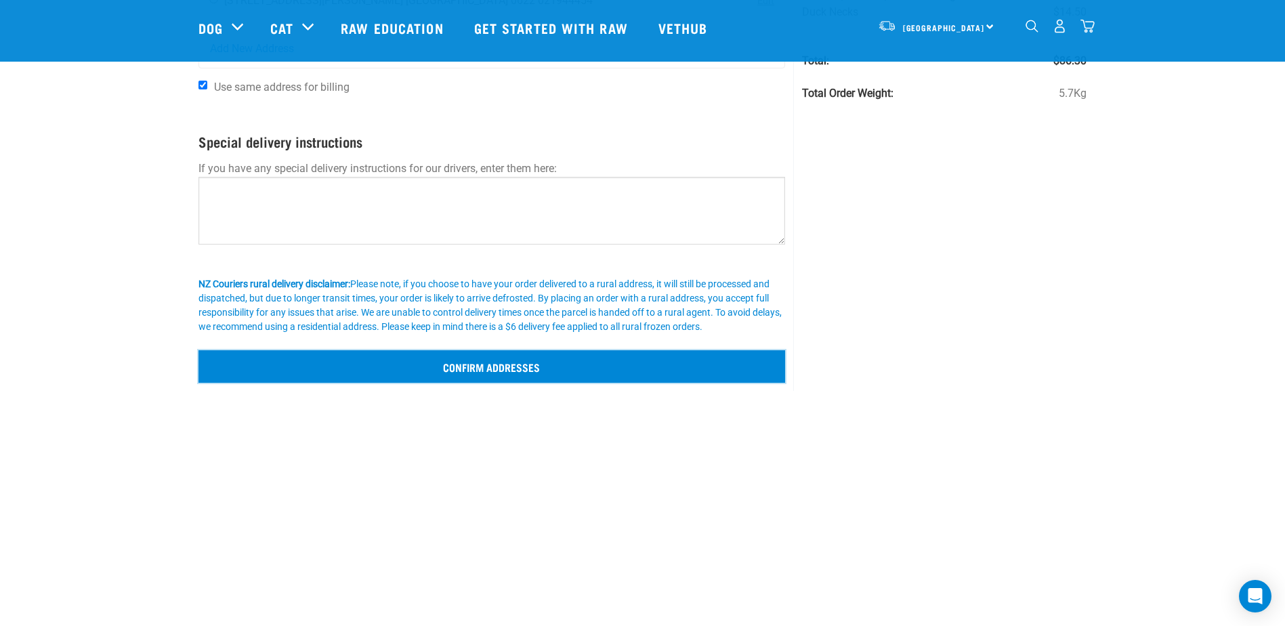
click at [456, 360] on input "Confirm addresses" at bounding box center [491, 366] width 587 height 33
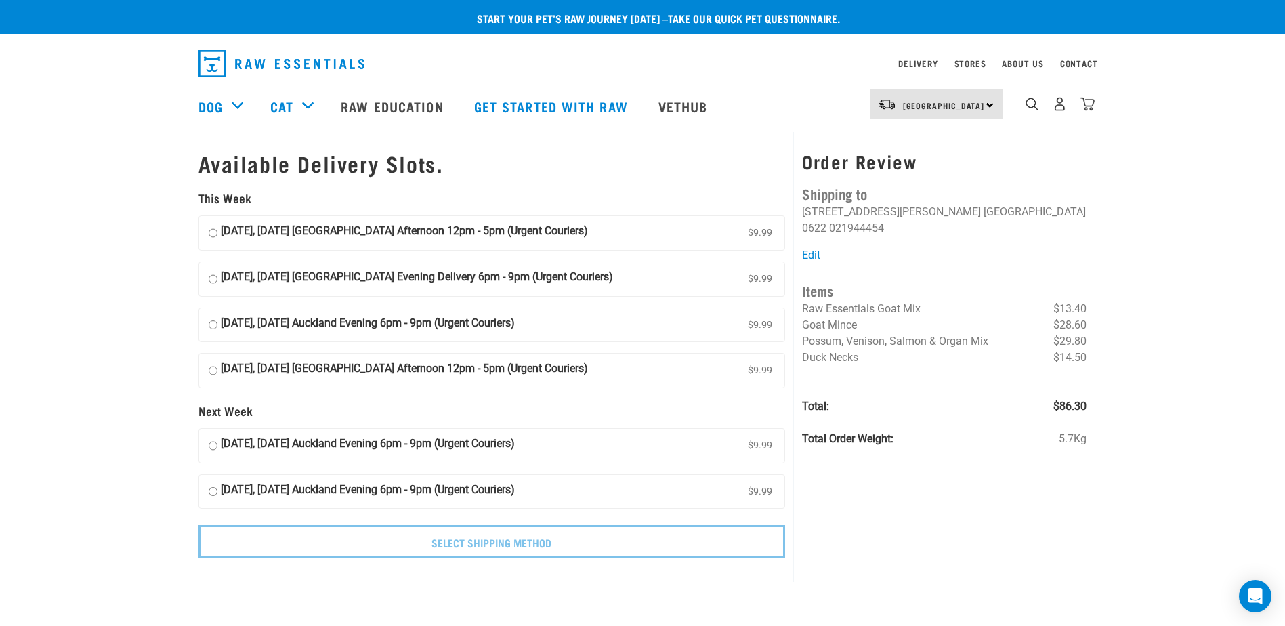
click at [210, 234] on input "[DATE], [DATE] [GEOGRAPHIC_DATA] Afternoon 12pm - 5pm (Urgent Couriers) $9.99" at bounding box center [213, 233] width 9 height 20
radio input "true"
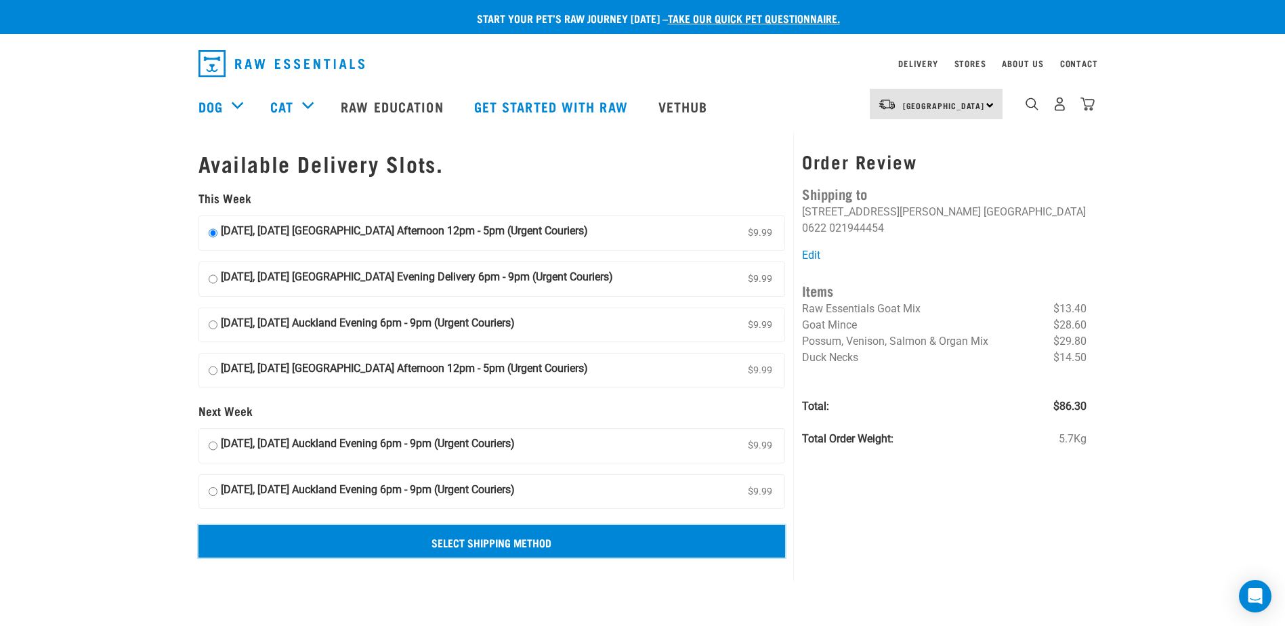
click at [471, 538] on input "Select Shipping Method" at bounding box center [491, 541] width 587 height 33
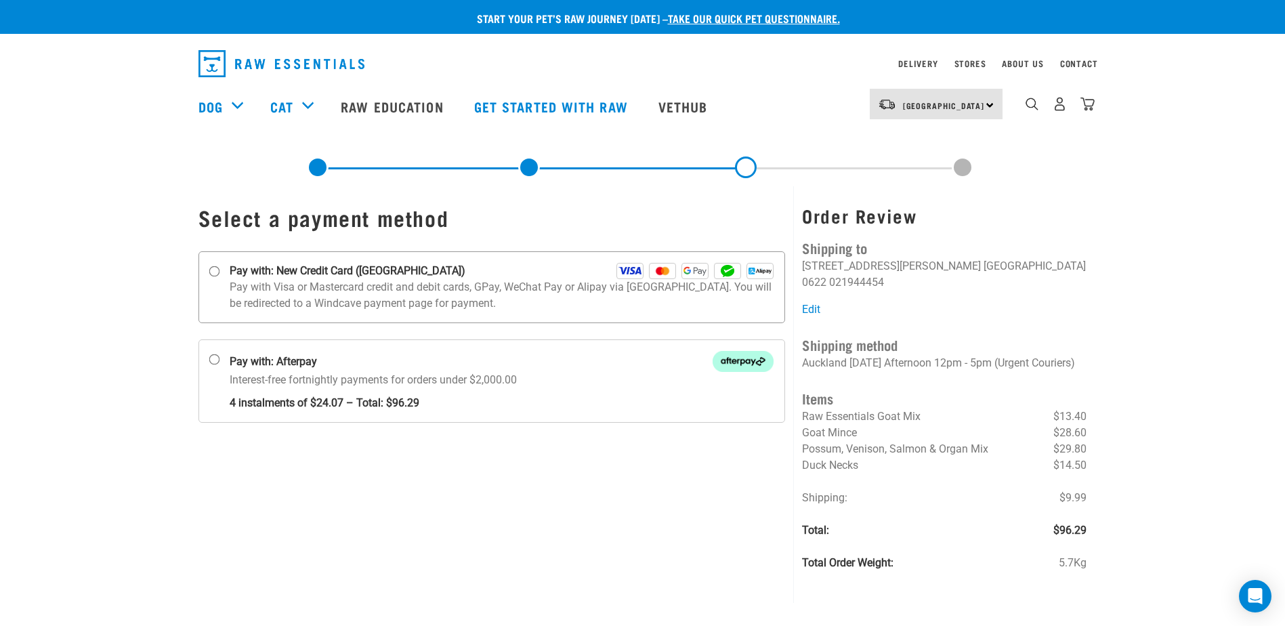
click at [216, 273] on input "Pay with: New Credit Card ([GEOGRAPHIC_DATA])" at bounding box center [214, 271] width 11 height 11
radio input "true"
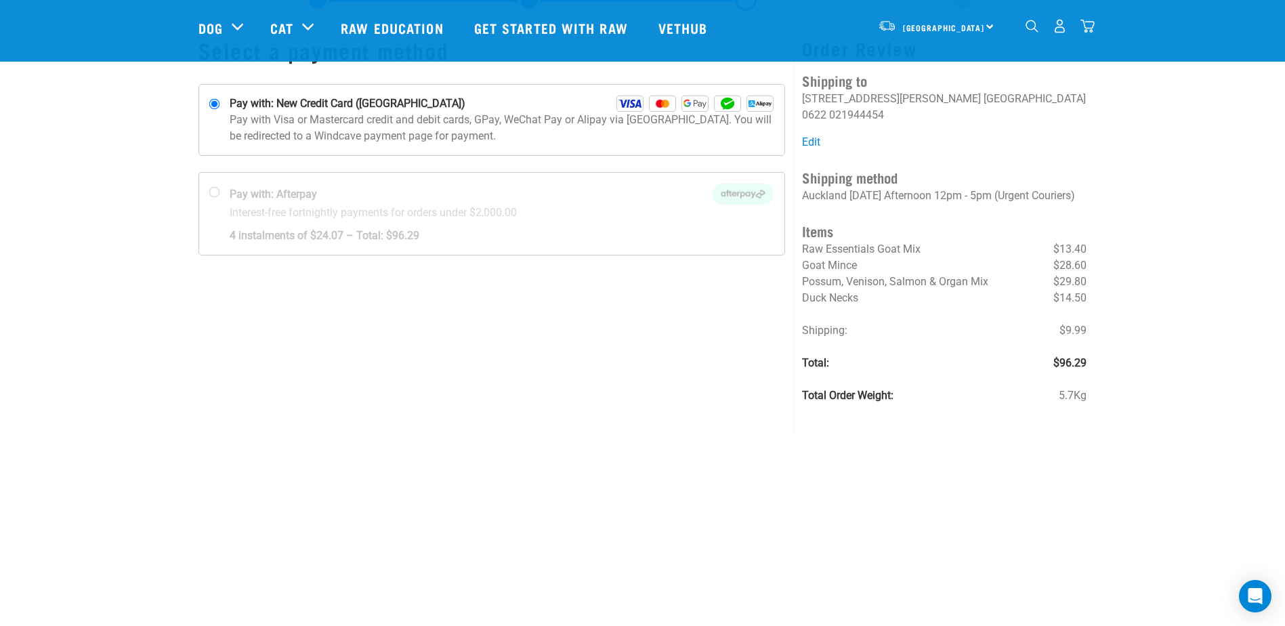
scroll to position [135, 0]
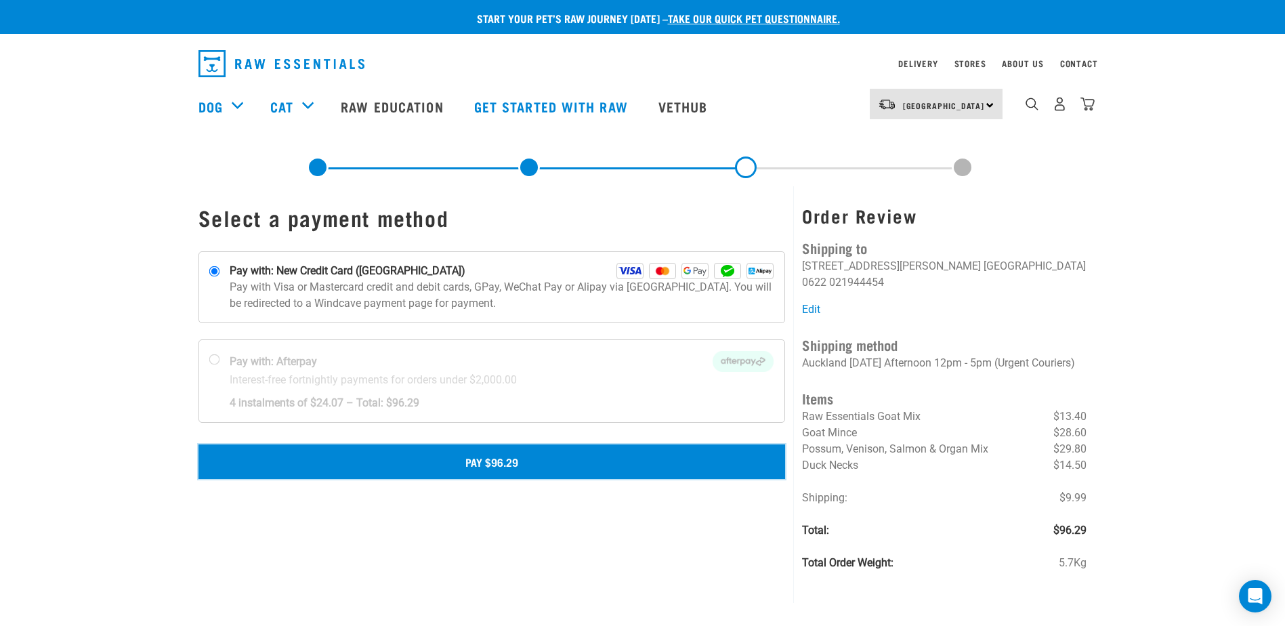
click at [517, 462] on button "Pay $96.29" at bounding box center [491, 461] width 587 height 34
